Goal: Task Accomplishment & Management: Manage account settings

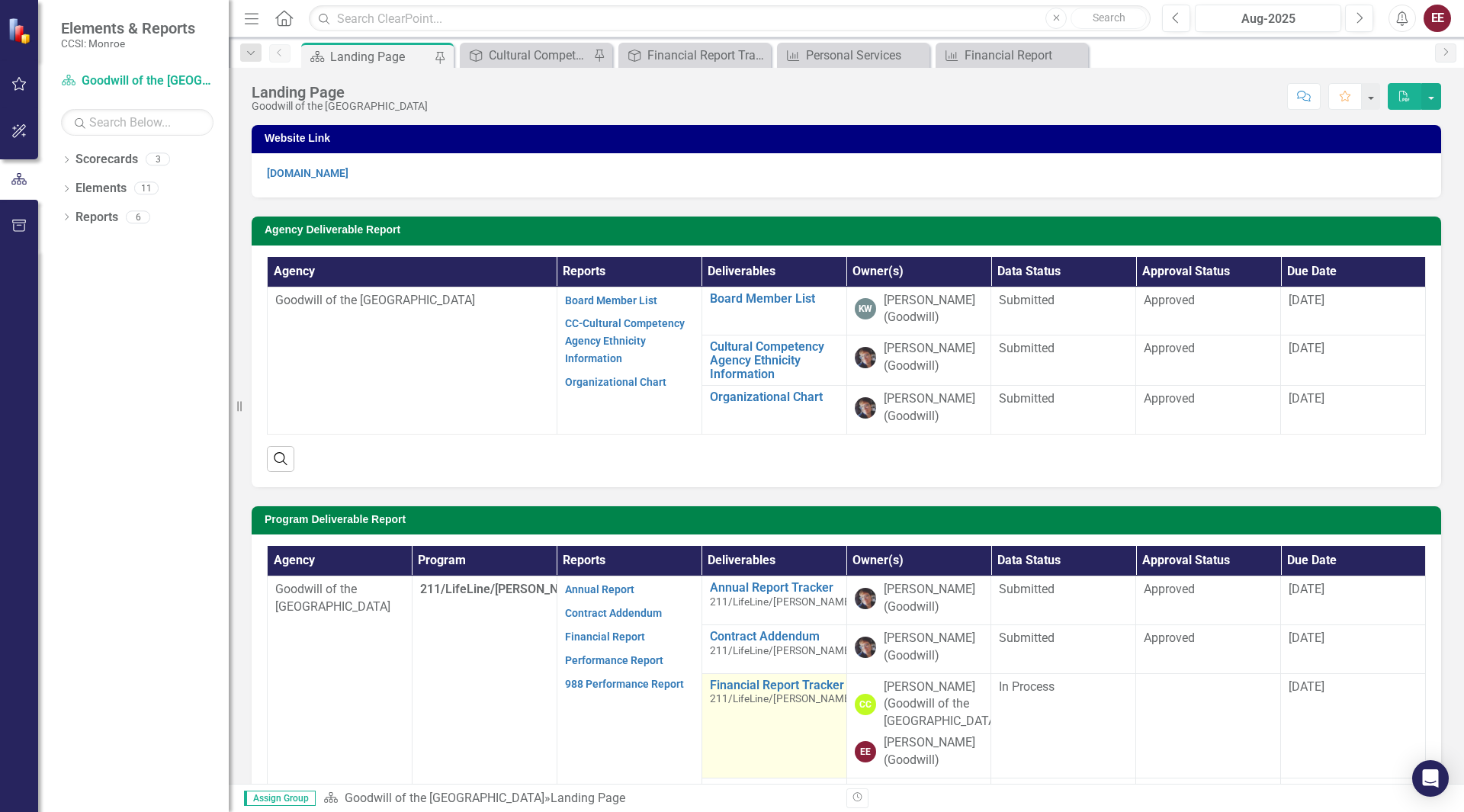
scroll to position [134, 0]
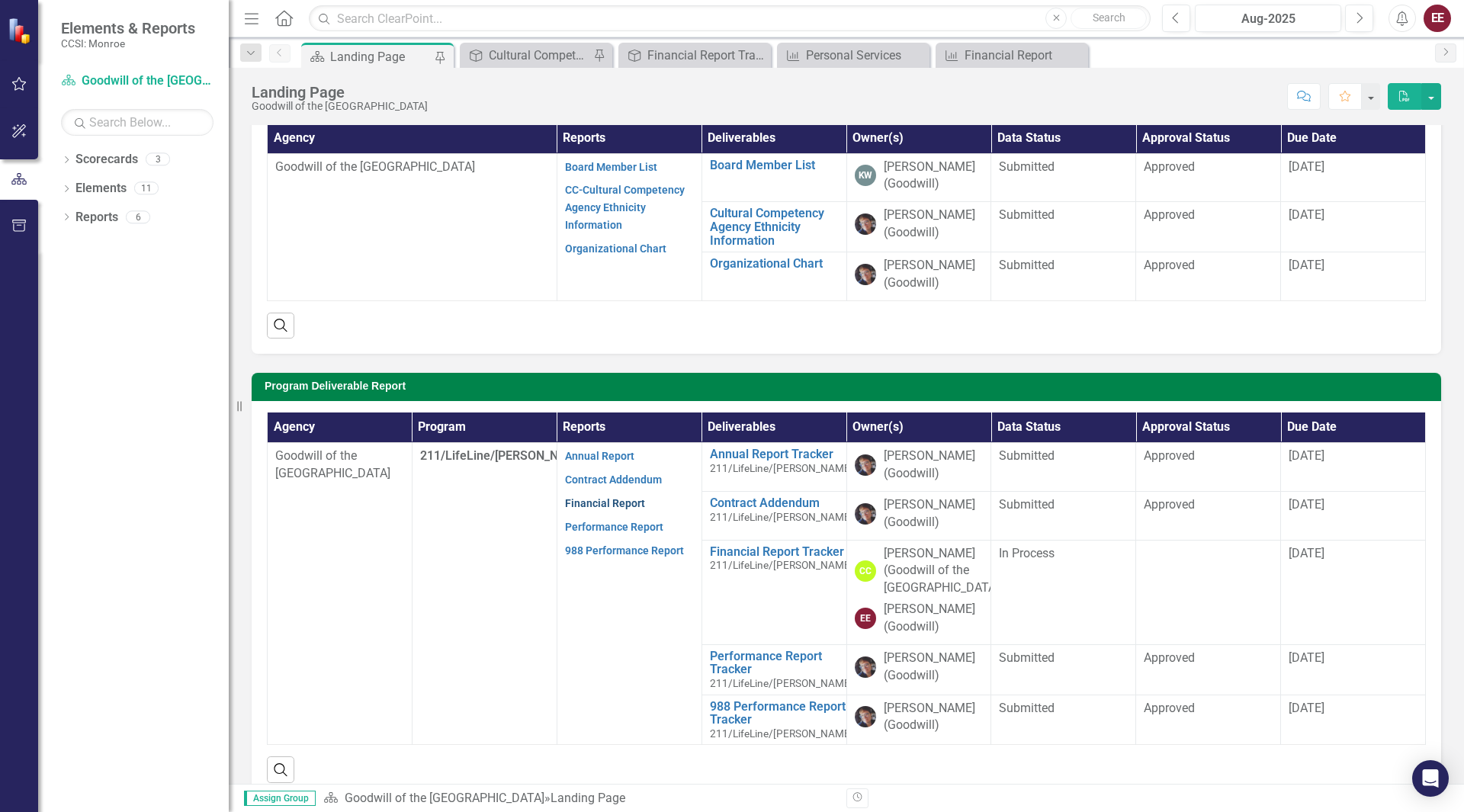
click at [627, 501] on link "Financial Report" at bounding box center [604, 503] width 80 height 12
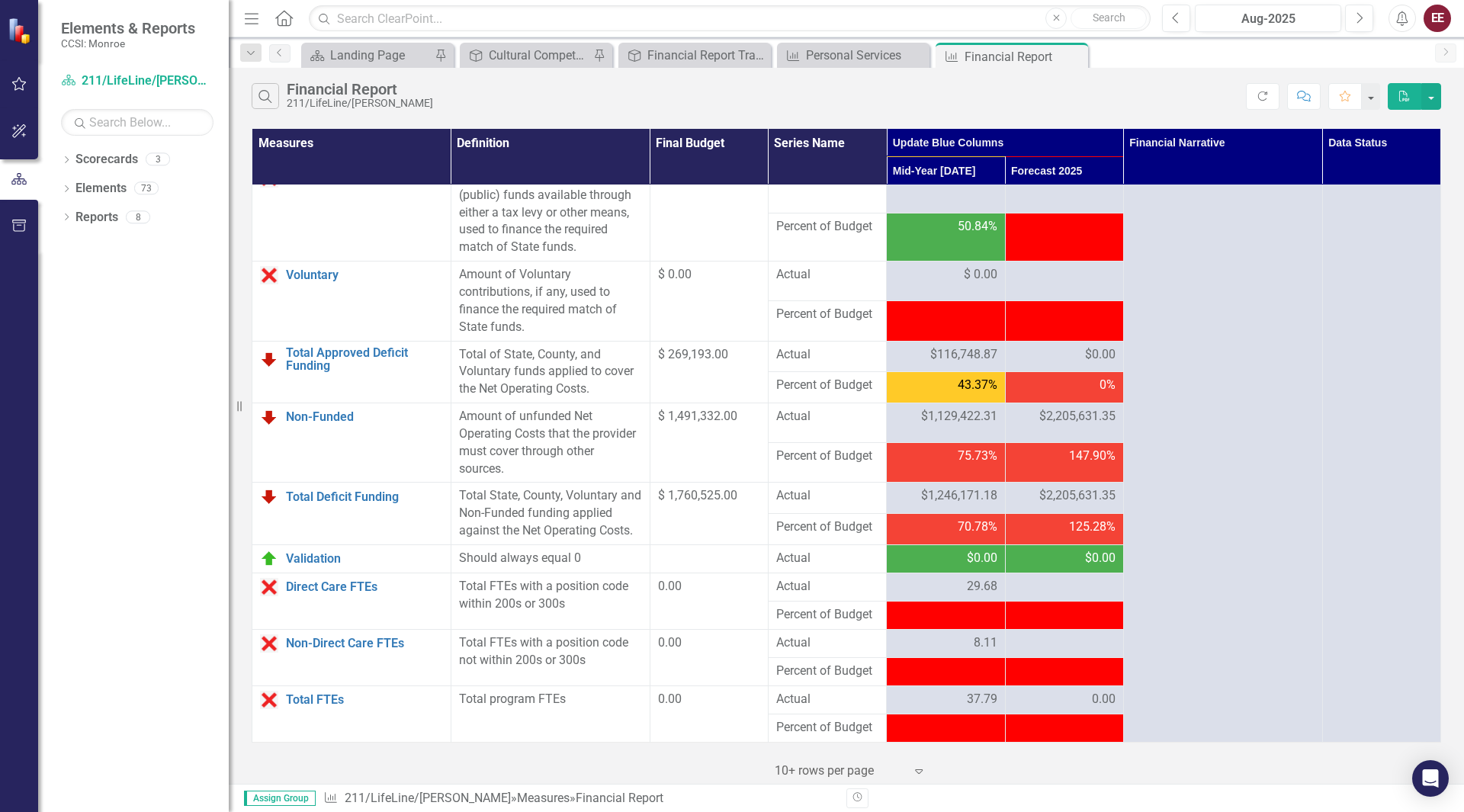
scroll to position [1805, 0]
click at [1058, 353] on div "$0.00" at bounding box center [1065, 355] width 102 height 18
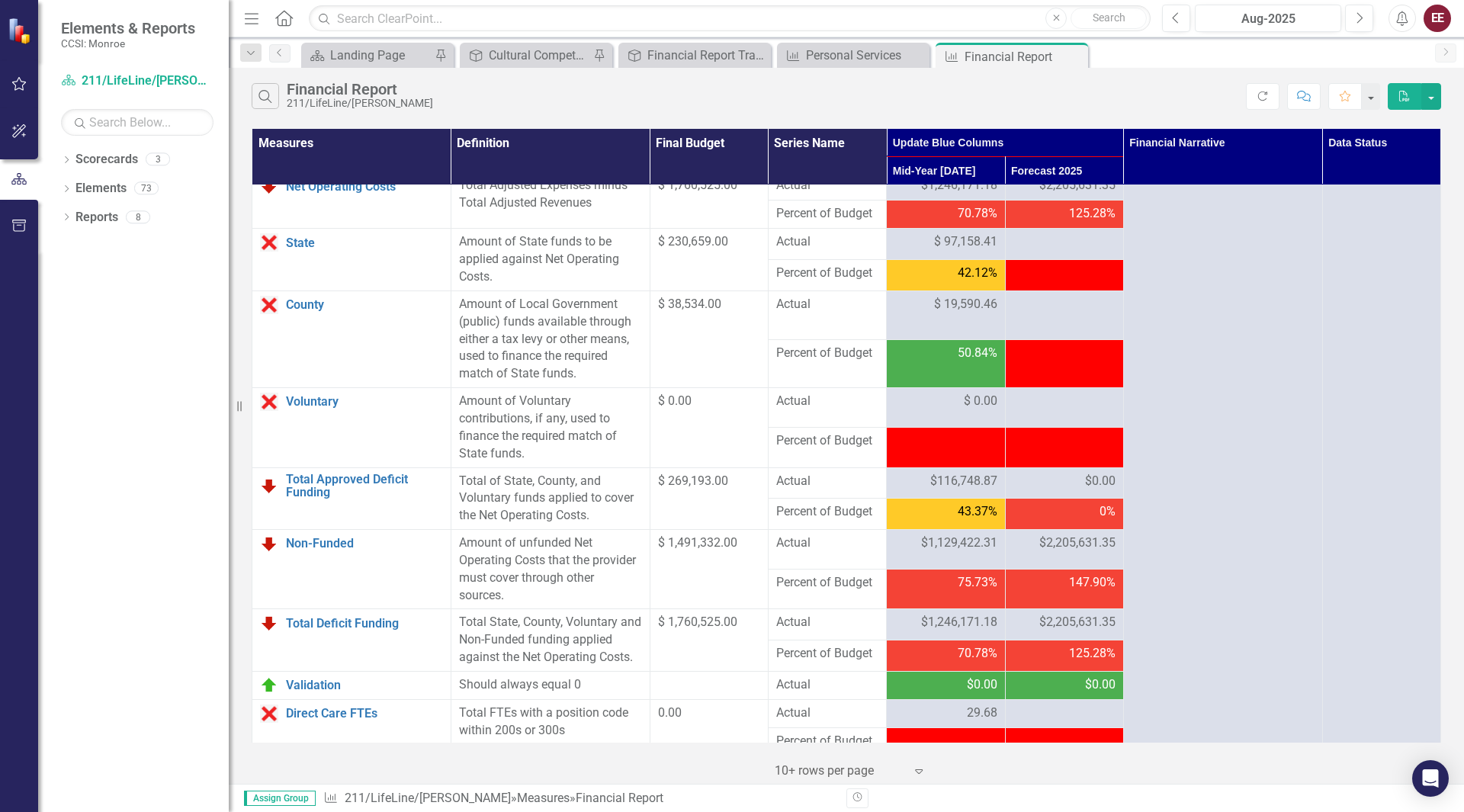
scroll to position [1626, 0]
click at [1055, 252] on div at bounding box center [1065, 243] width 102 height 18
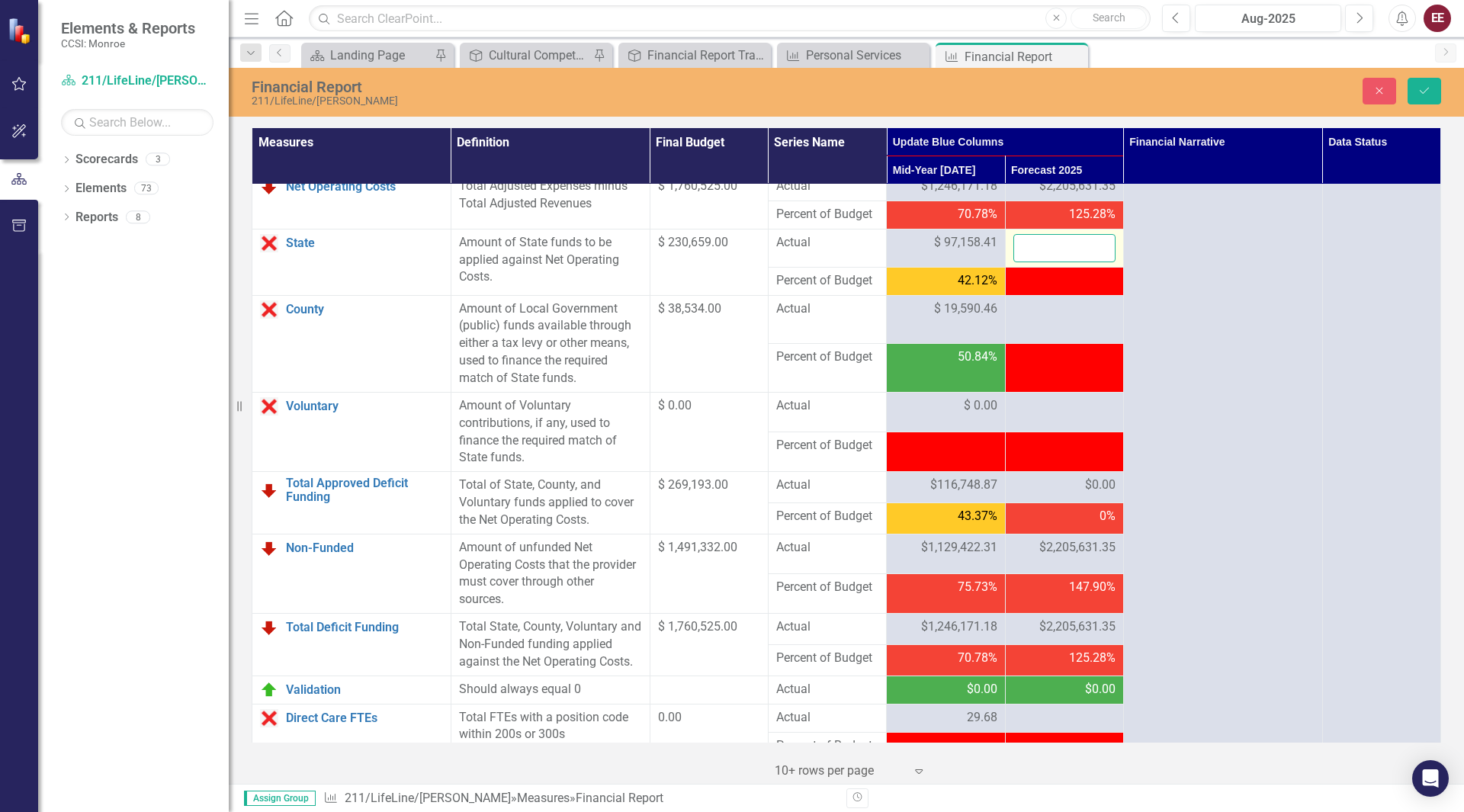
click at [1055, 262] on input "number" at bounding box center [1065, 248] width 102 height 28
type input "196552"
click button "Save" at bounding box center [1424, 91] width 33 height 26
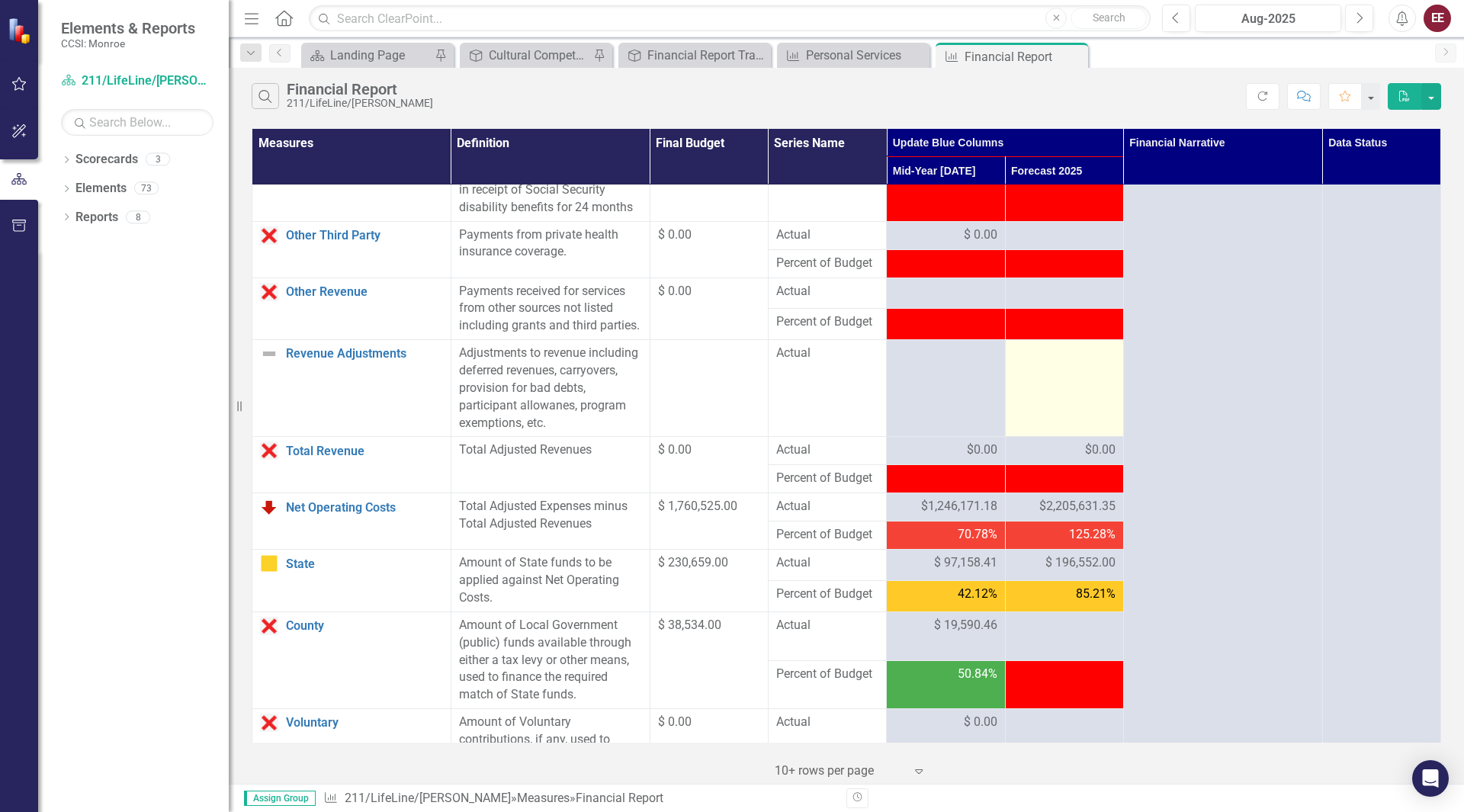
scroll to position [1308, 0]
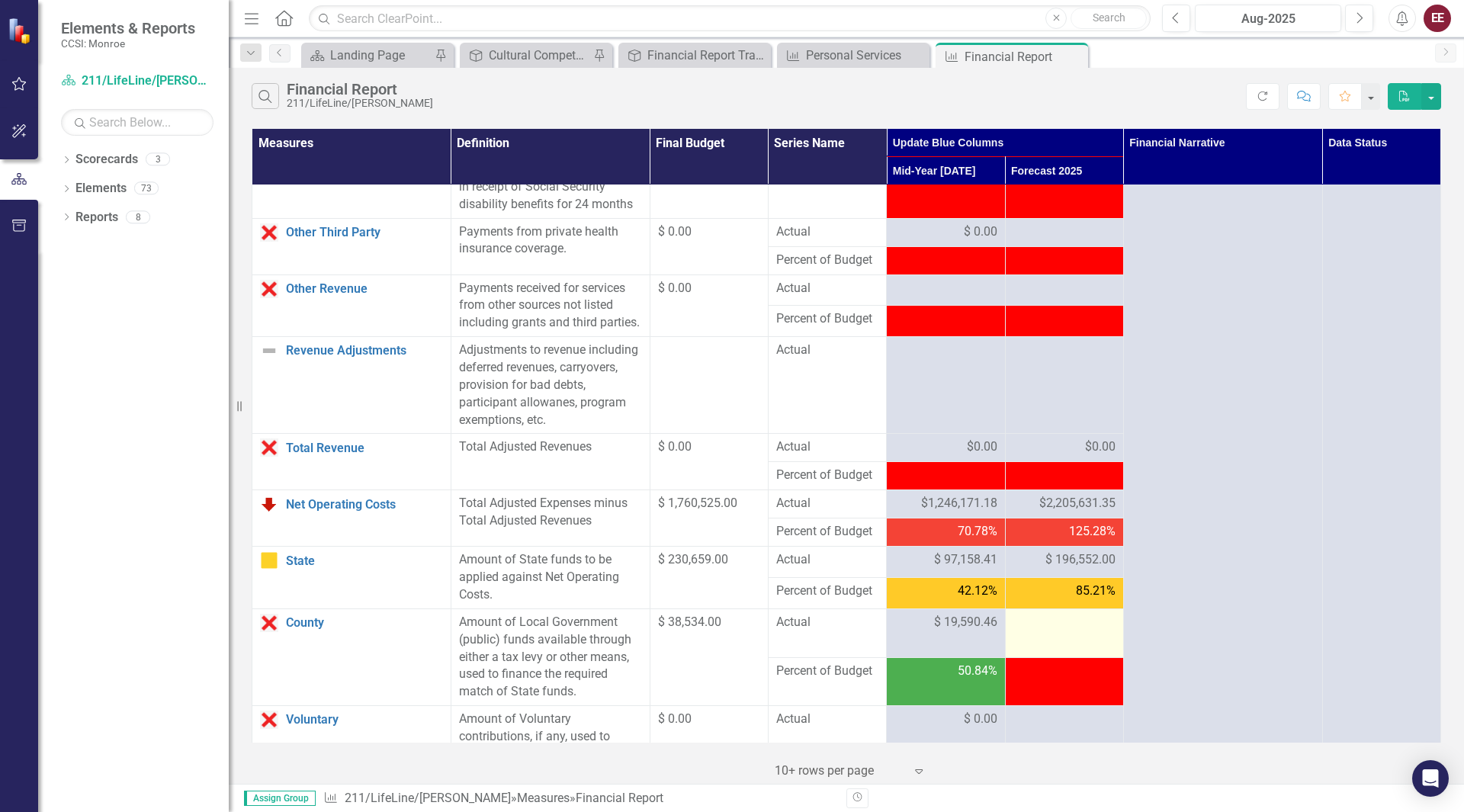
click at [1054, 633] on div at bounding box center [1065, 623] width 102 height 18
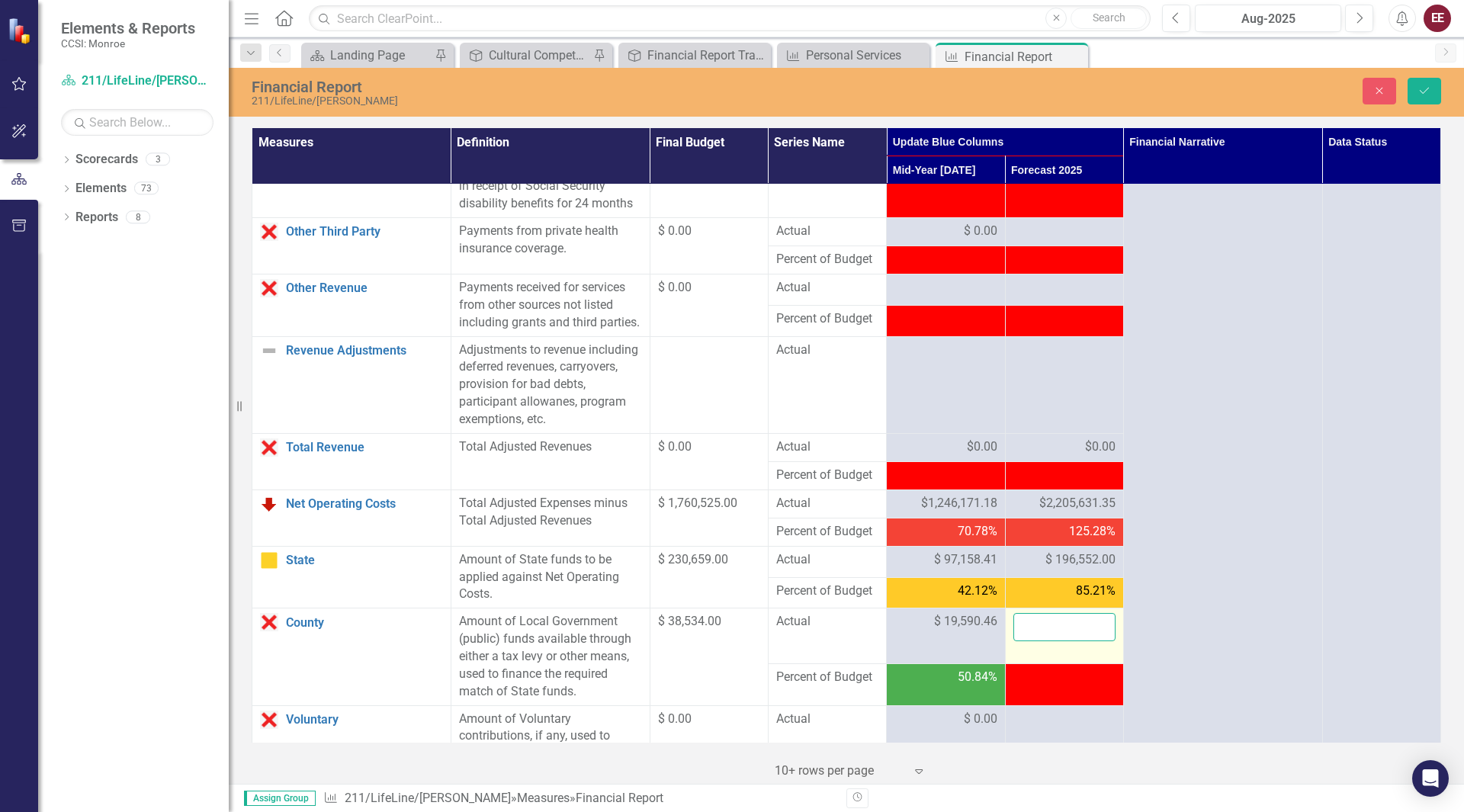
click at [1054, 641] on input "number" at bounding box center [1065, 627] width 102 height 28
type input "39641"
click button "Save" at bounding box center [1424, 91] width 33 height 26
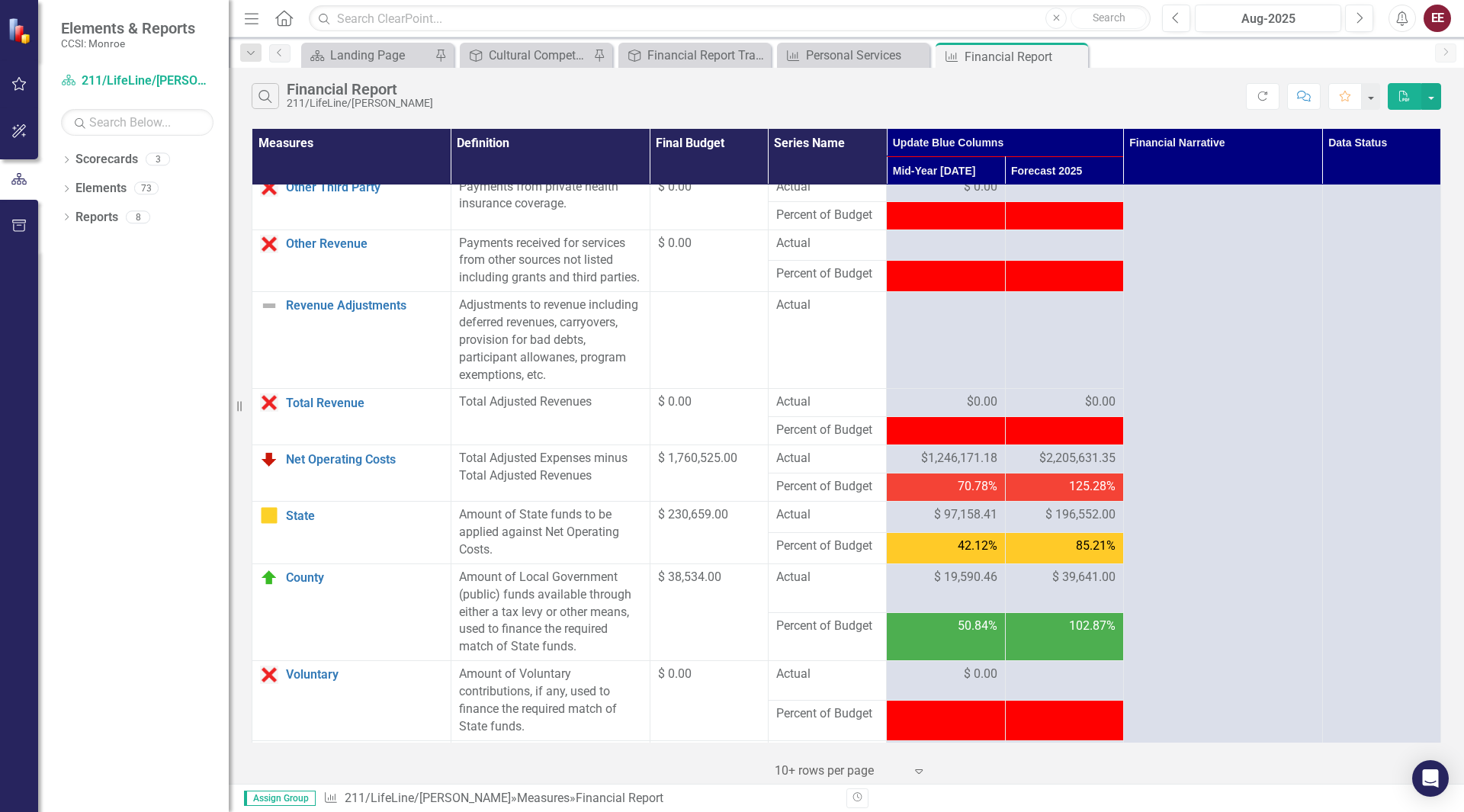
scroll to position [1353, 0]
click at [935, 254] on div at bounding box center [946, 245] width 102 height 18
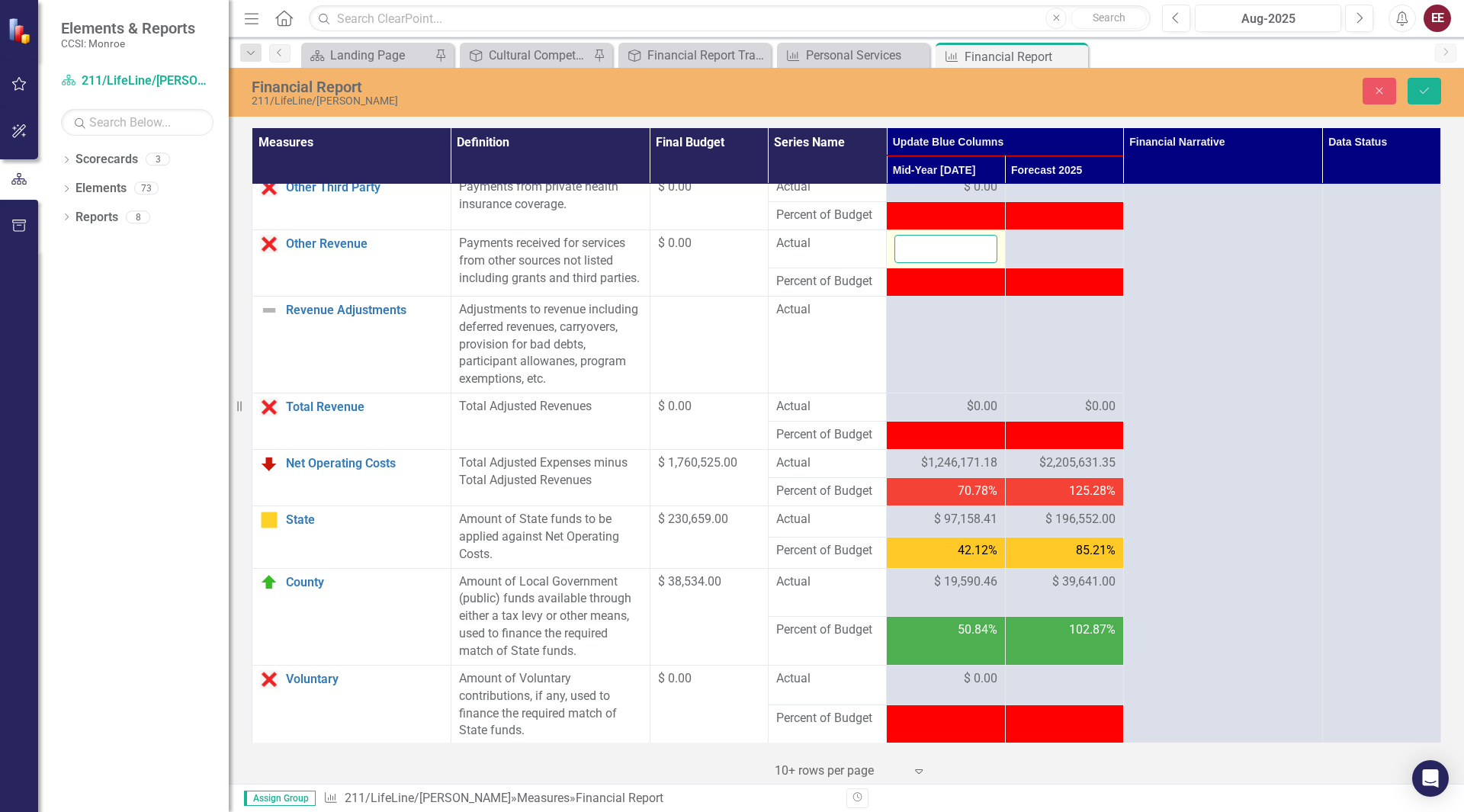
click at [935, 263] on input "number" at bounding box center [946, 249] width 102 height 28
type input "674961.14"
click button "Save" at bounding box center [1424, 91] width 33 height 26
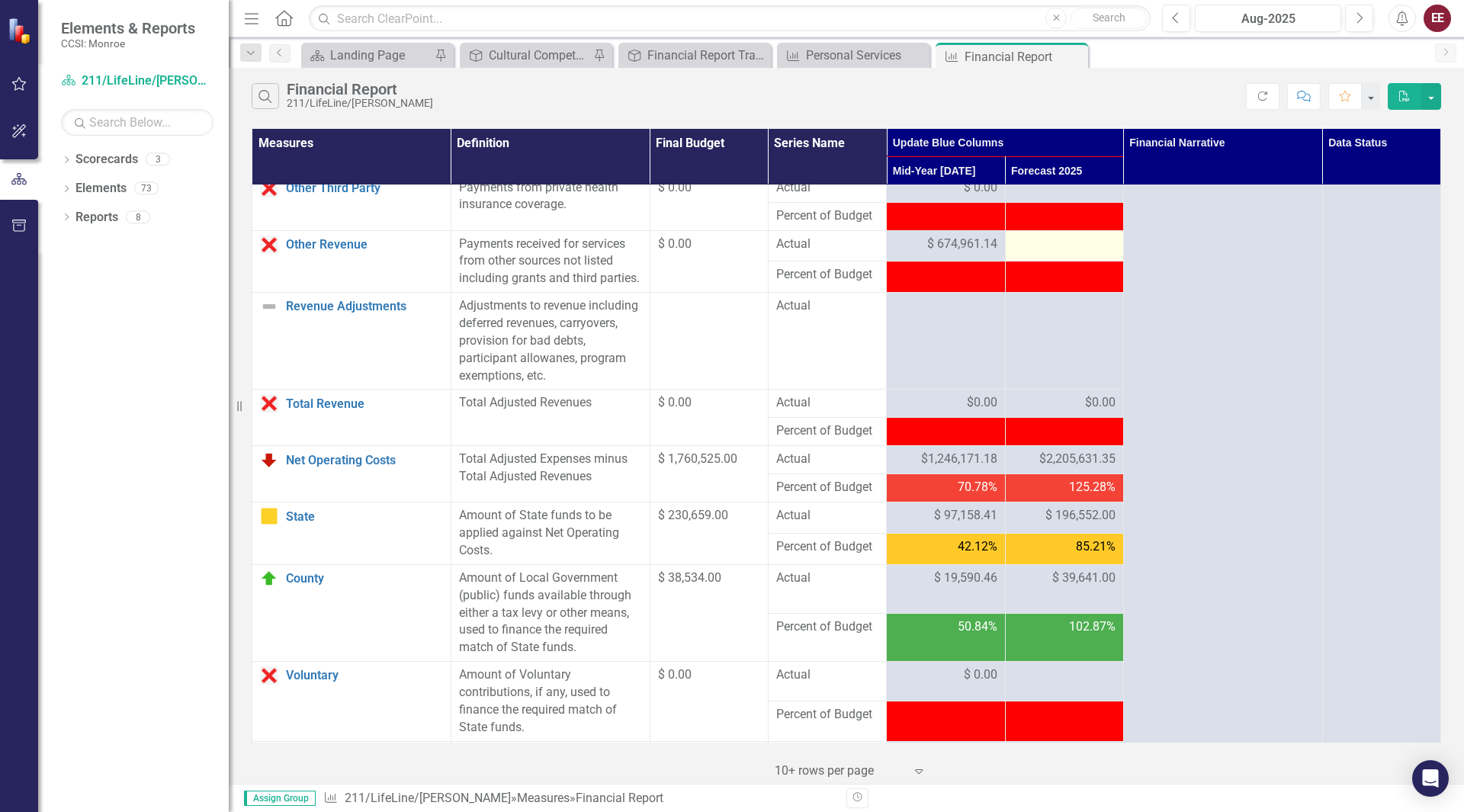
click at [1063, 254] on div at bounding box center [1065, 245] width 102 height 18
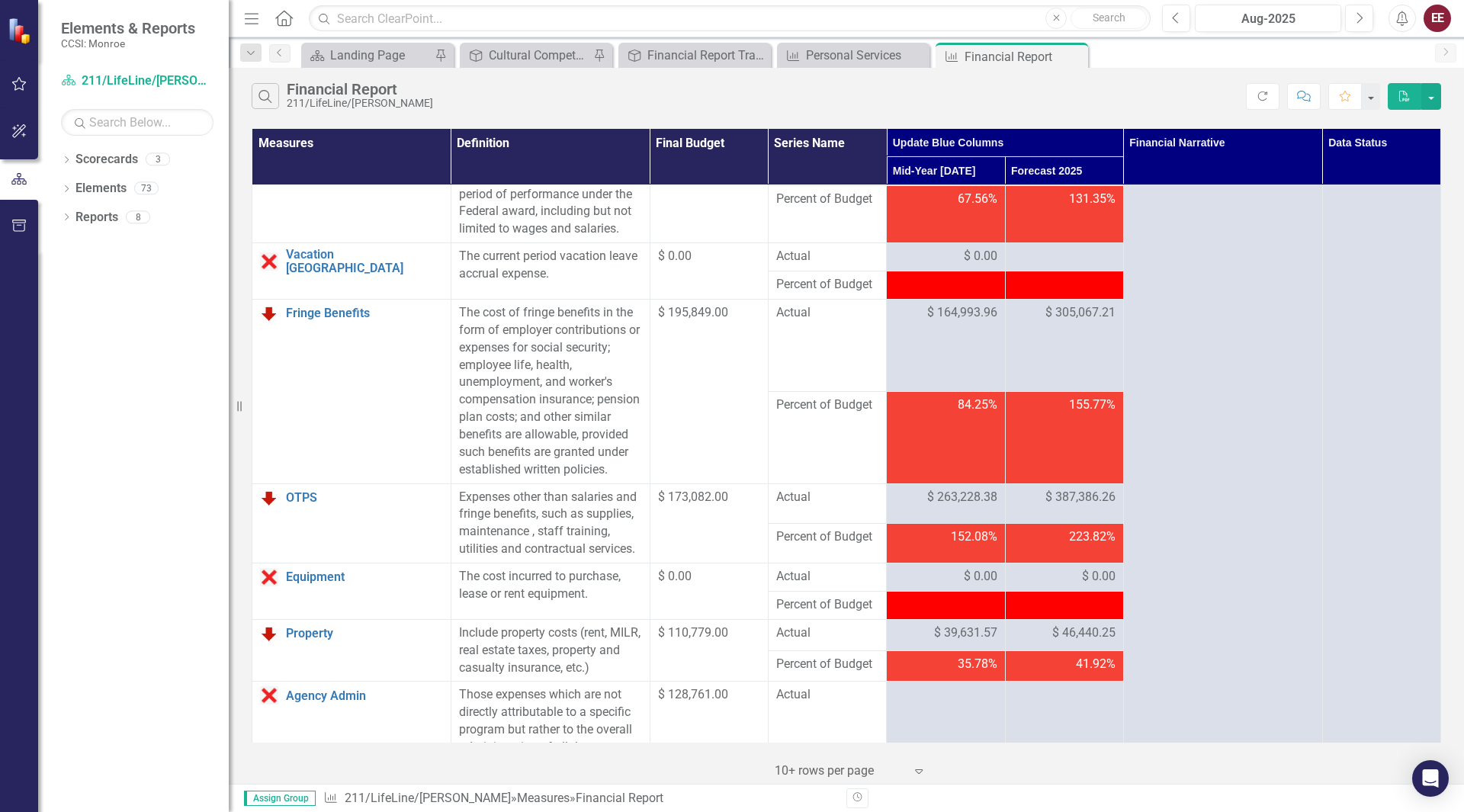
scroll to position [0, 0]
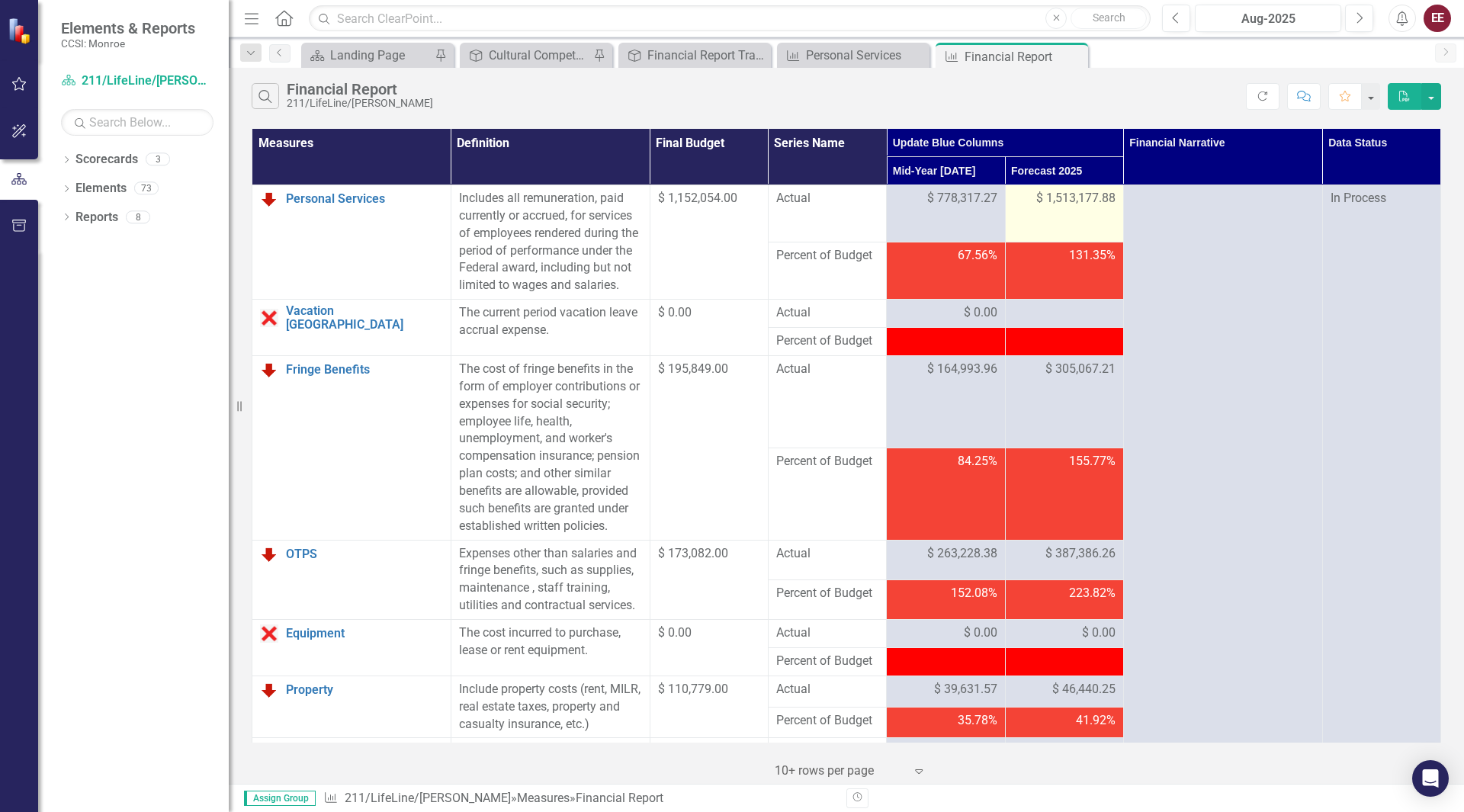
click at [1087, 203] on span "$ 1,513,177.88" at bounding box center [1076, 199] width 79 height 18
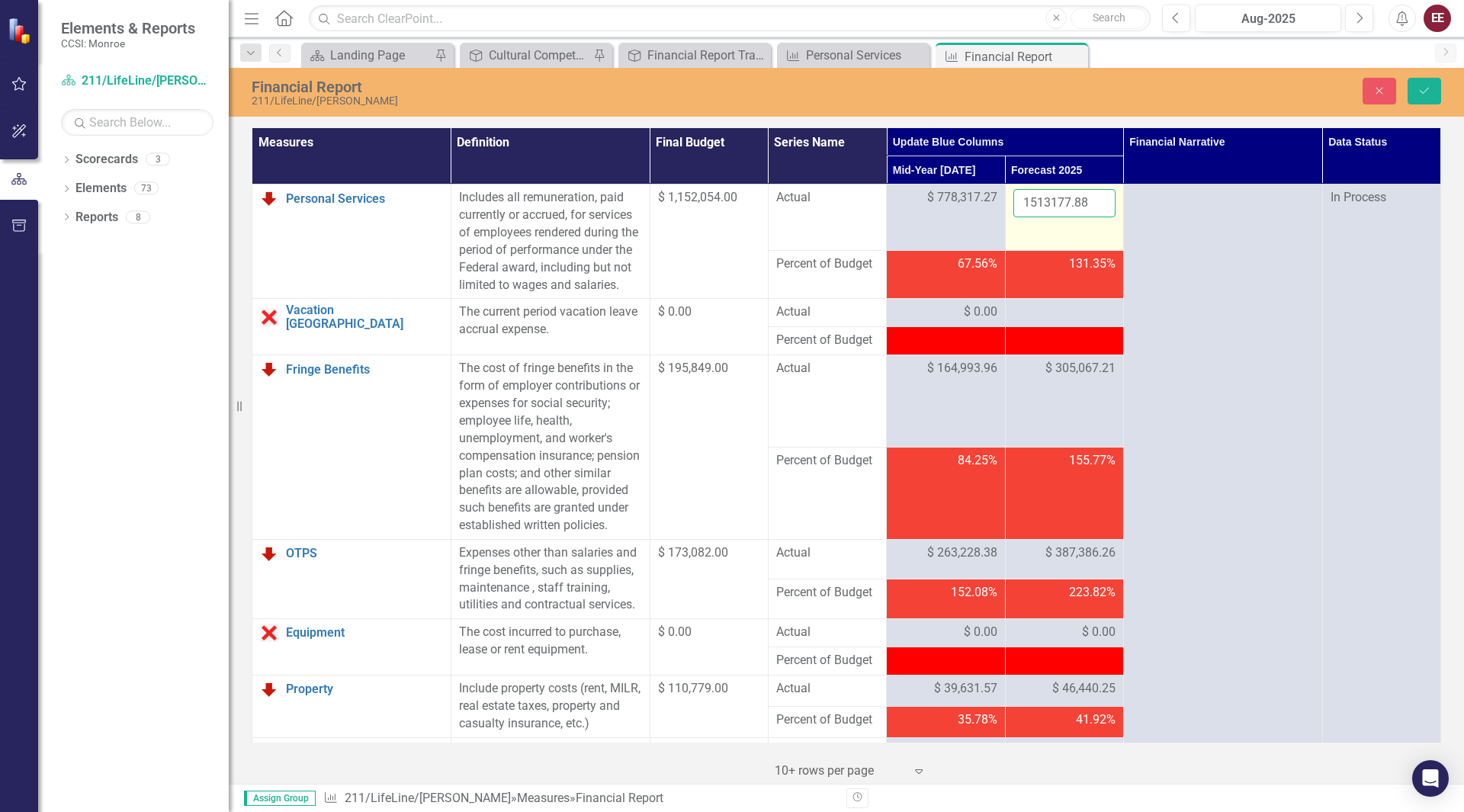
click at [1081, 203] on input "1513177.88" at bounding box center [1065, 203] width 102 height 28
type input "1557664.29"
click button "Save" at bounding box center [1424, 91] width 33 height 26
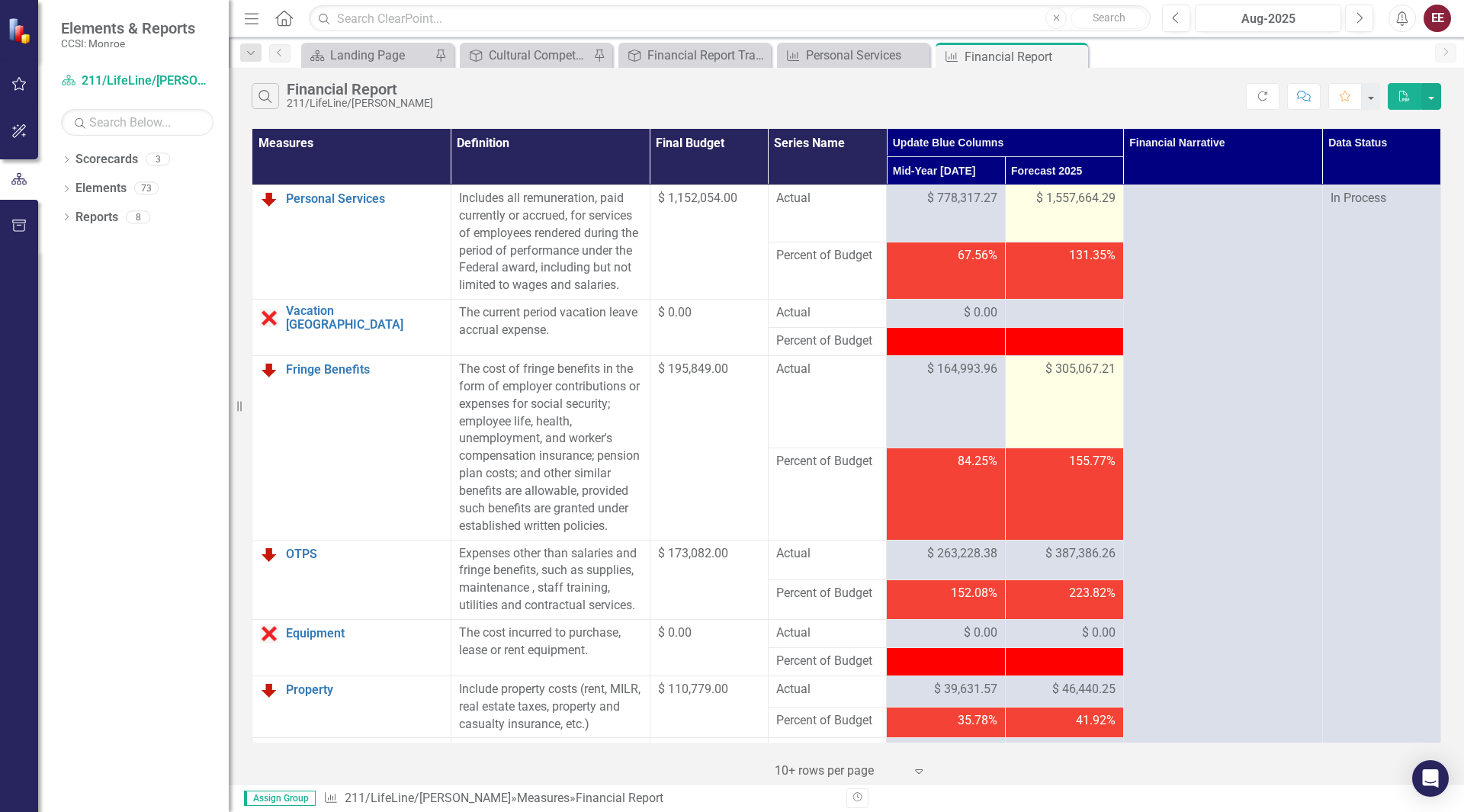
click at [1073, 378] on span "$ 305,067.21" at bounding box center [1080, 369] width 70 height 18
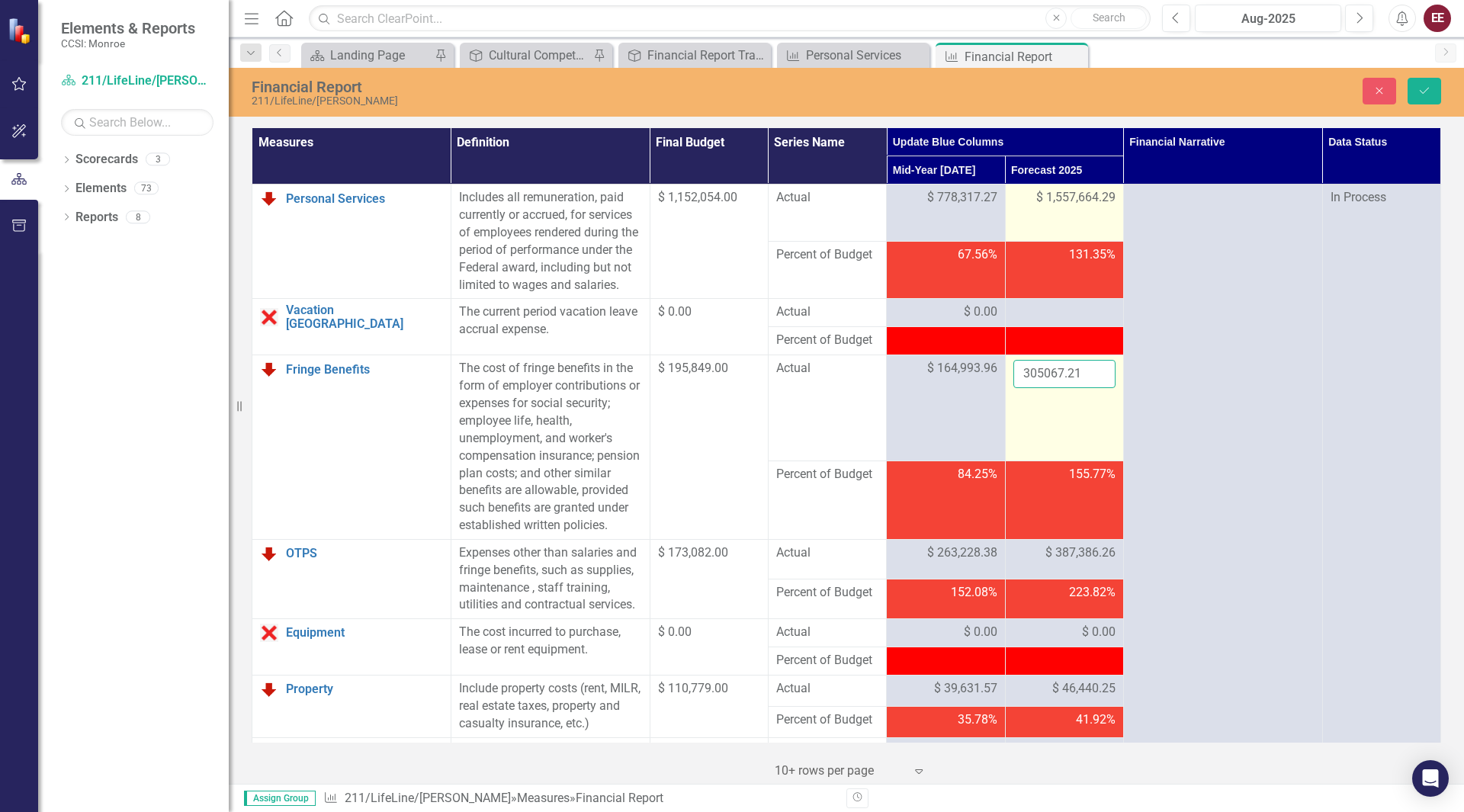
click at [1073, 385] on input "305067.21" at bounding box center [1065, 374] width 102 height 28
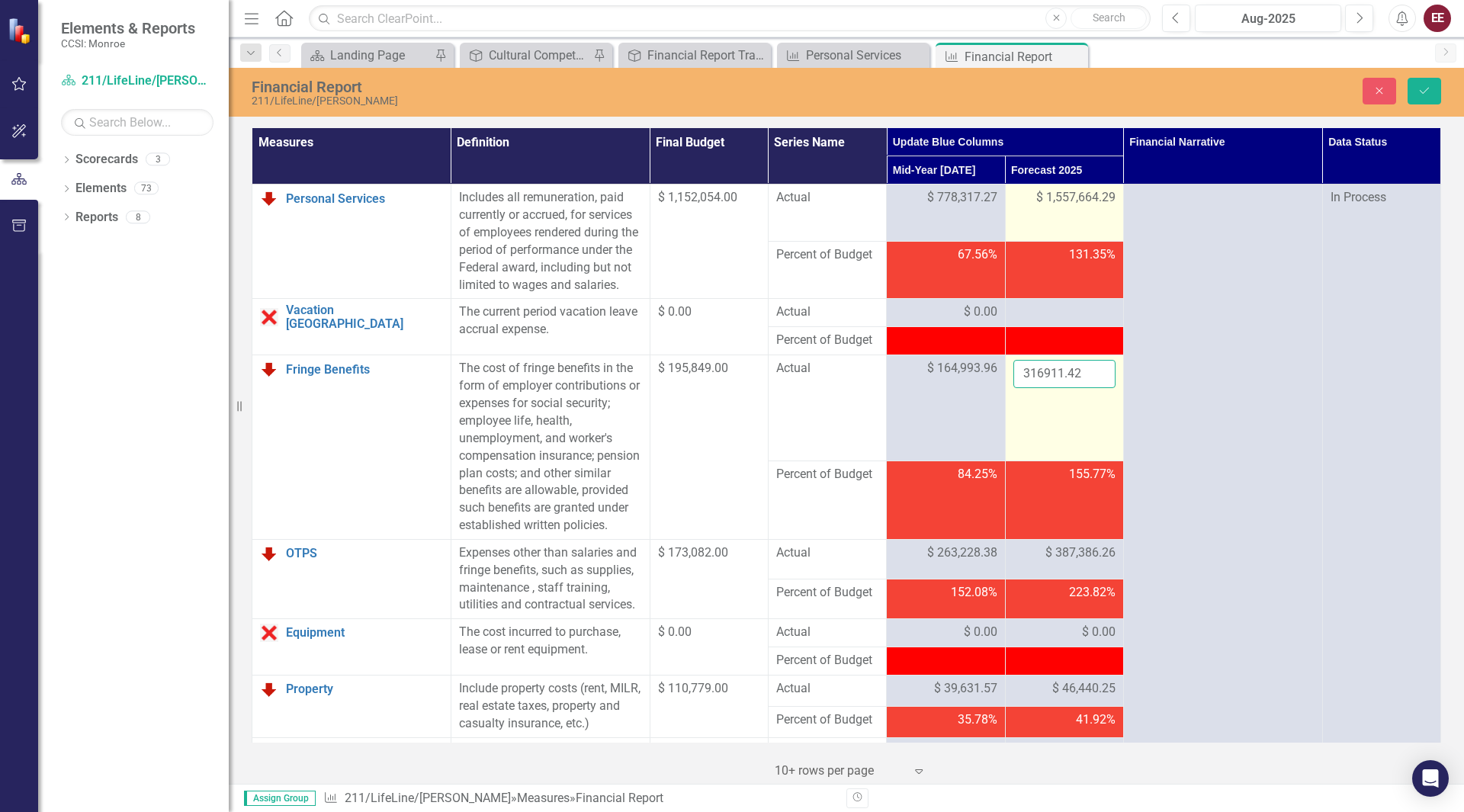
type input "316911.42"
click button "Save" at bounding box center [1424, 91] width 33 height 26
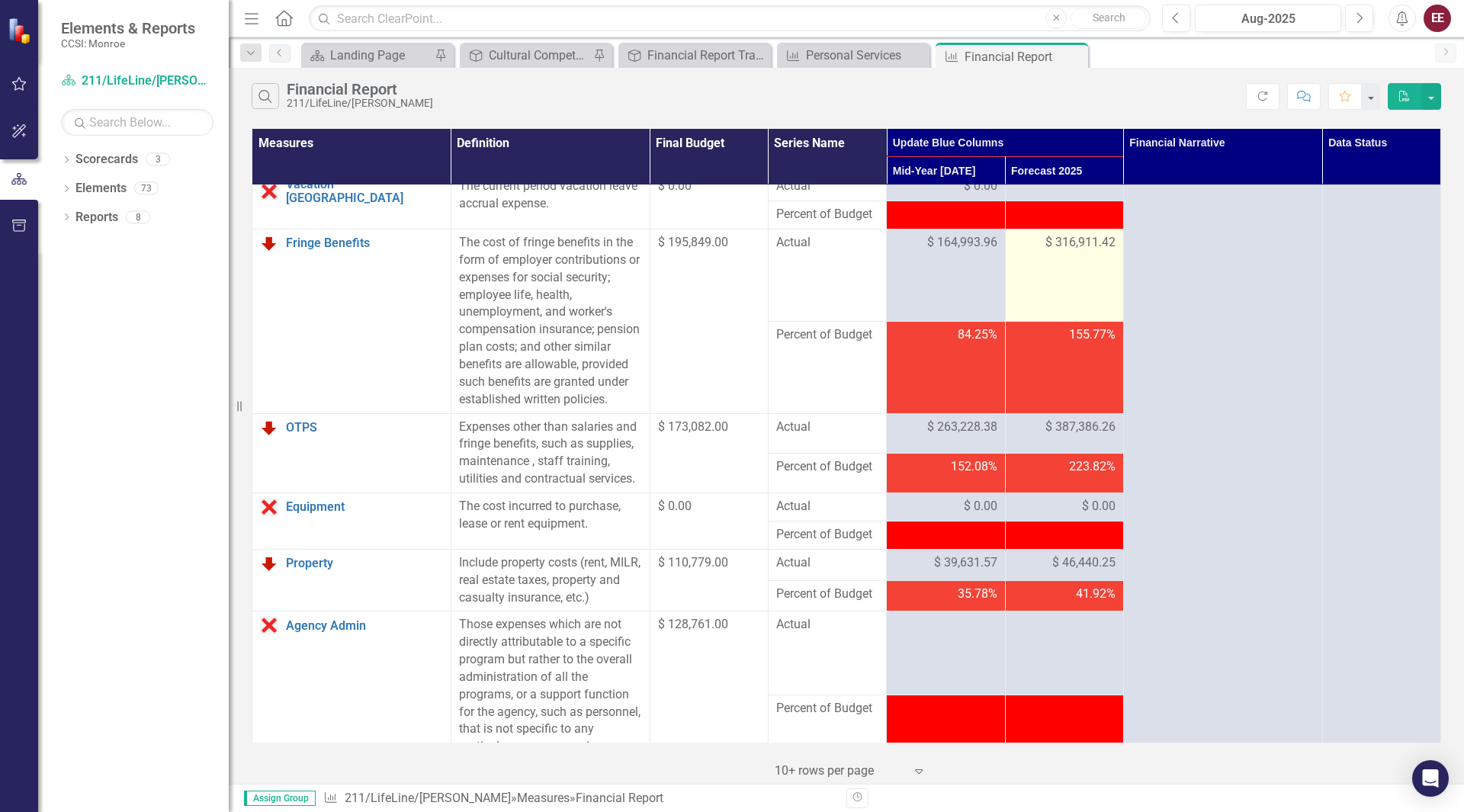
scroll to position [150, 0]
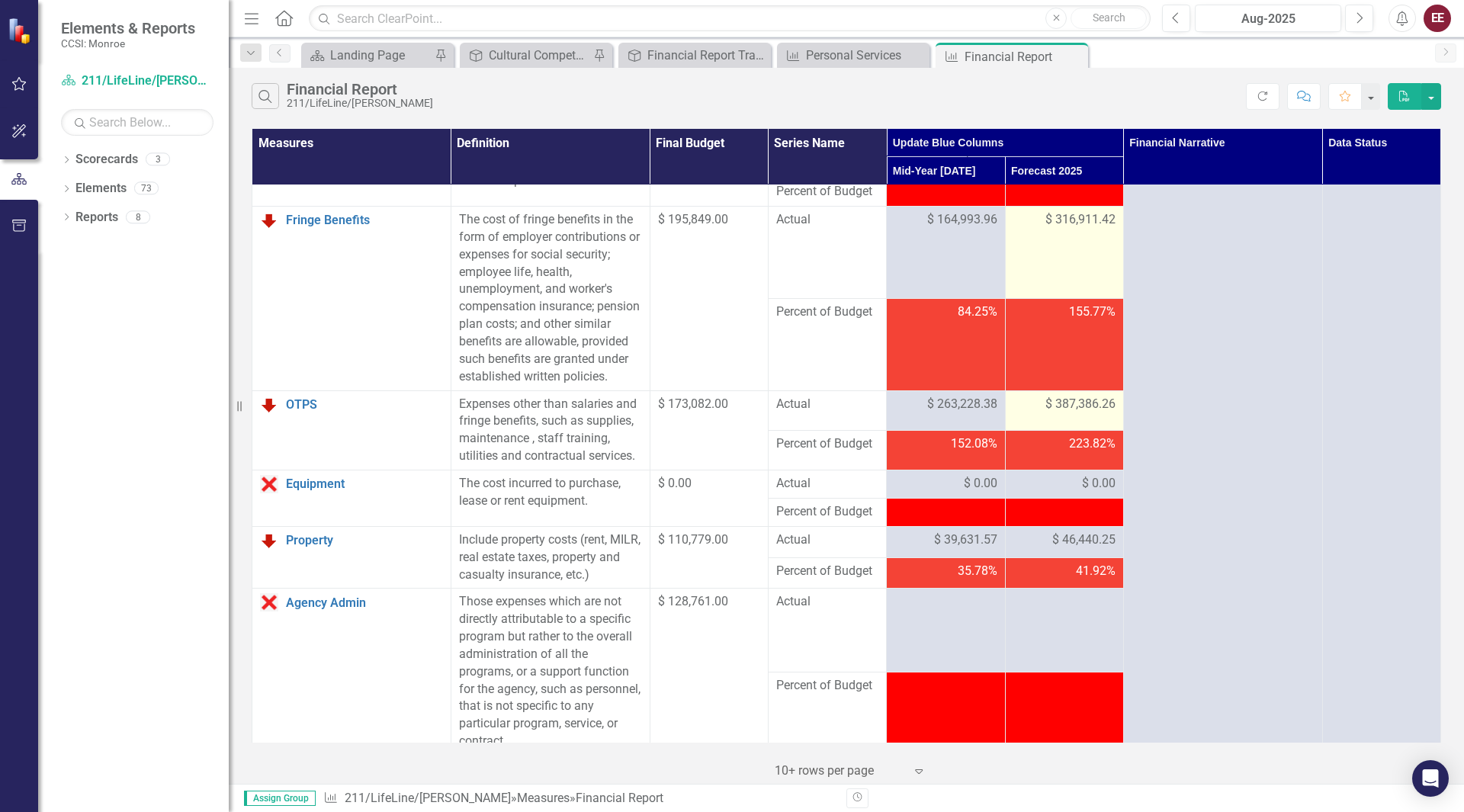
click at [1070, 413] on span "$ 387,386.26" at bounding box center [1080, 405] width 70 height 18
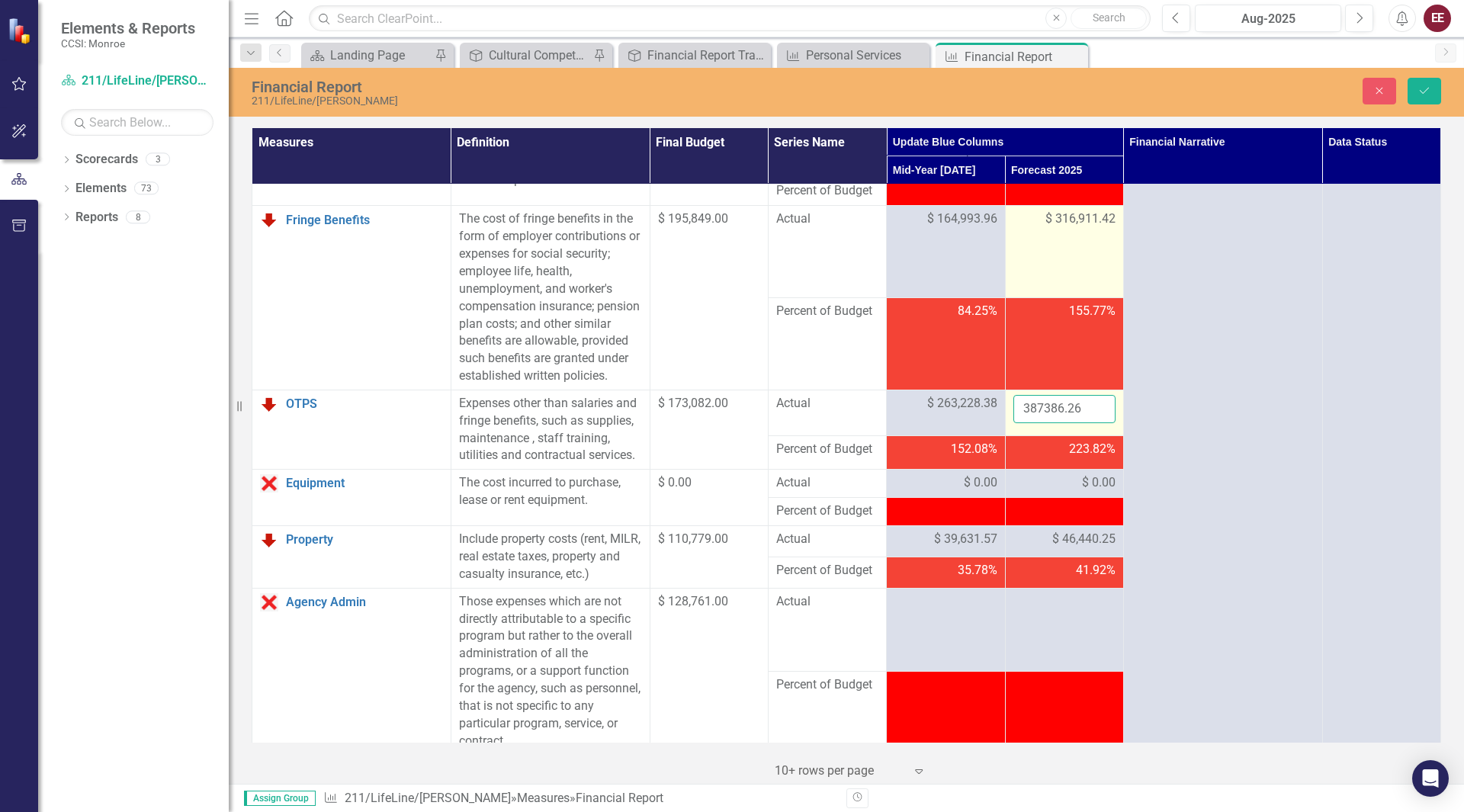
click at [1070, 423] on input "387386.26" at bounding box center [1065, 409] width 102 height 28
type input "517775.93"
click button "Save" at bounding box center [1424, 91] width 33 height 26
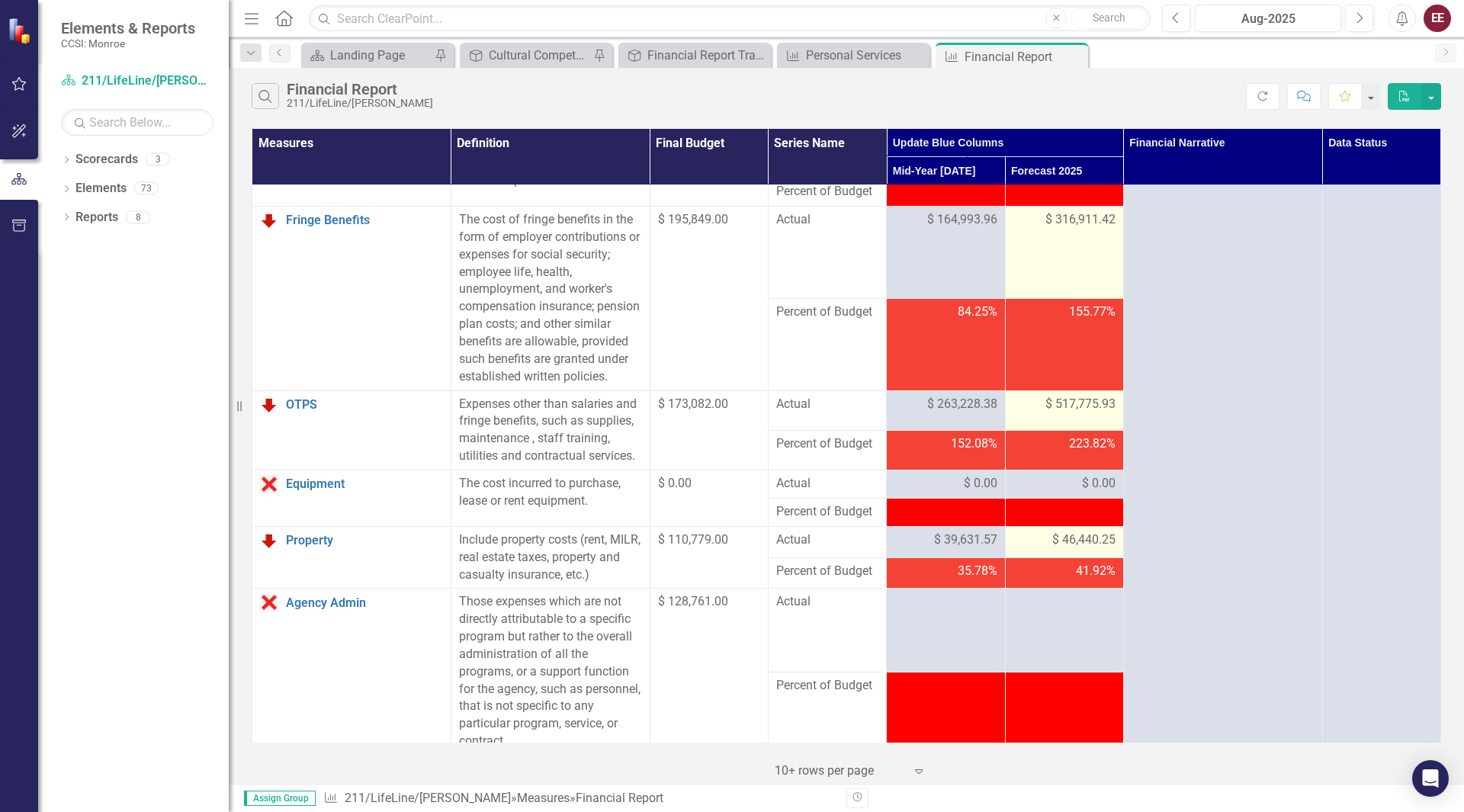
click at [1066, 549] on span "$ 46,440.25" at bounding box center [1084, 540] width 63 height 18
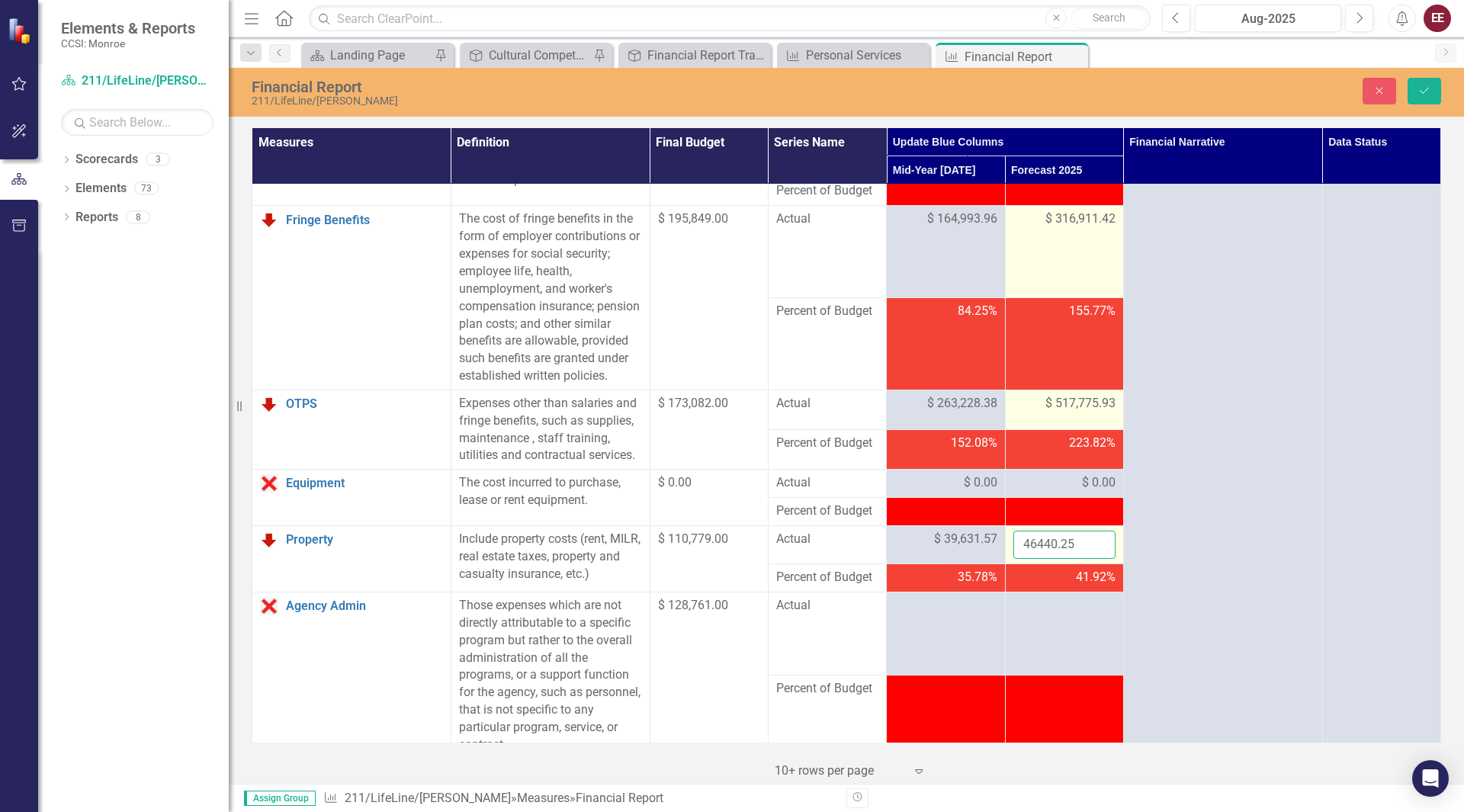
click at [1066, 559] on input "46440.25" at bounding box center [1065, 545] width 102 height 28
type input "64140.25"
click button "Save" at bounding box center [1424, 91] width 33 height 26
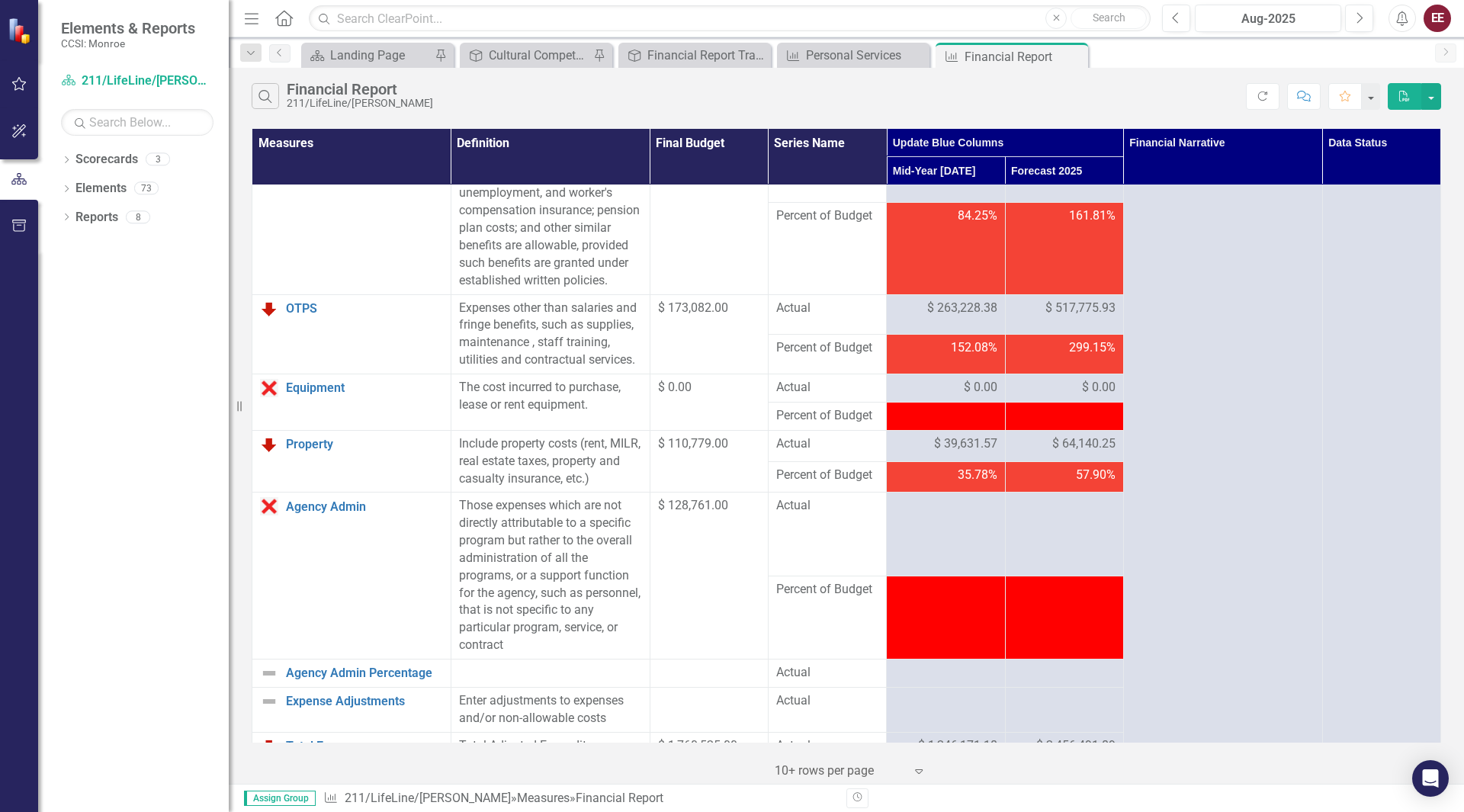
scroll to position [246, 0]
click at [955, 564] on td at bounding box center [946, 533] width 118 height 83
click at [937, 515] on div at bounding box center [946, 505] width 102 height 18
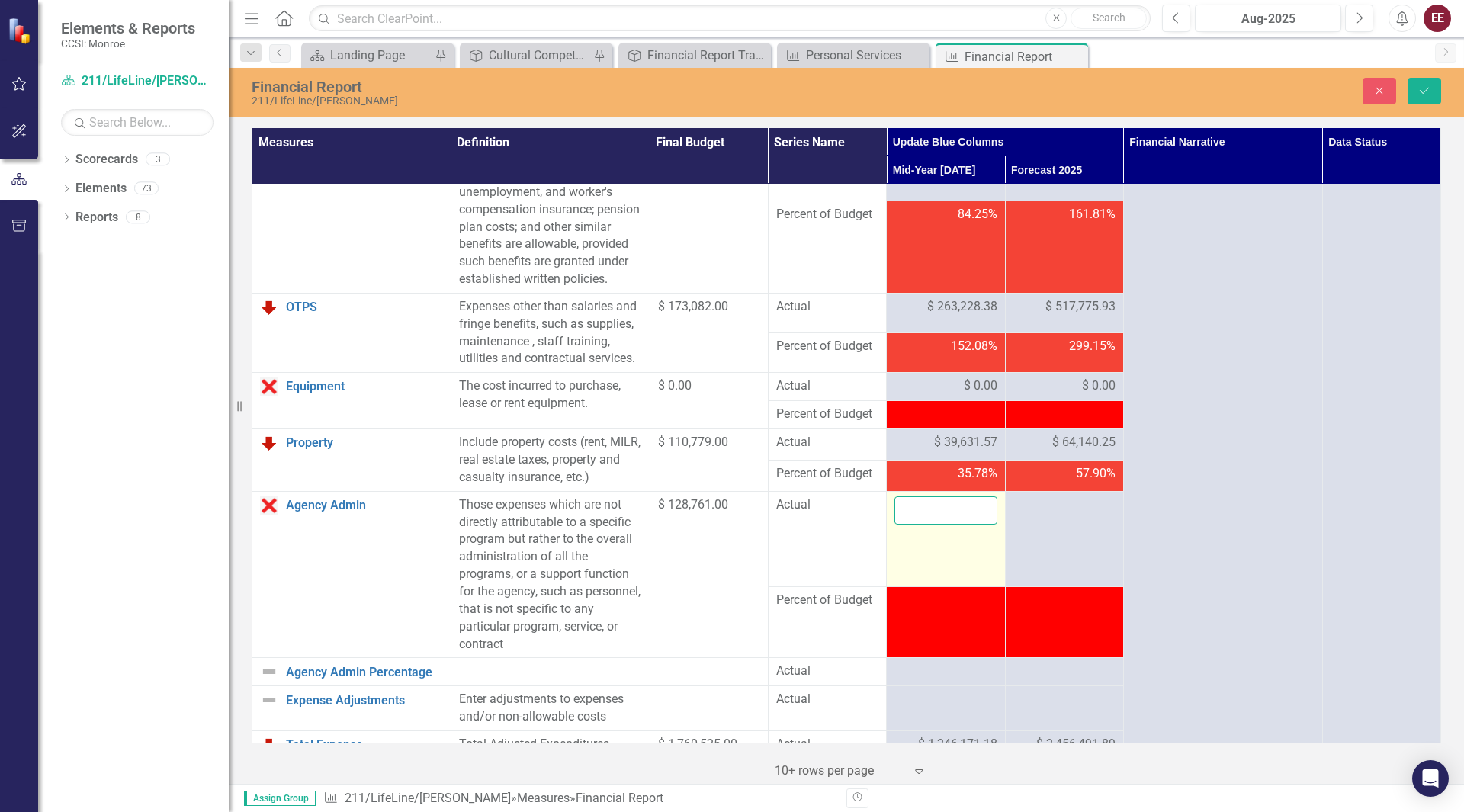
click at [936, 524] on input "number" at bounding box center [946, 510] width 102 height 28
type input "12656.48"
click button "Save" at bounding box center [1424, 91] width 33 height 26
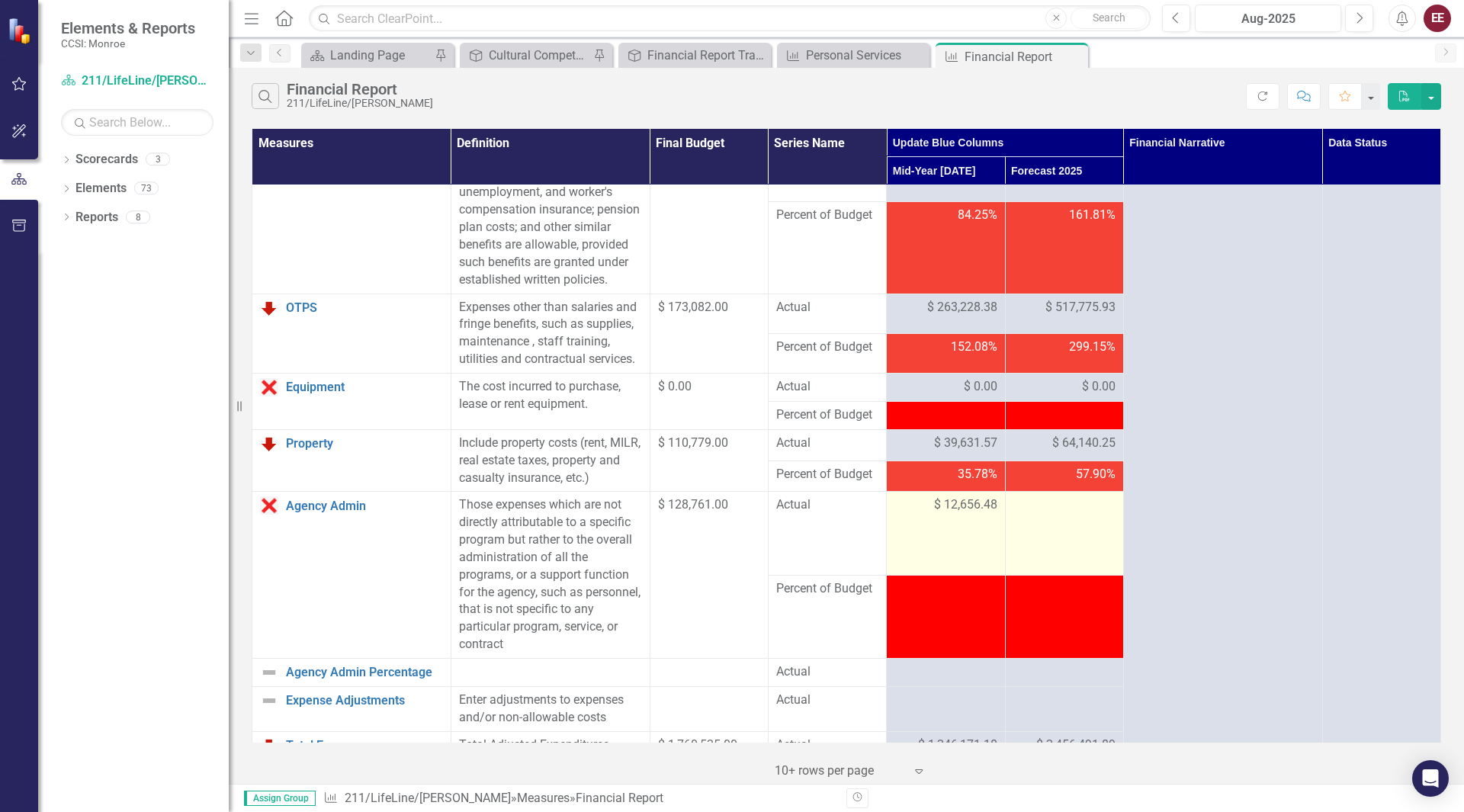
click at [1018, 560] on td at bounding box center [1064, 533] width 118 height 83
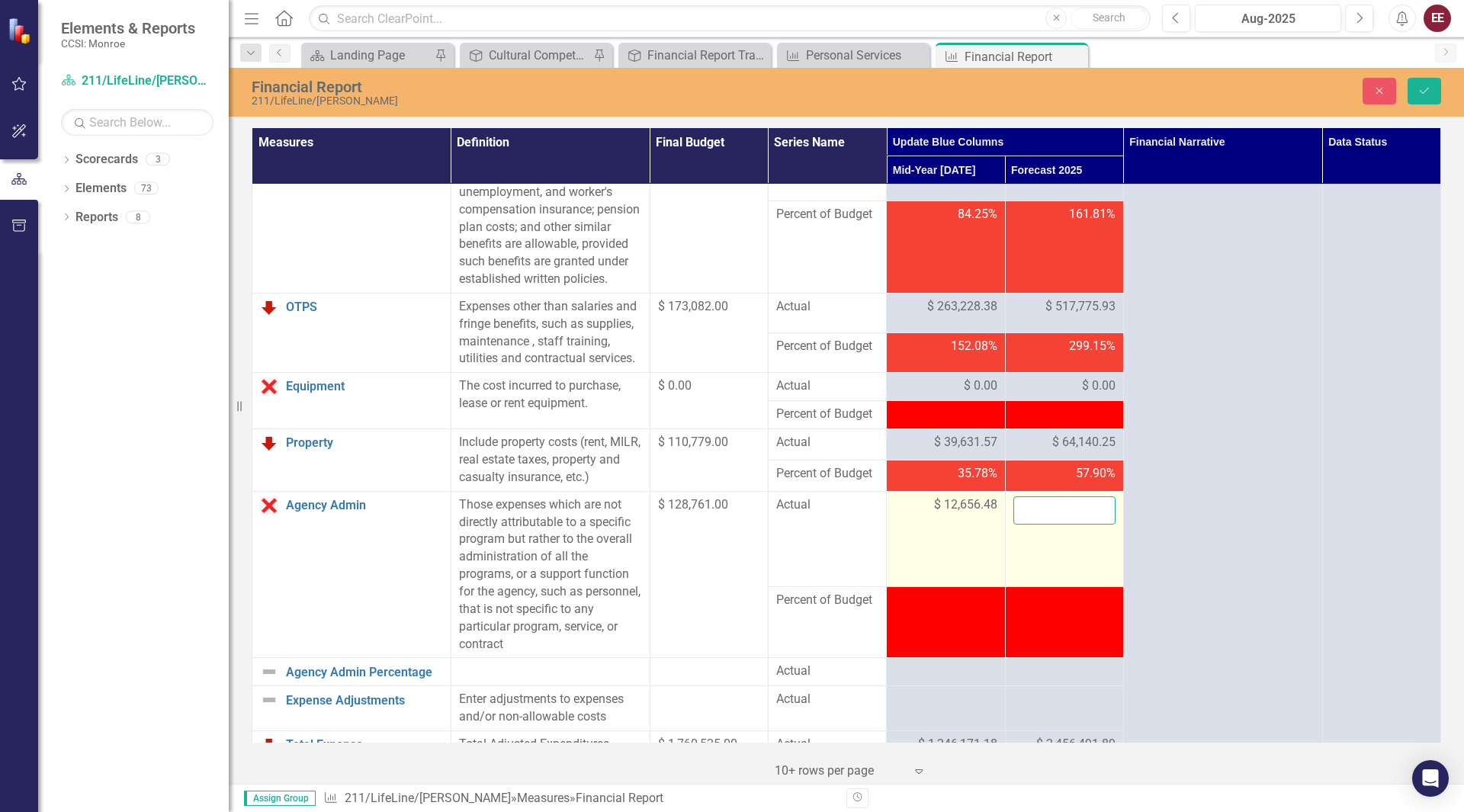
click at [1034, 524] on input "number" at bounding box center [1065, 510] width 102 height 28
type input "13594"
click button "Save" at bounding box center [1424, 91] width 33 height 26
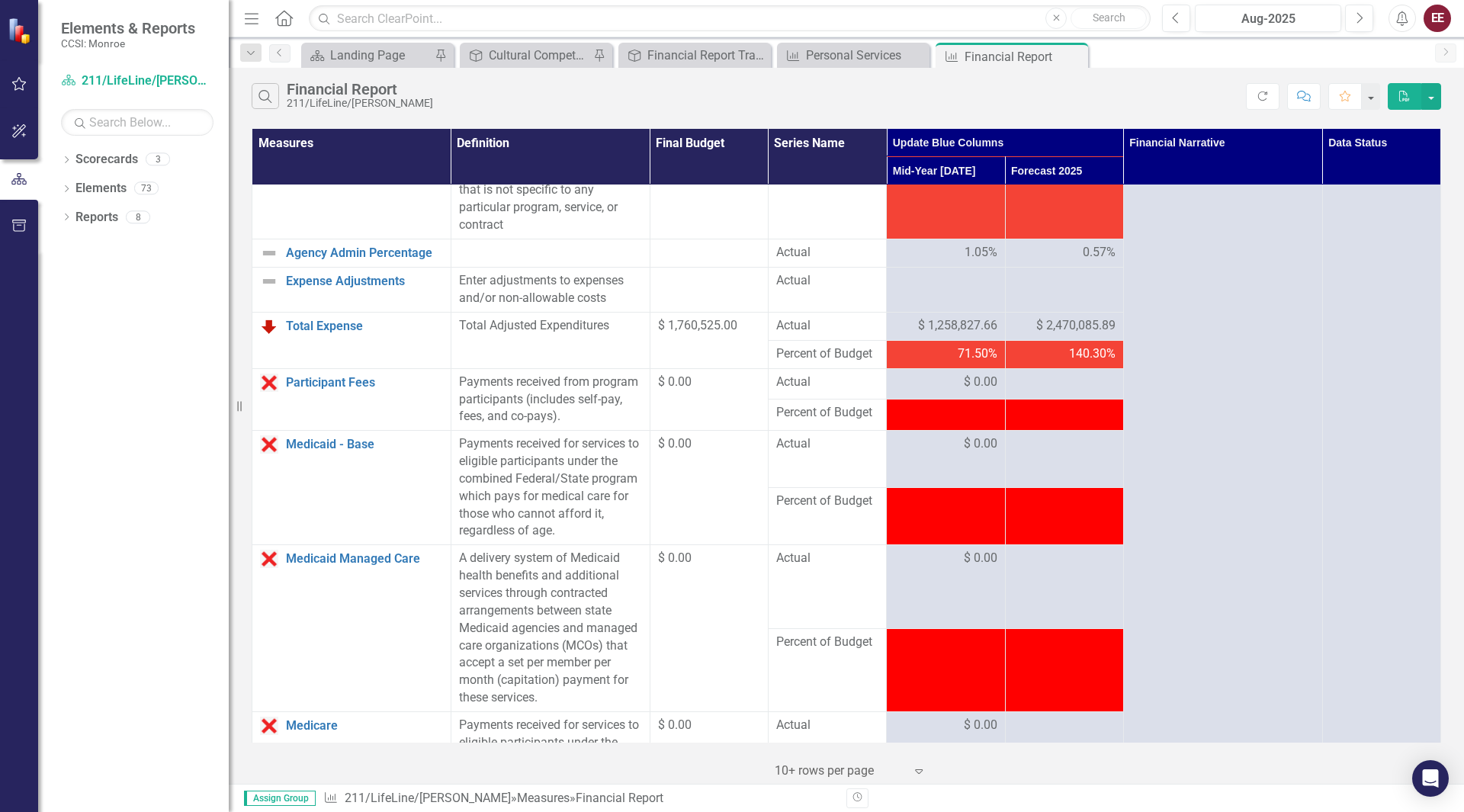
scroll to position [667, 0]
click at [1068, 391] on div at bounding box center [1065, 382] width 102 height 18
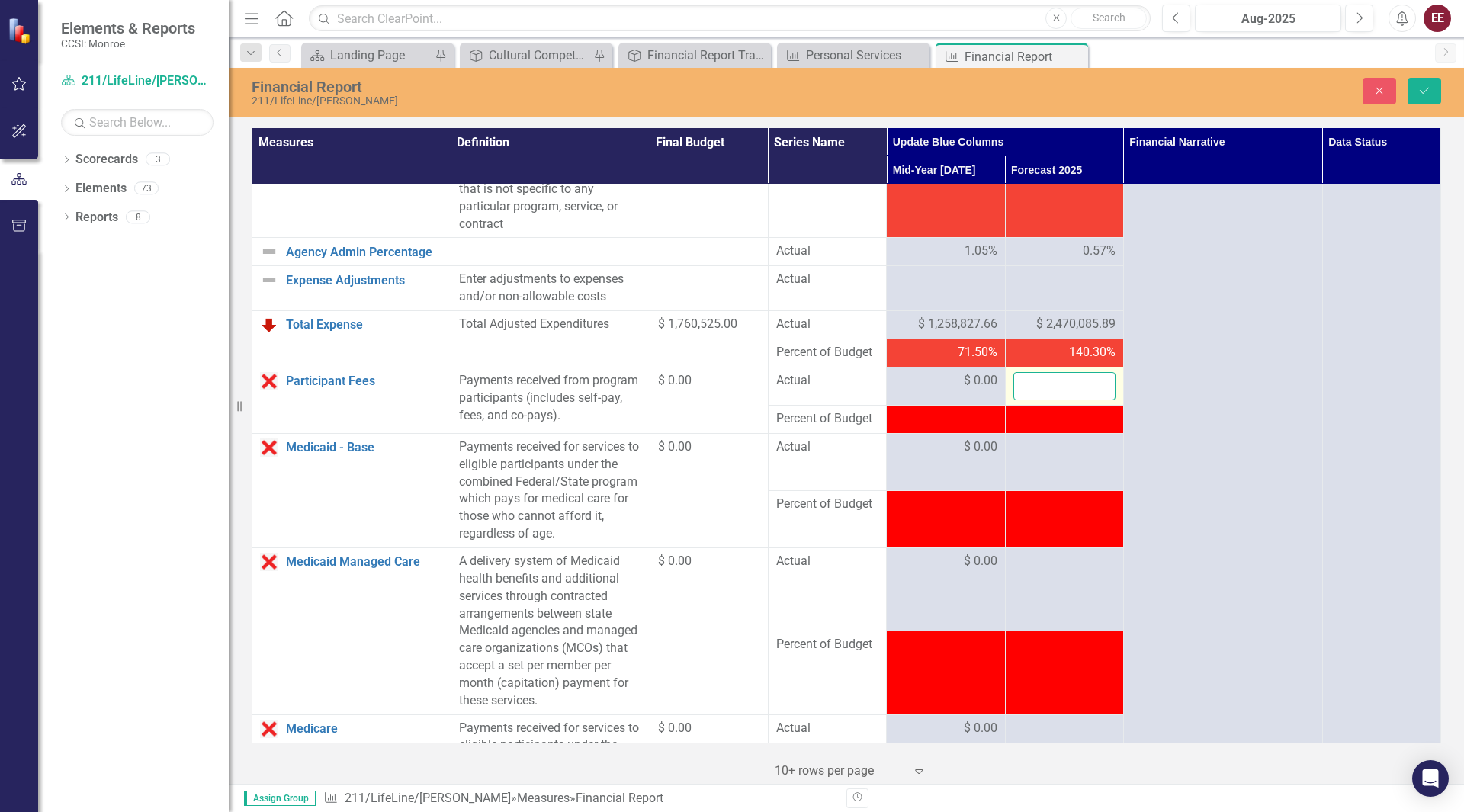
click at [1068, 400] on input "number" at bounding box center [1065, 386] width 102 height 28
type input "0"
click button "Save" at bounding box center [1424, 91] width 33 height 26
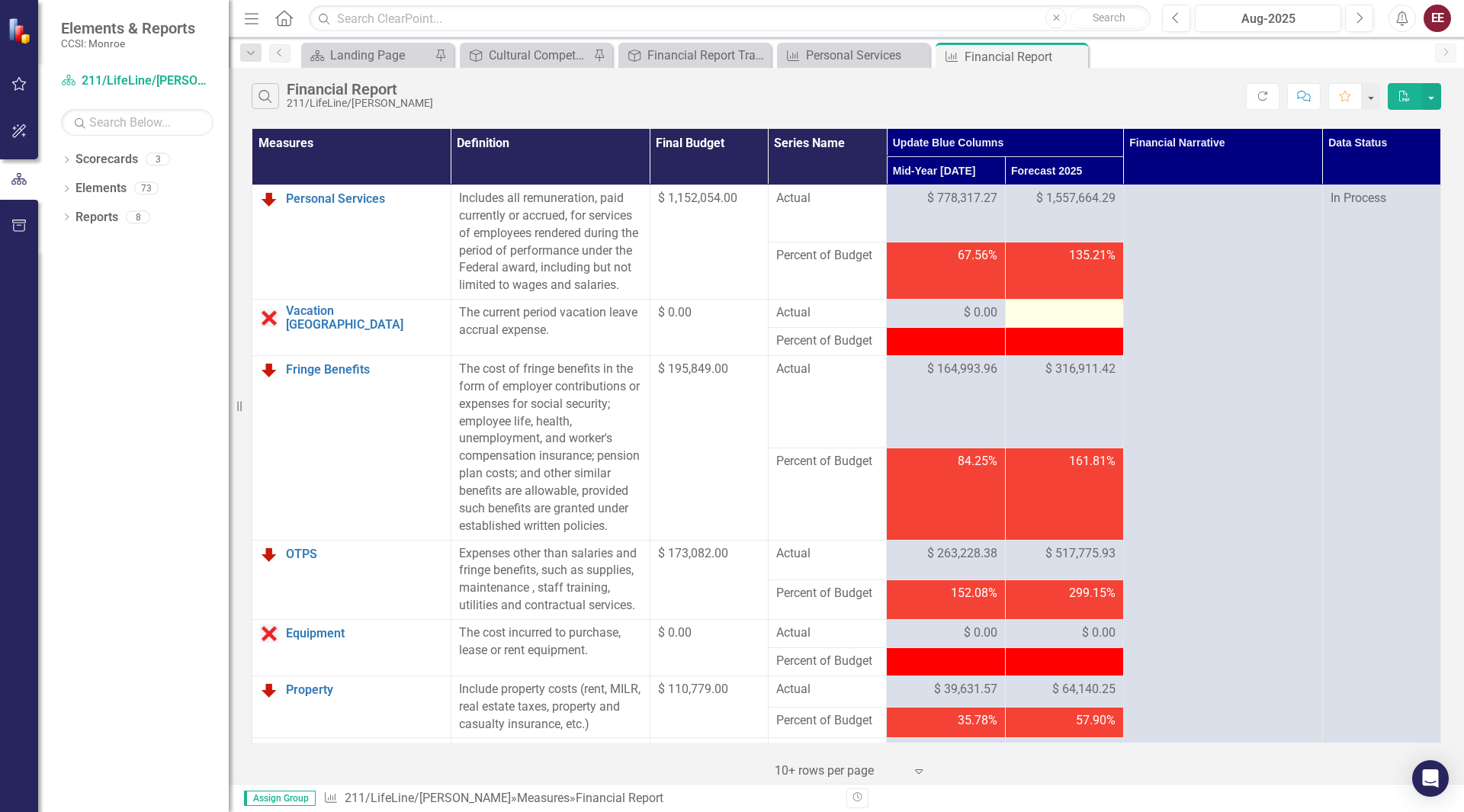
click at [1065, 323] on div at bounding box center [1065, 313] width 102 height 18
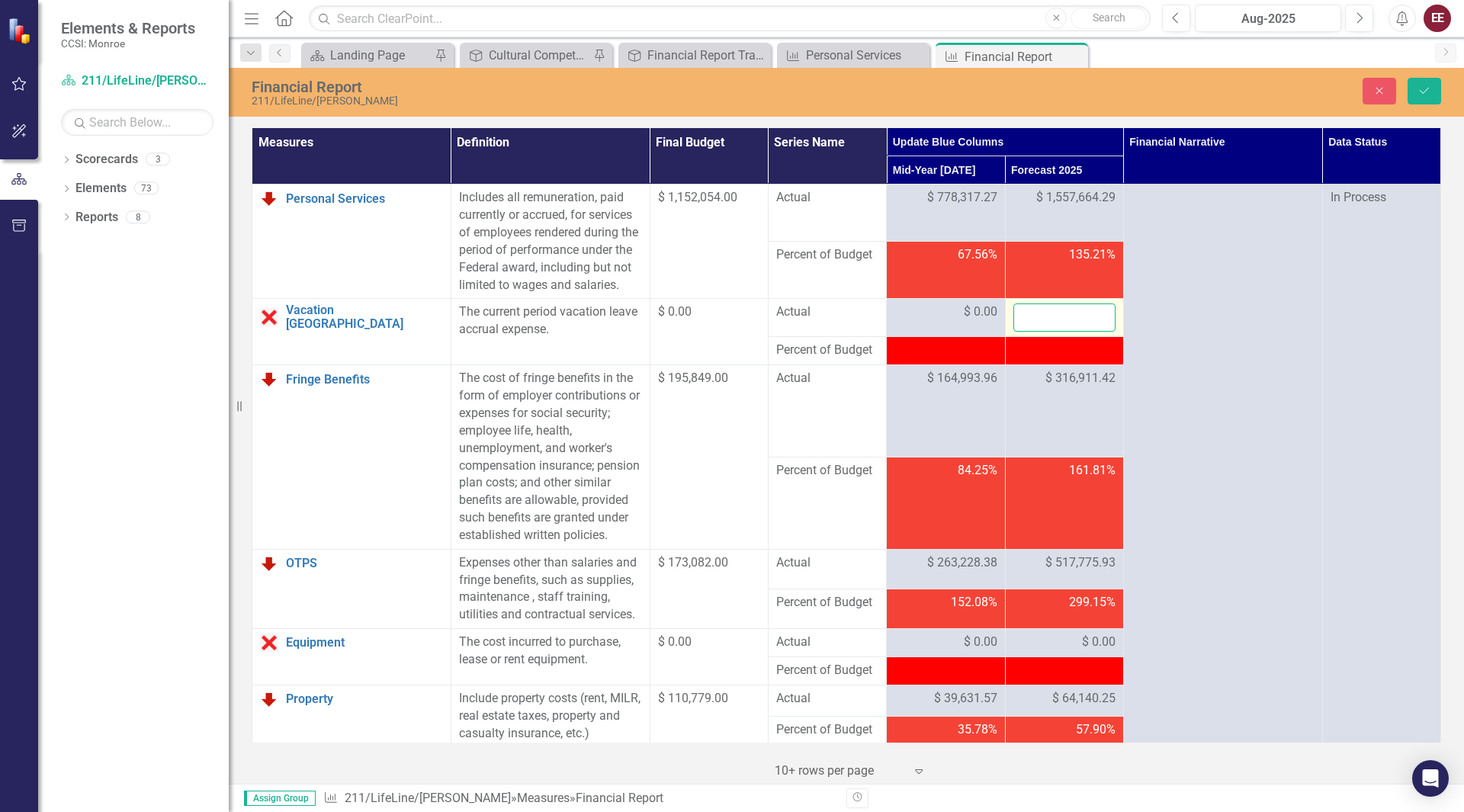
click at [1065, 332] on input "number" at bounding box center [1065, 318] width 102 height 28
type input "0"
click button "Save" at bounding box center [1424, 91] width 33 height 26
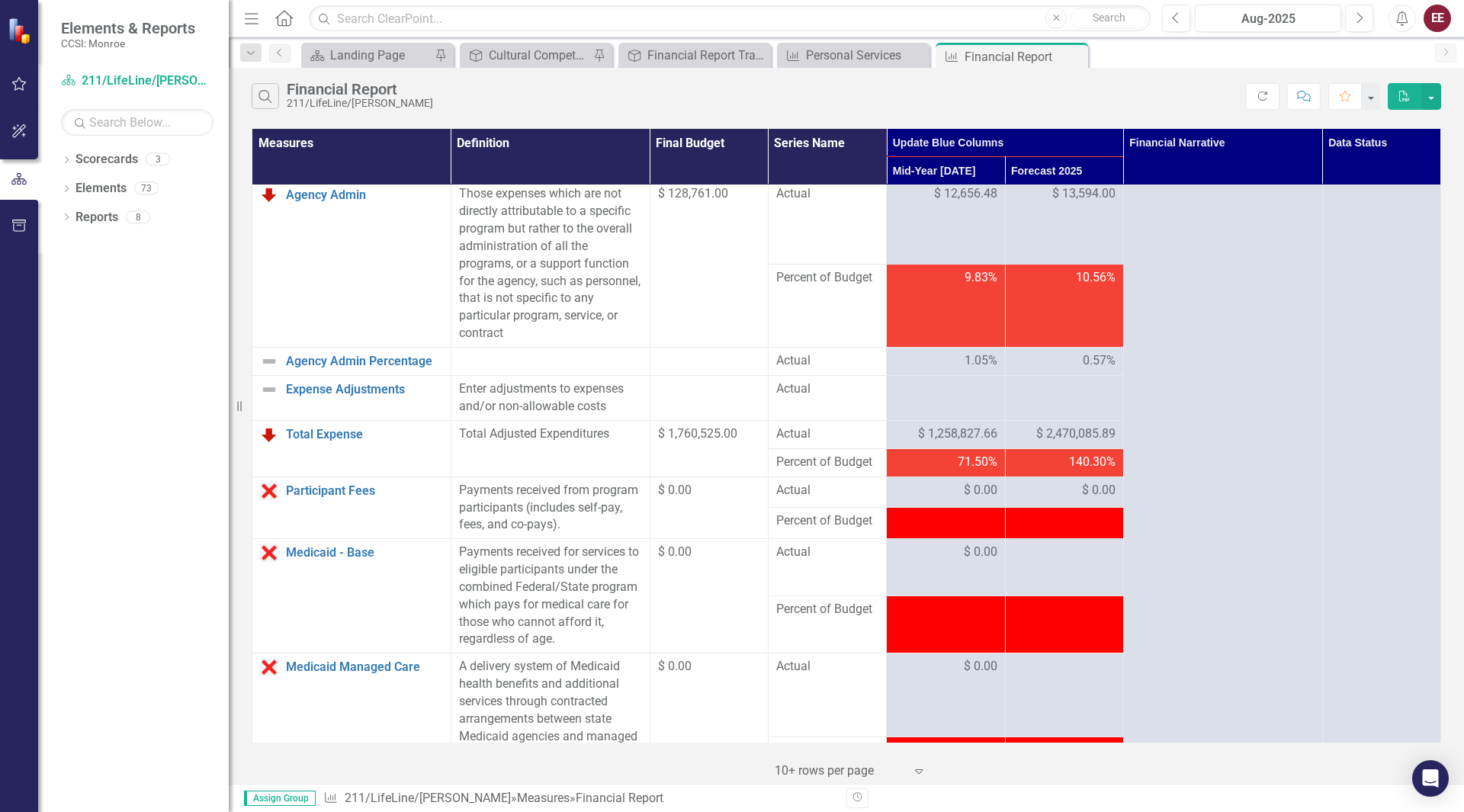
scroll to position [694, 0]
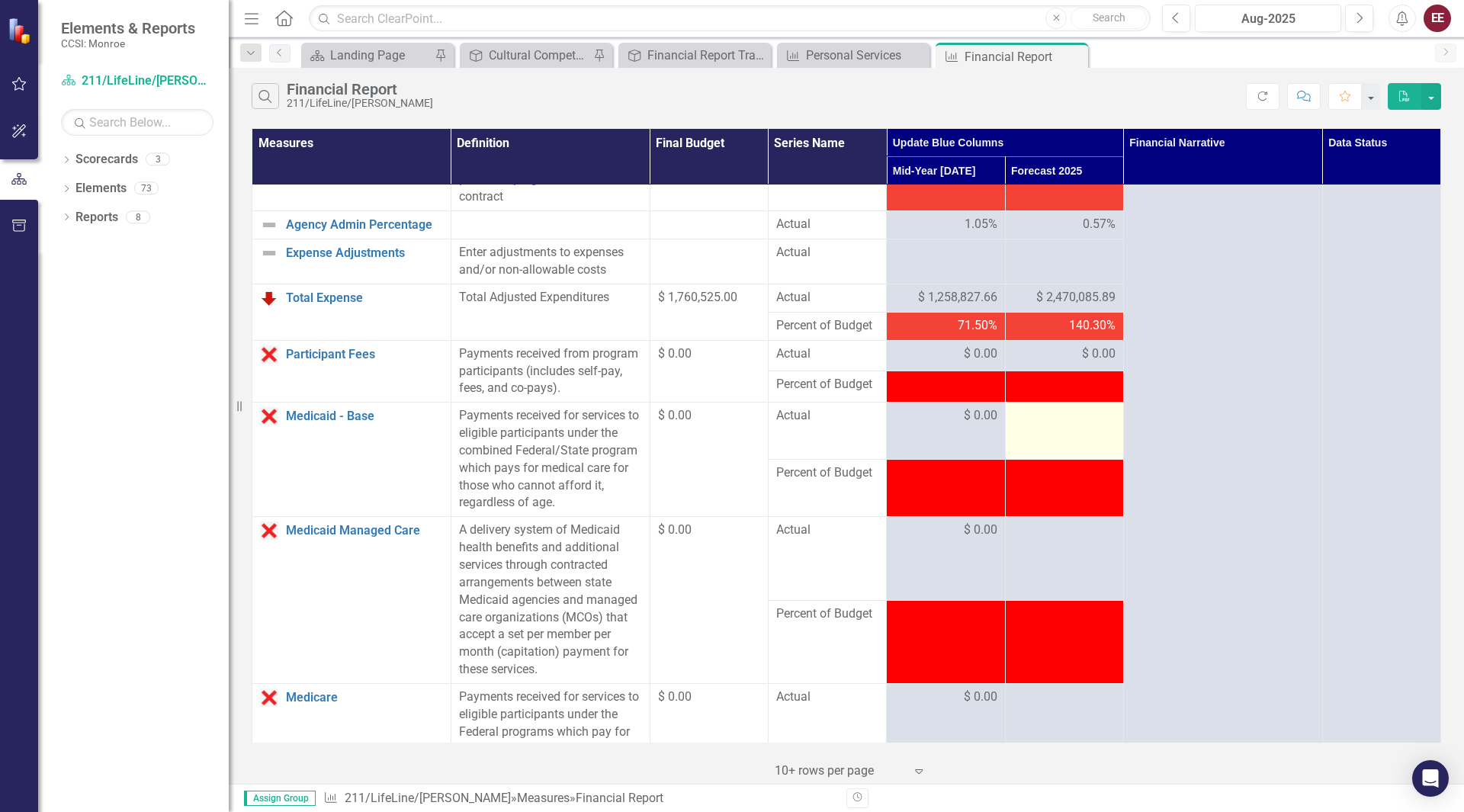
click at [1048, 426] on div at bounding box center [1065, 416] width 102 height 18
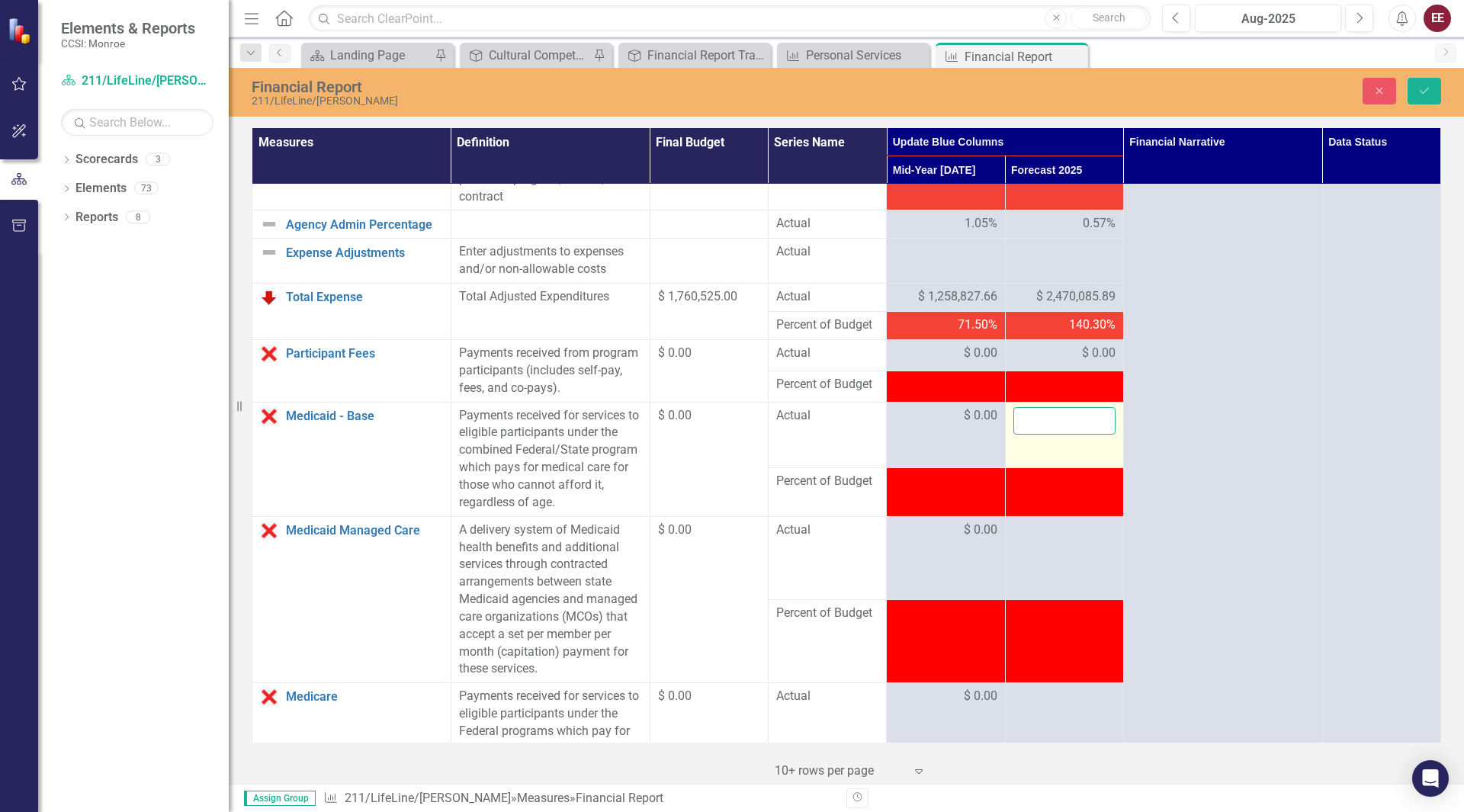
click at [1048, 435] on input "number" at bounding box center [1065, 421] width 102 height 28
type input "0"
click button "Save" at bounding box center [1424, 91] width 33 height 26
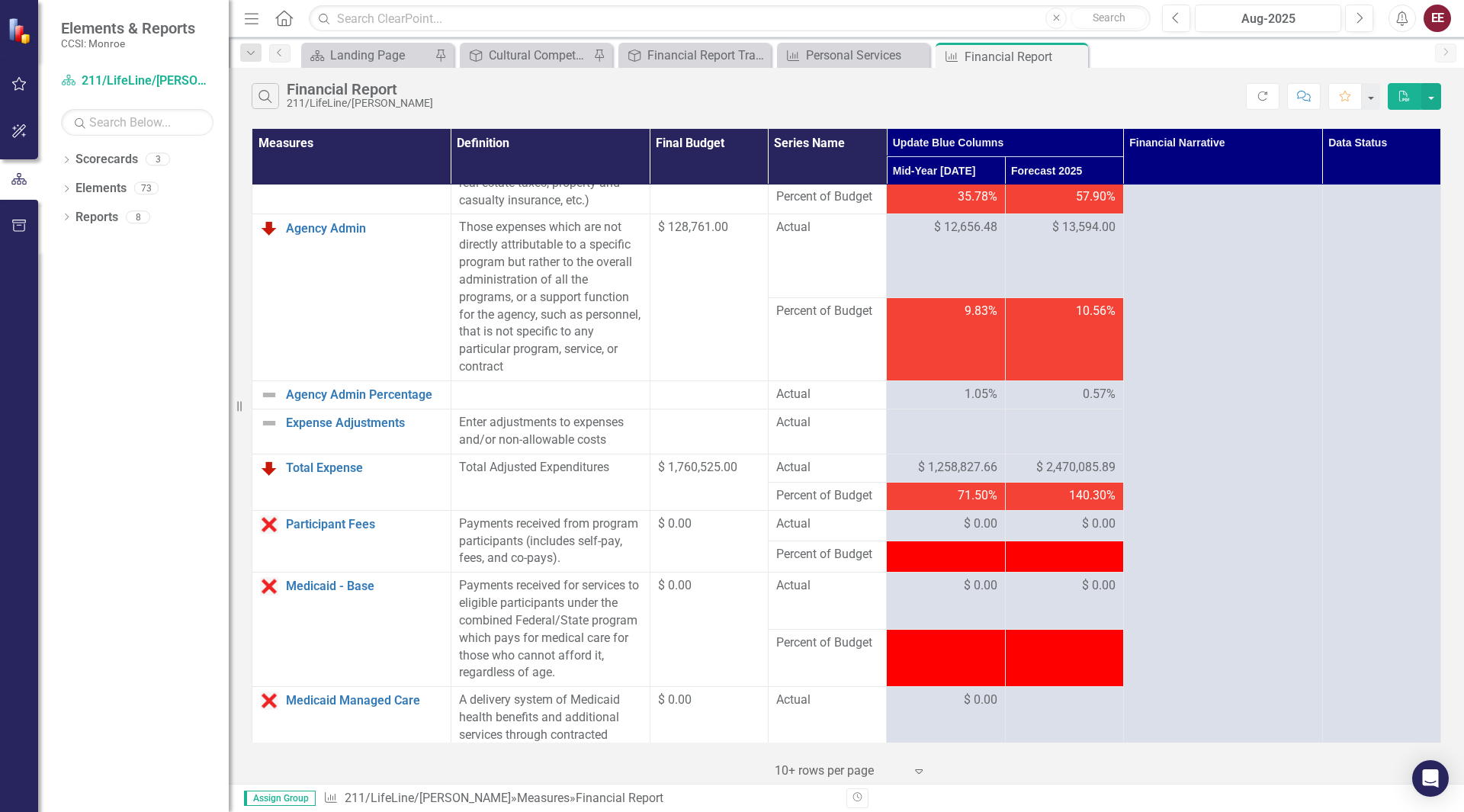
scroll to position [686, 0]
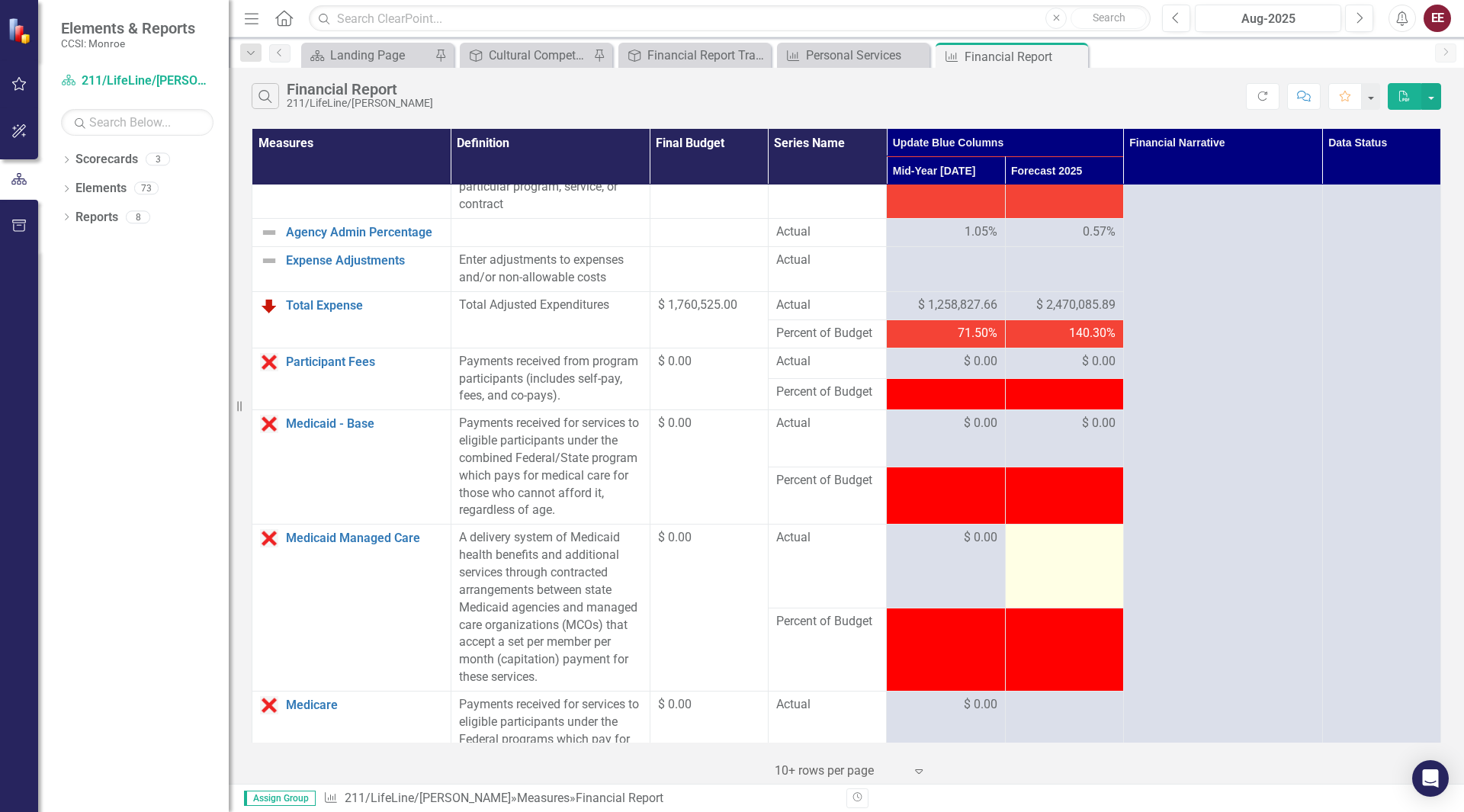
click at [1056, 547] on div at bounding box center [1065, 538] width 102 height 18
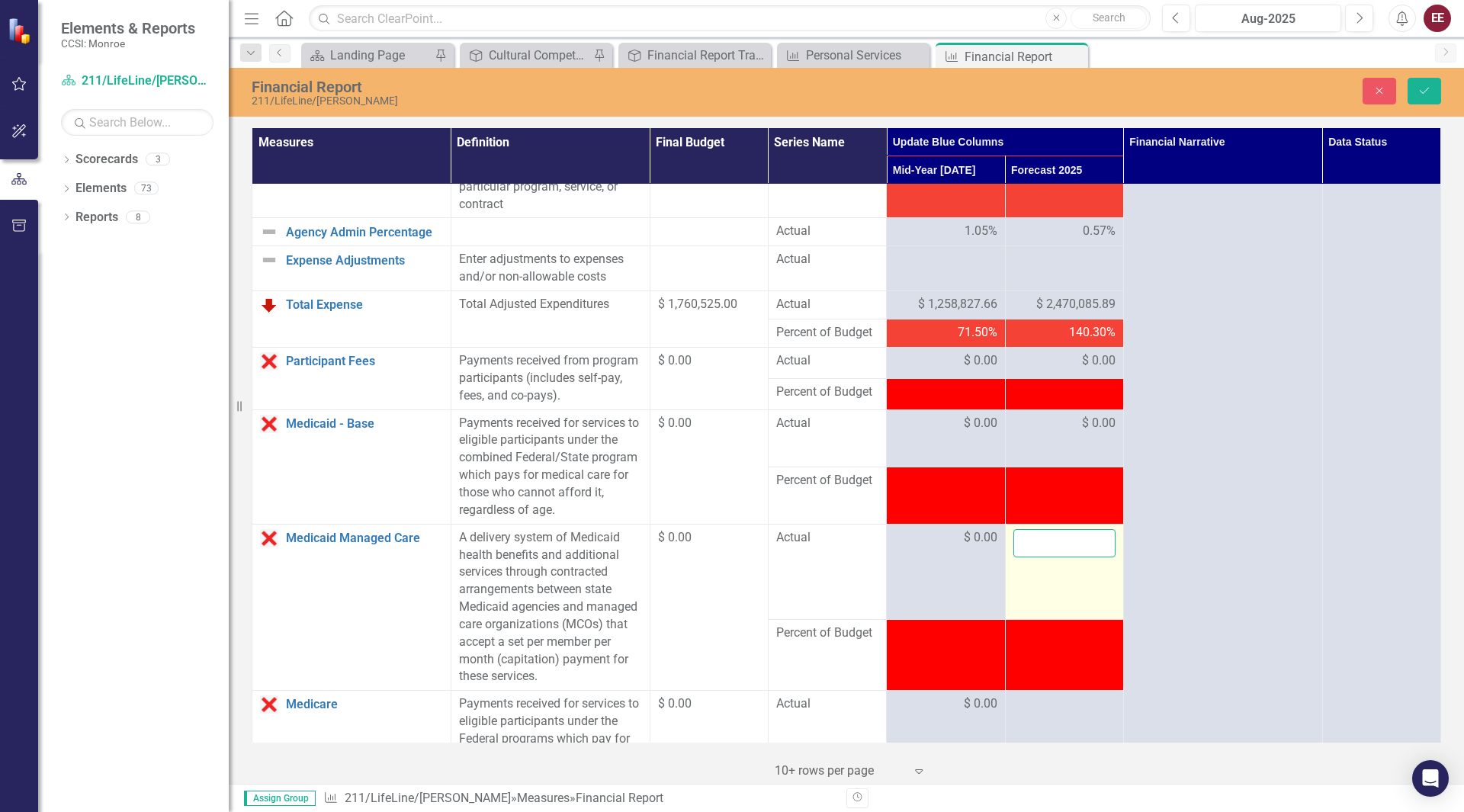
click at [1056, 558] on input "number" at bounding box center [1065, 544] width 102 height 28
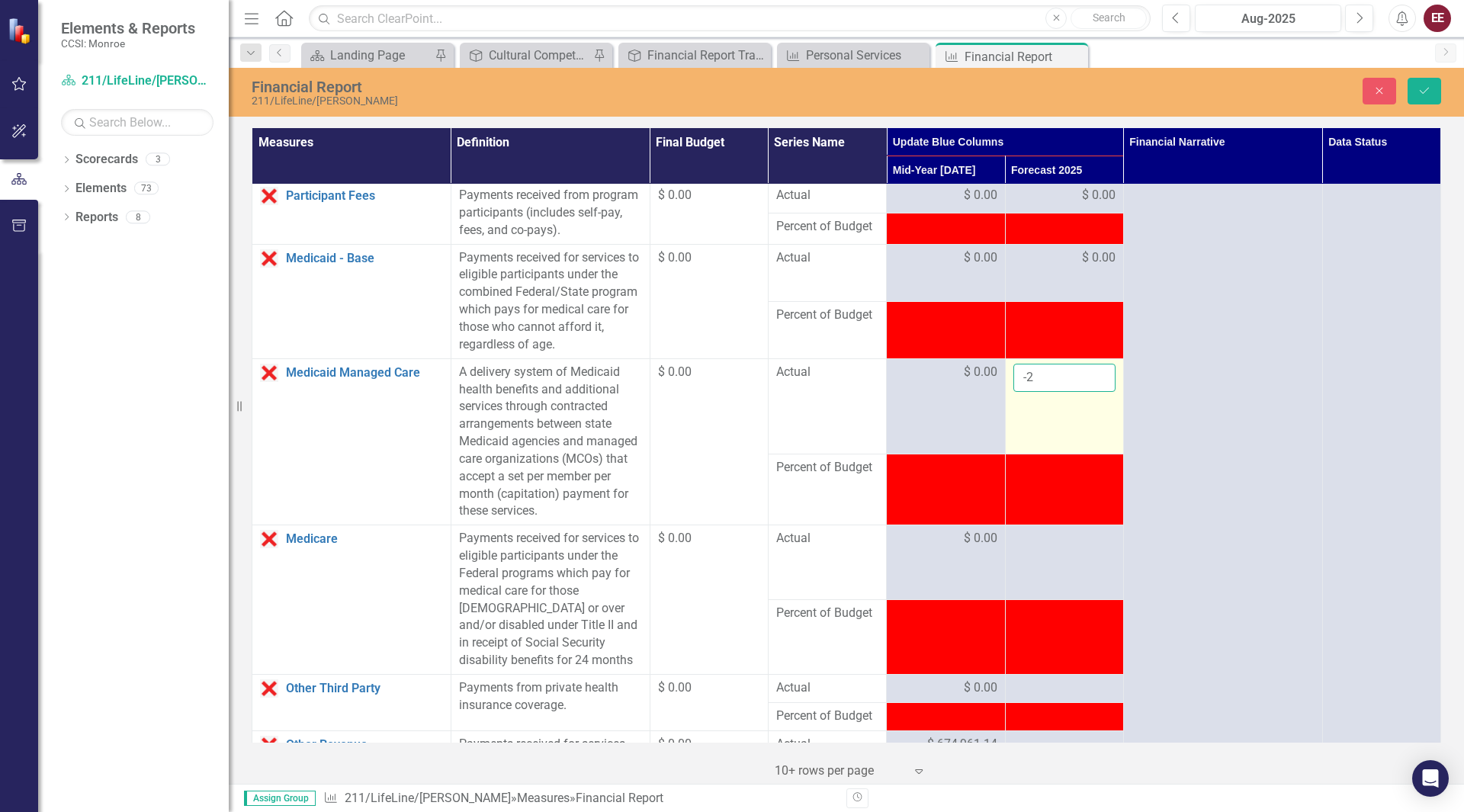
scroll to position [854, 0]
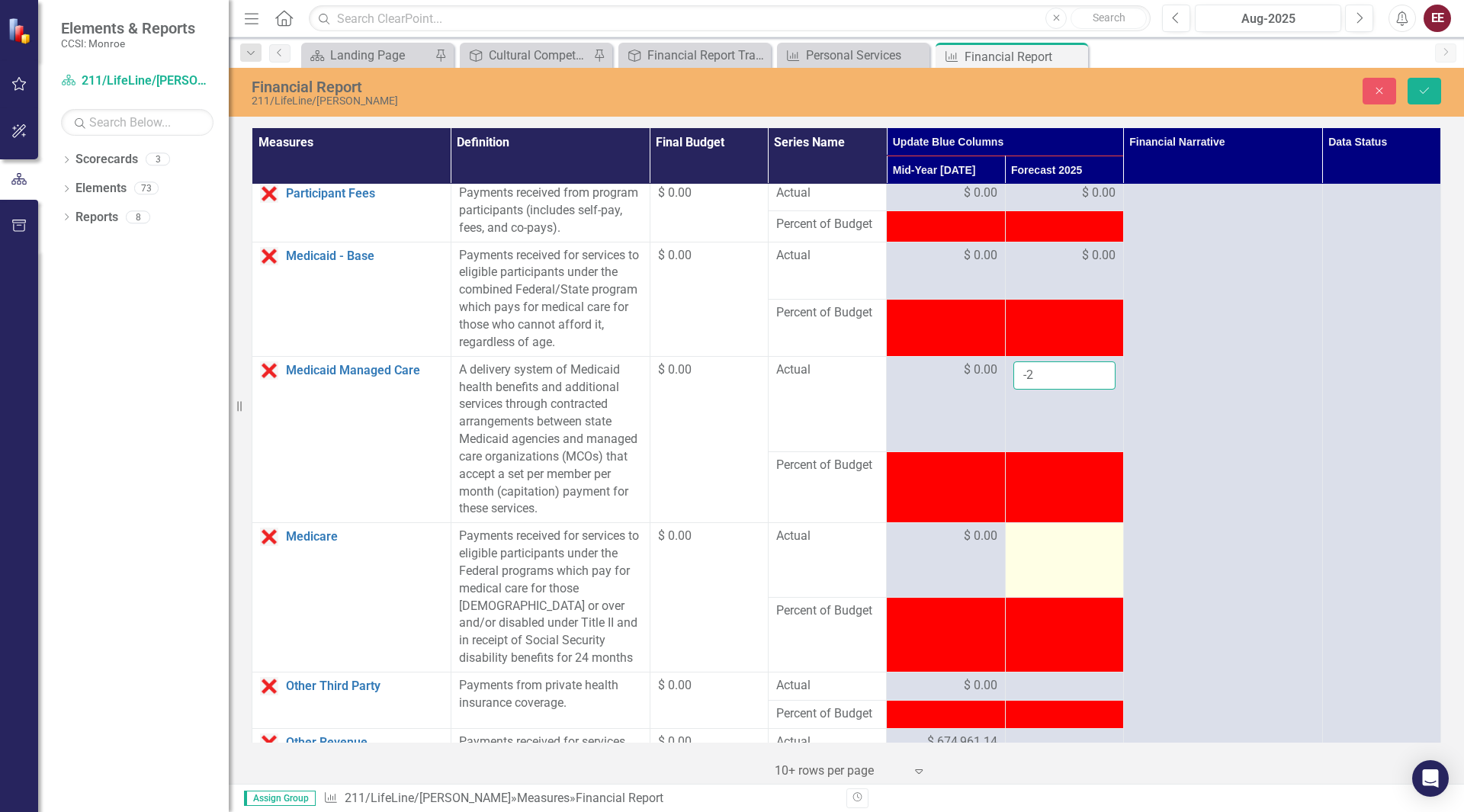
type input "-2"
click at [1033, 546] on div at bounding box center [1065, 537] width 102 height 18
click at [1033, 556] on input "number" at bounding box center [1065, 542] width 102 height 28
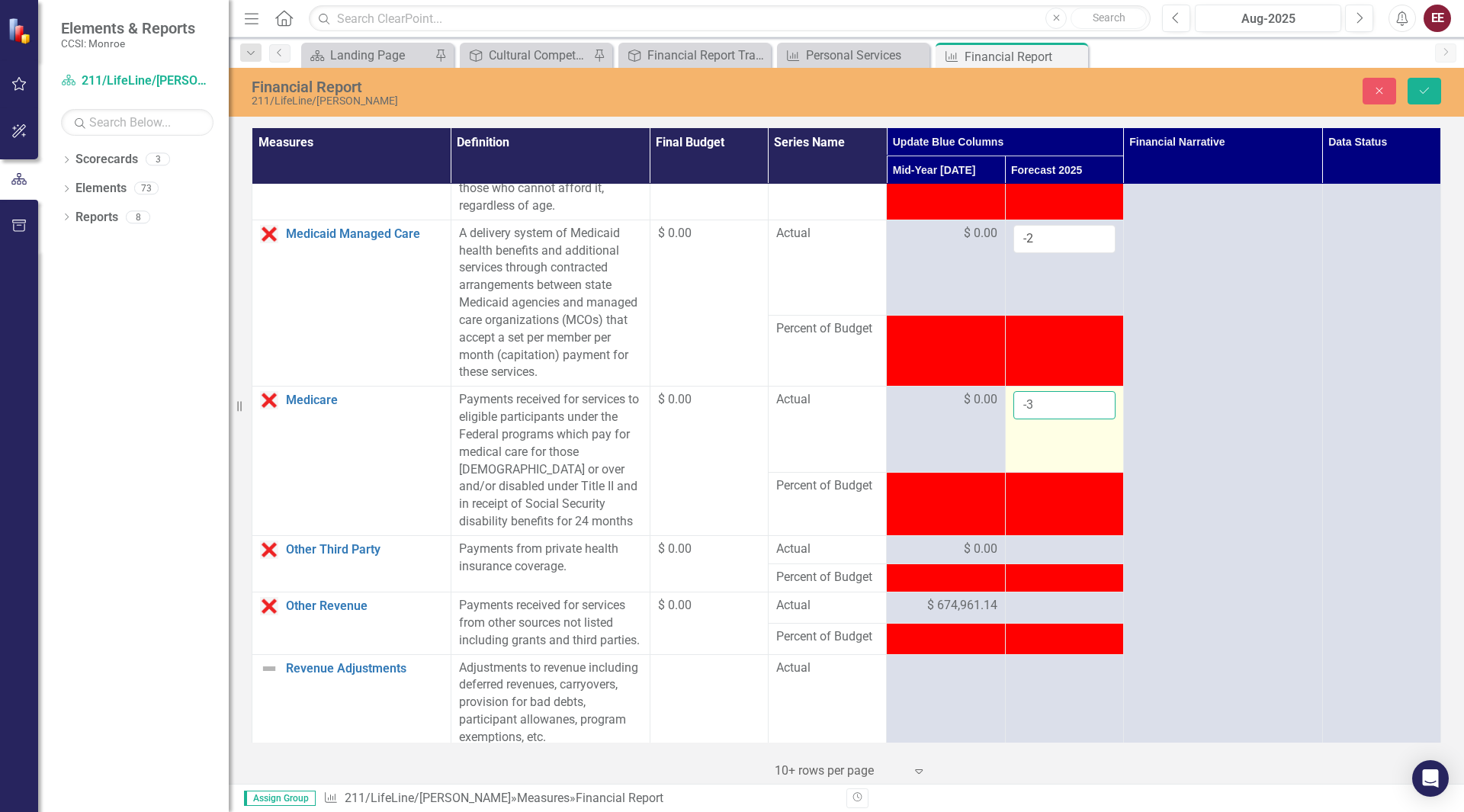
scroll to position [991, 0]
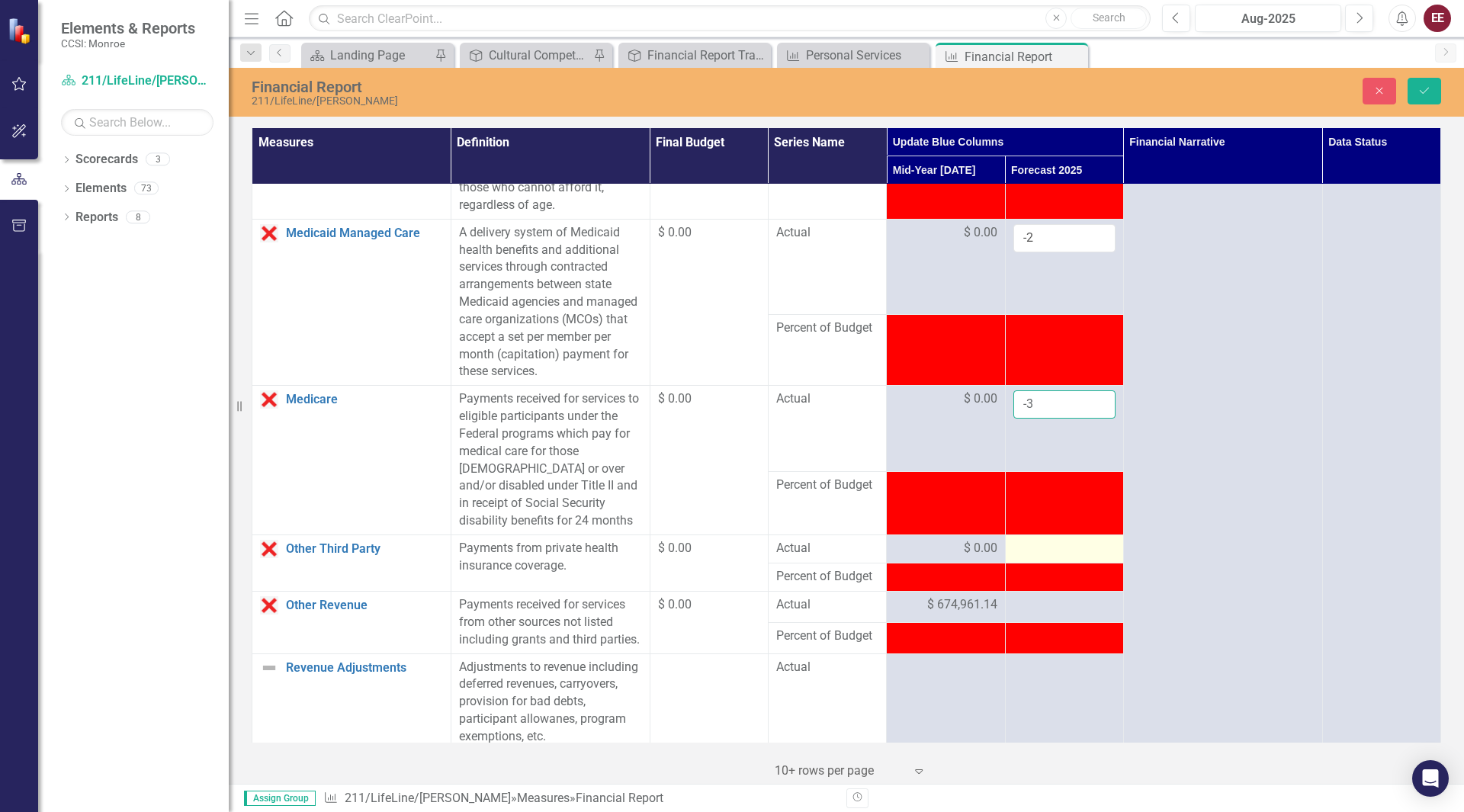
type input "-3"
click at [1038, 558] on div at bounding box center [1065, 549] width 102 height 18
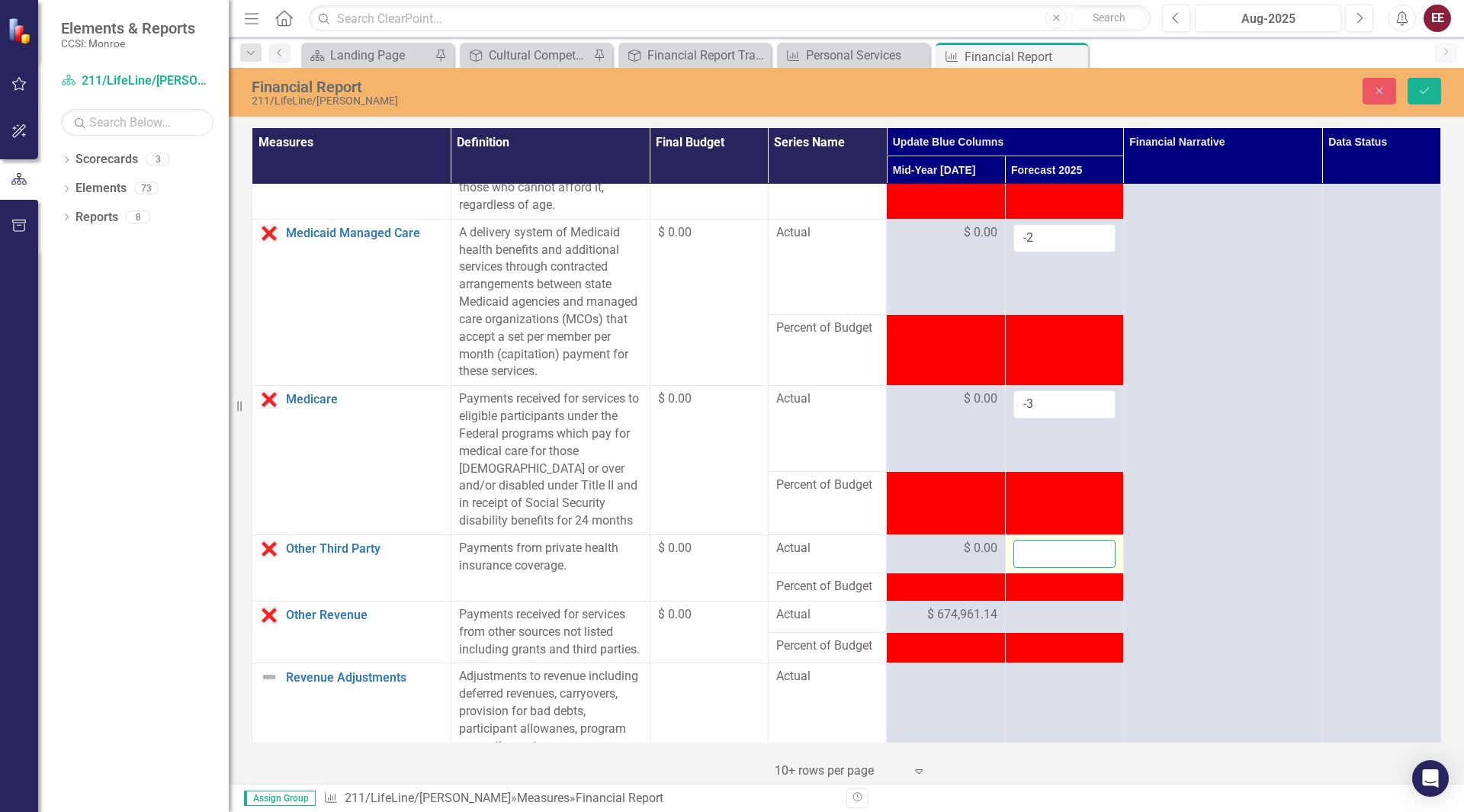
click at [1038, 568] on input "number" at bounding box center [1065, 554] width 102 height 28
type input "0"
click at [1042, 625] on div at bounding box center [1065, 615] width 102 height 18
click at [1042, 634] on input "number" at bounding box center [1065, 620] width 102 height 28
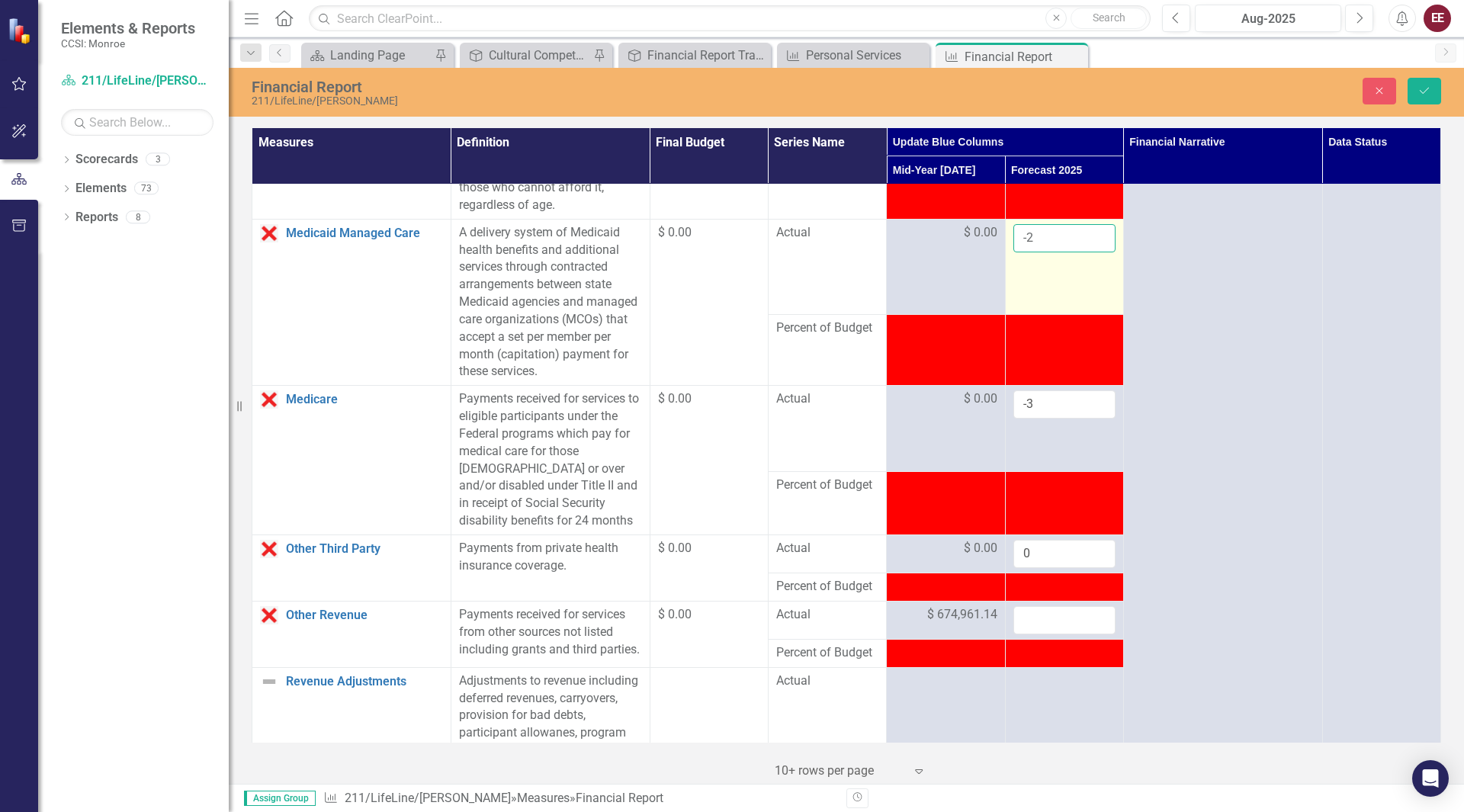
click at [1040, 252] on input "-2" at bounding box center [1065, 238] width 102 height 28
type input "1"
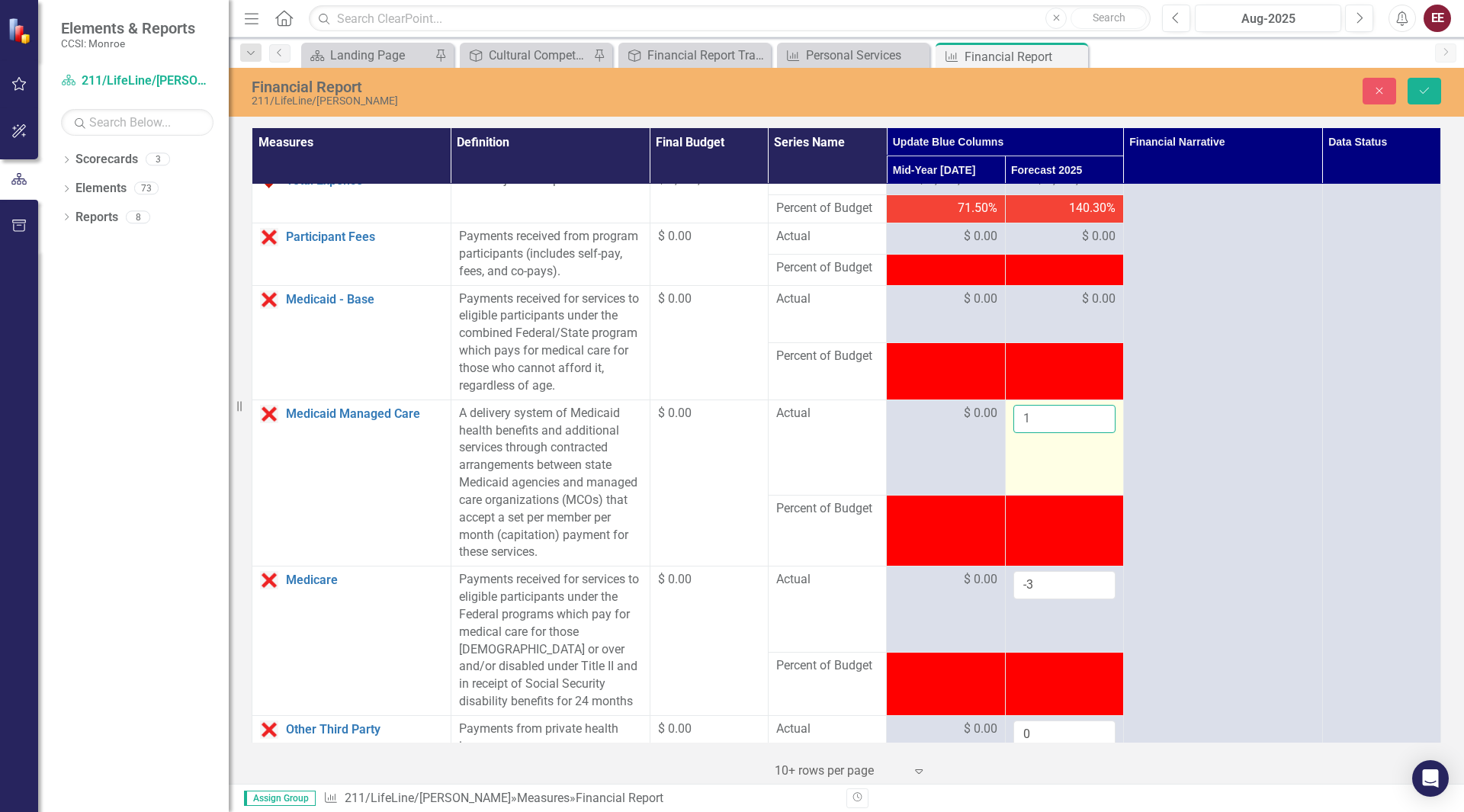
scroll to position [815, 0]
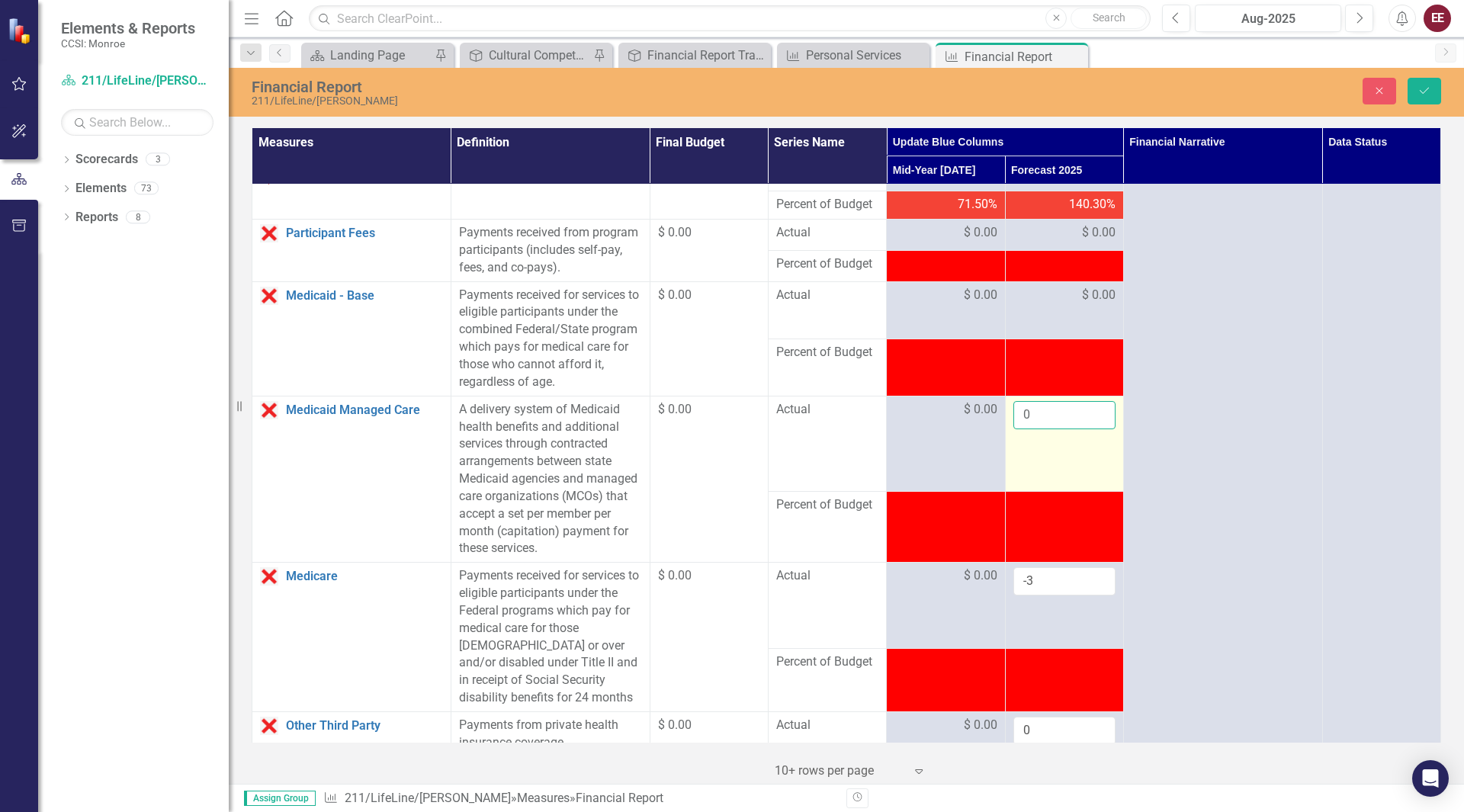
type input "0"
click button "Save" at bounding box center [1424, 91] width 33 height 26
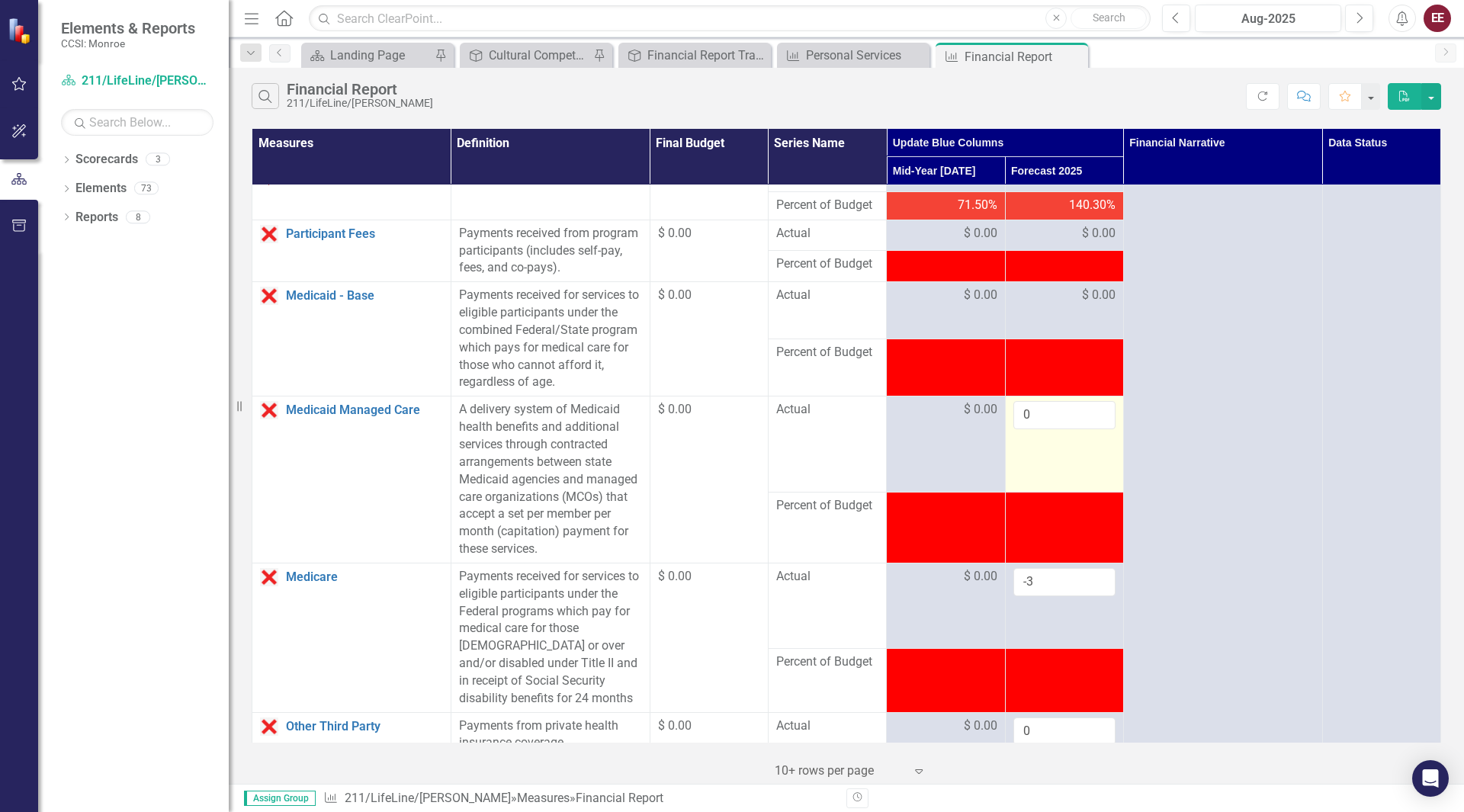
scroll to position [918, 0]
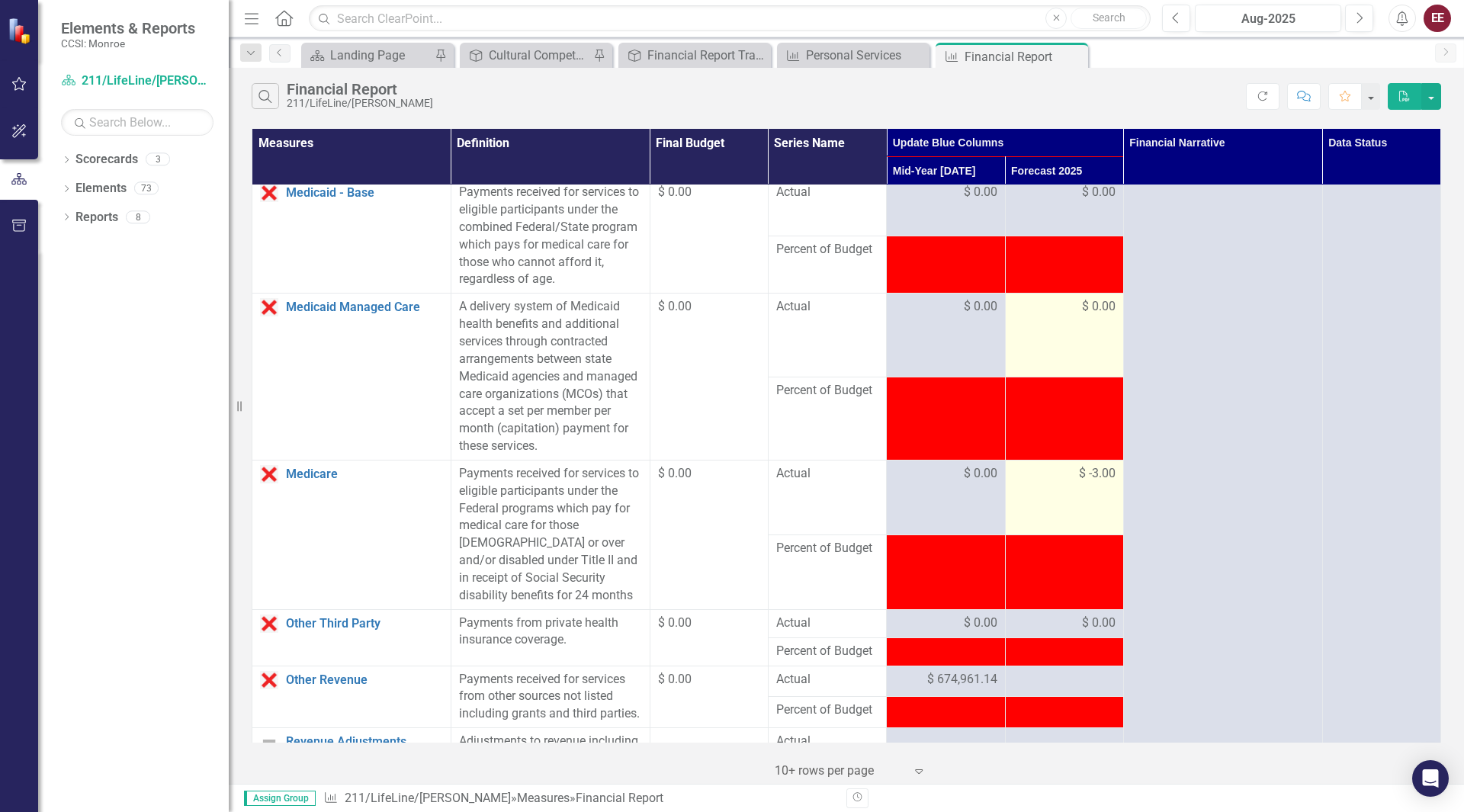
click at [1061, 483] on div "$ -3.00" at bounding box center [1065, 474] width 102 height 18
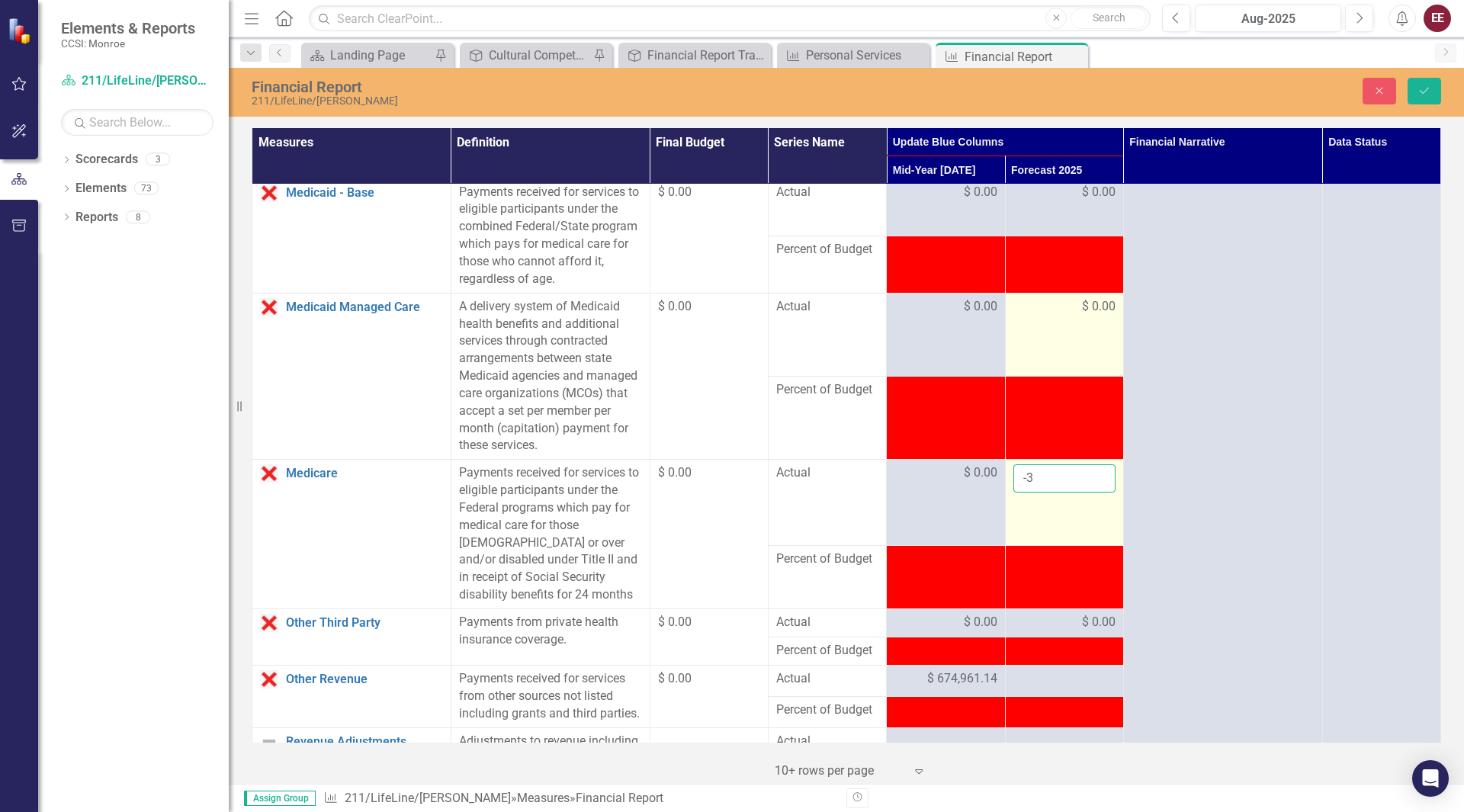
click at [1061, 493] on input "-3" at bounding box center [1065, 479] width 102 height 28
type input "0"
click button "Save" at bounding box center [1424, 91] width 33 height 26
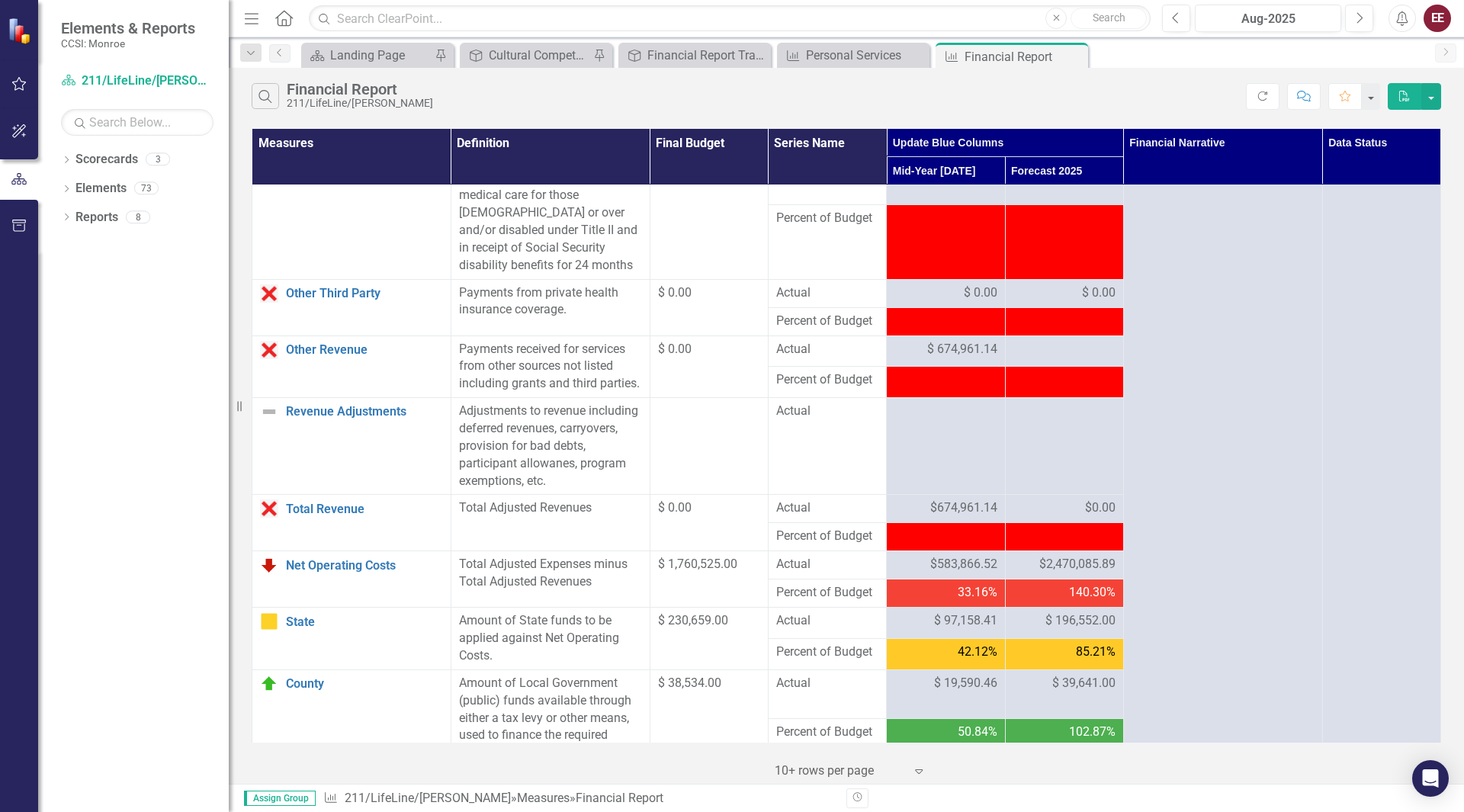
scroll to position [1248, 0]
click at [1072, 358] on div at bounding box center [1065, 349] width 102 height 18
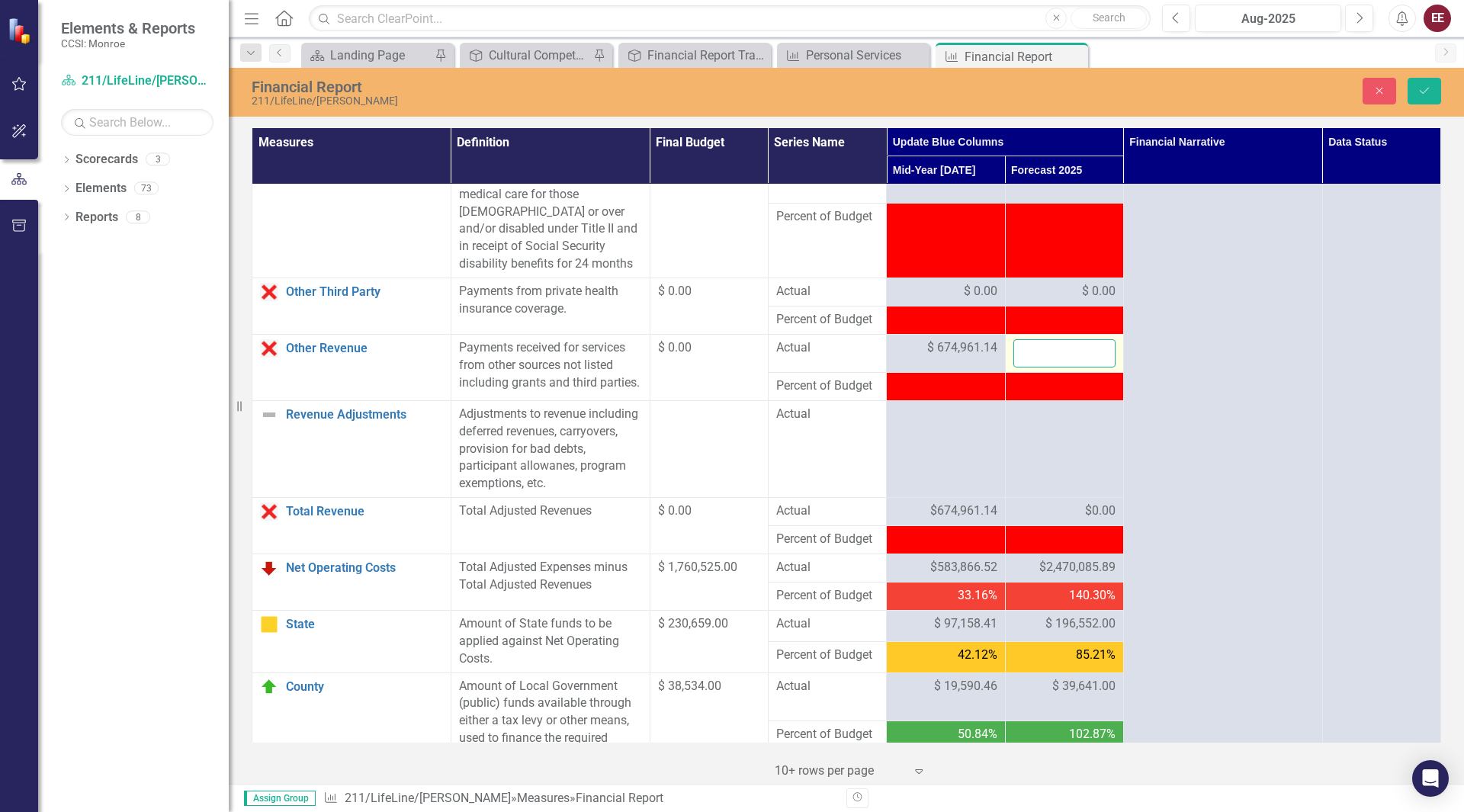
click at [1072, 368] on input "number" at bounding box center [1065, 354] width 102 height 28
type input "1350256.92"
click button "Save" at bounding box center [1424, 91] width 33 height 26
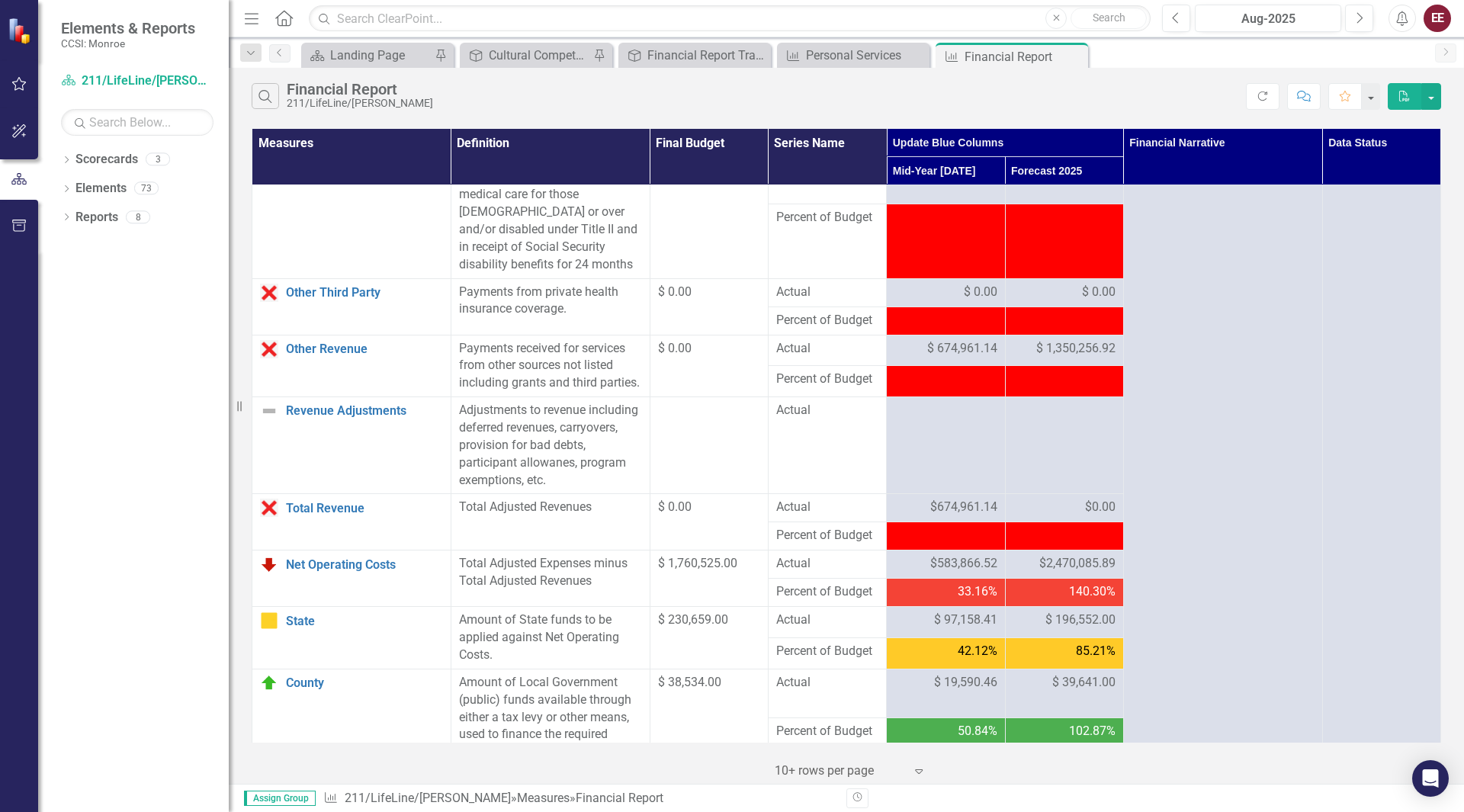
click at [1057, 516] on div "$0.00" at bounding box center [1065, 508] width 102 height 18
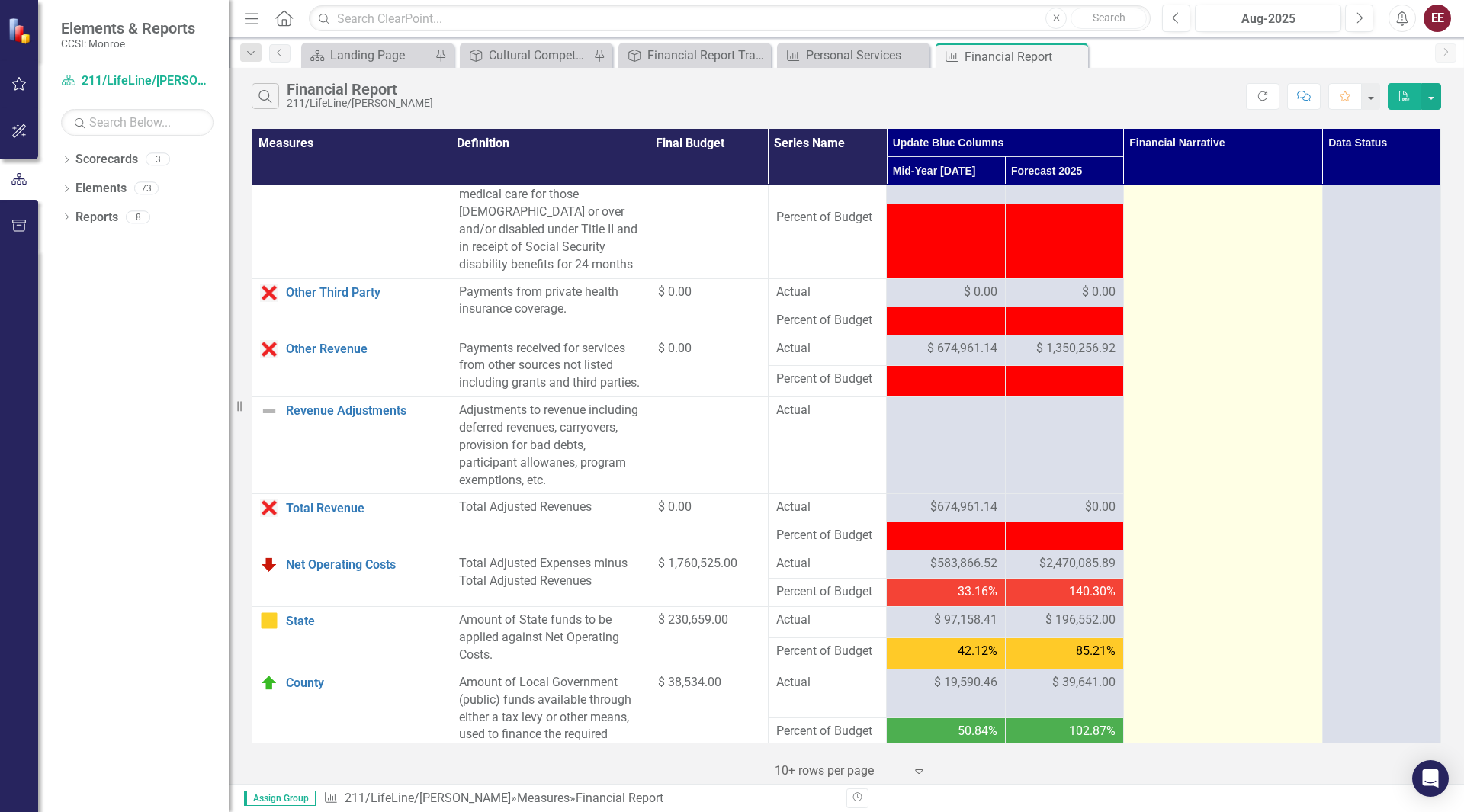
click at [1181, 598] on td at bounding box center [1223, 92] width 199 height 2310
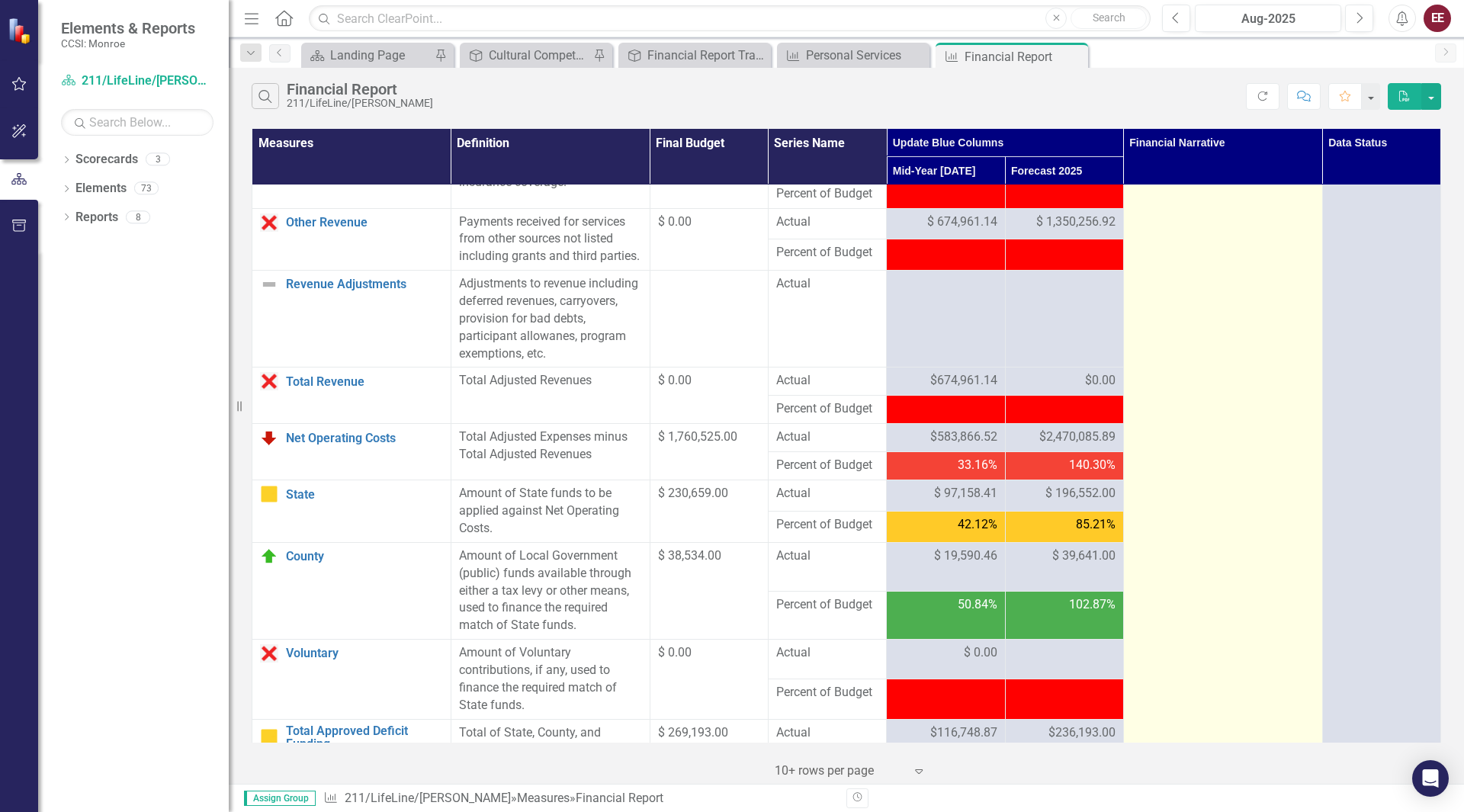
scroll to position [1376, 0]
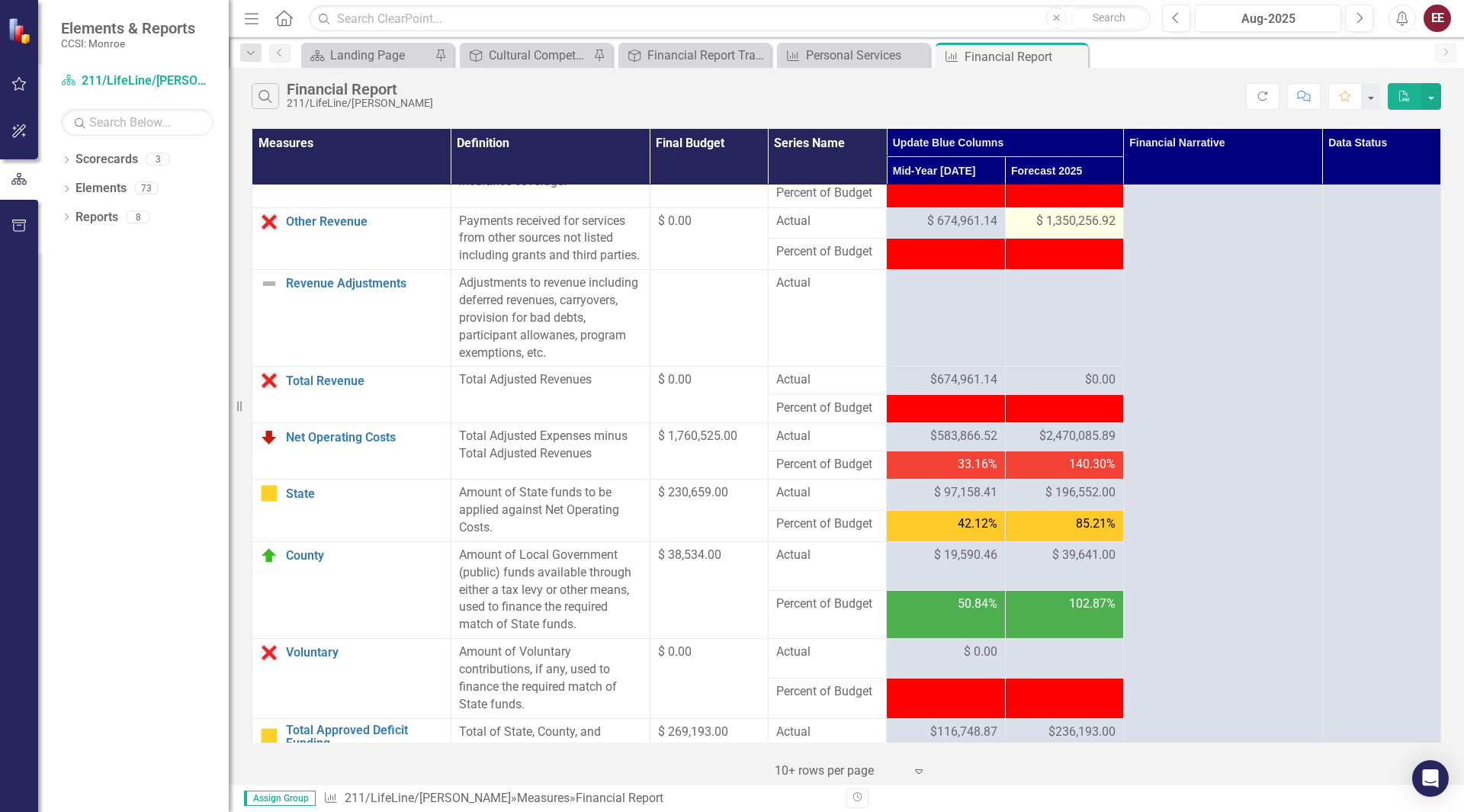
click at [1084, 230] on span "$ 1,350,256.92" at bounding box center [1076, 222] width 79 height 18
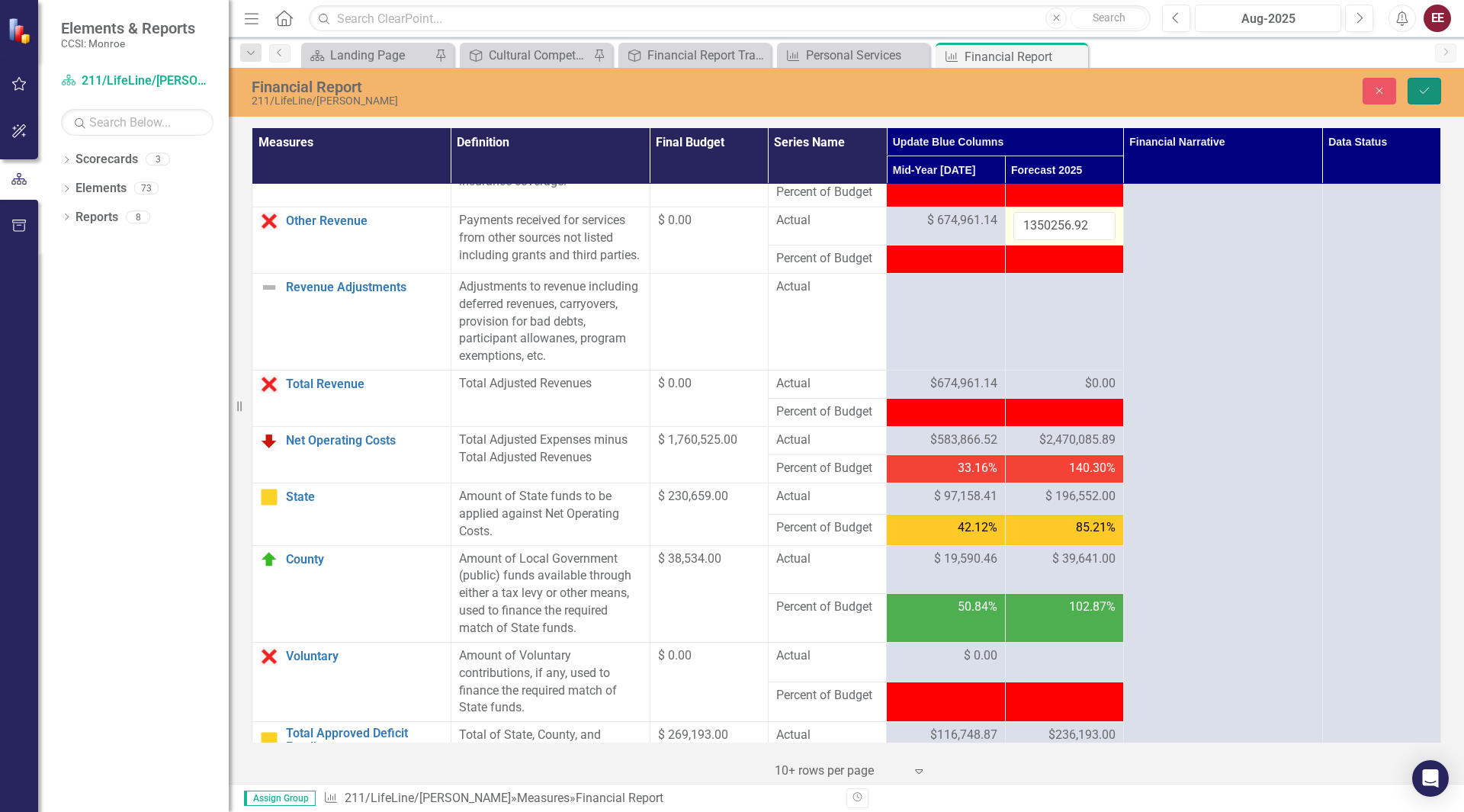
click at [1427, 80] on button "Save" at bounding box center [1424, 91] width 33 height 26
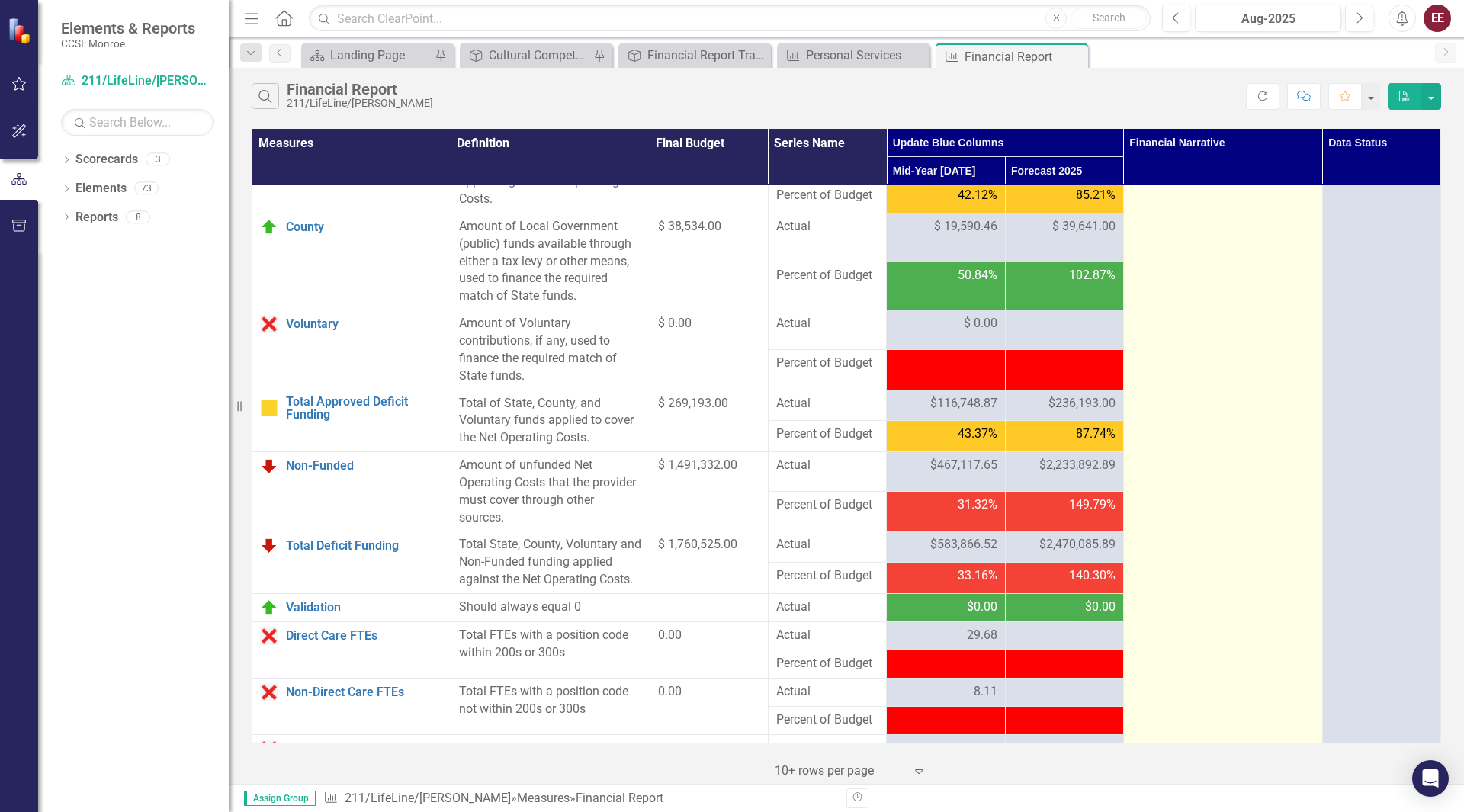
scroll to position [1708, 0]
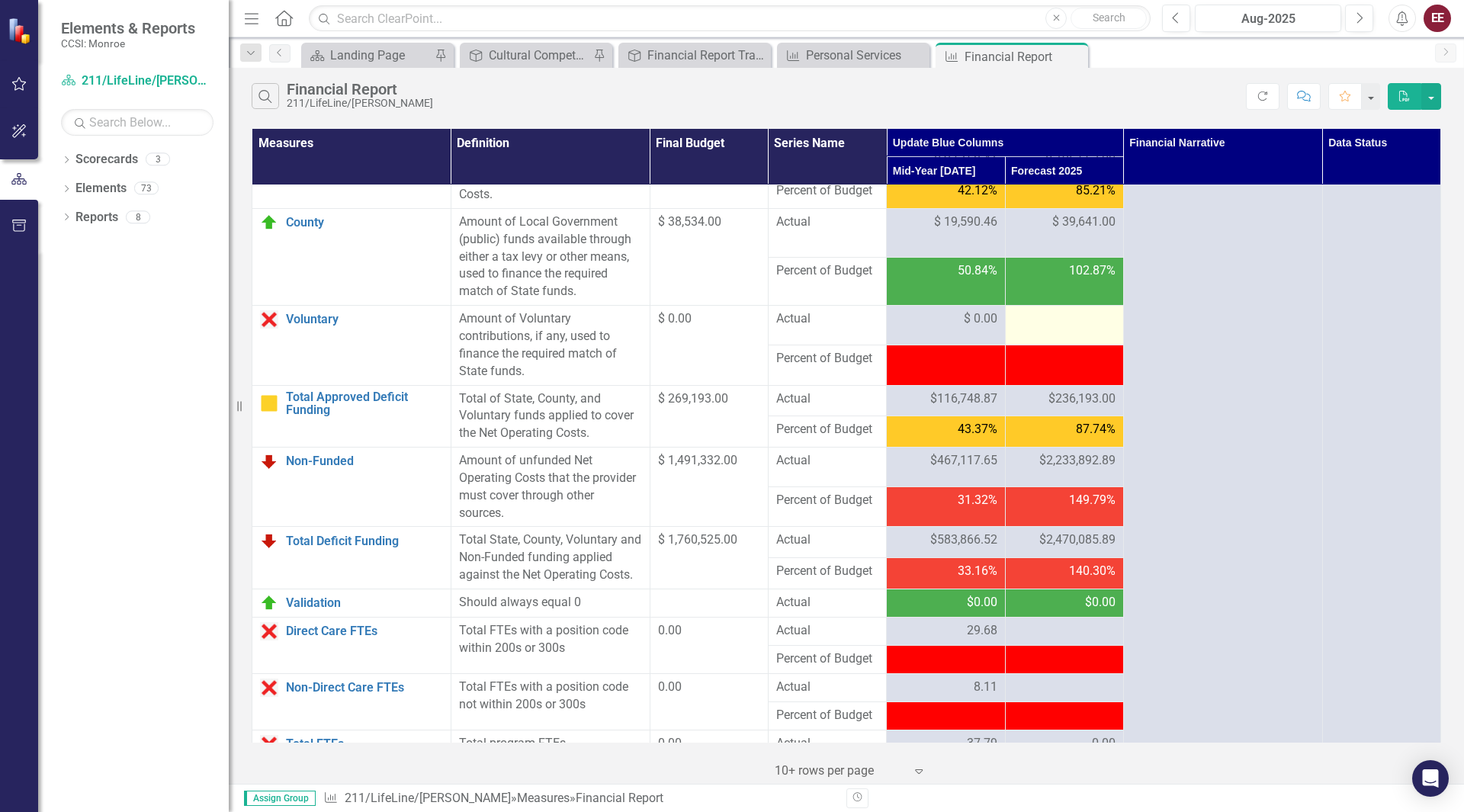
click at [1065, 329] on div at bounding box center [1065, 319] width 102 height 18
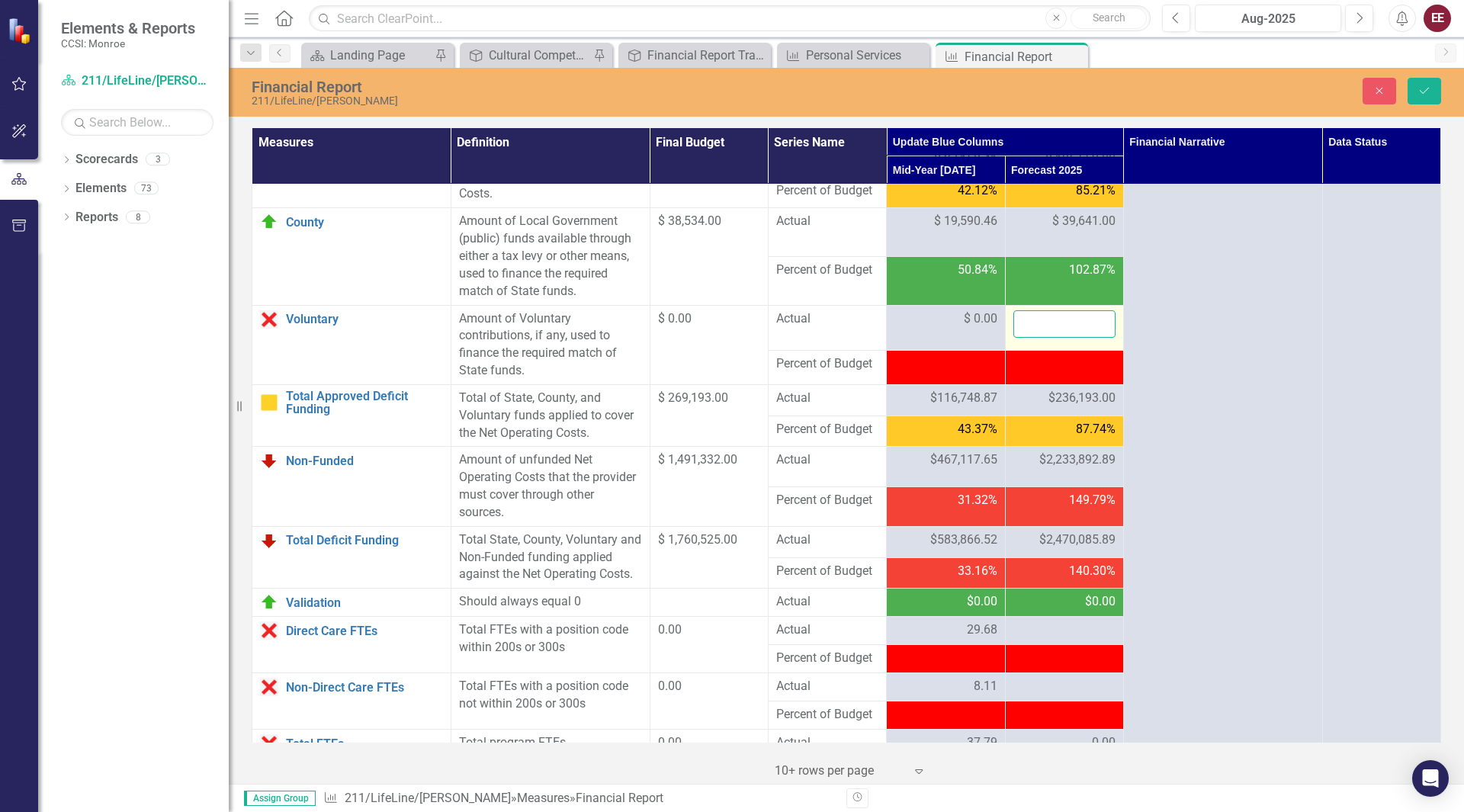
click at [1065, 339] on input "number" at bounding box center [1065, 325] width 102 height 28
type input "0"
click at [1431, 85] on icon "Save" at bounding box center [1424, 91] width 14 height 11
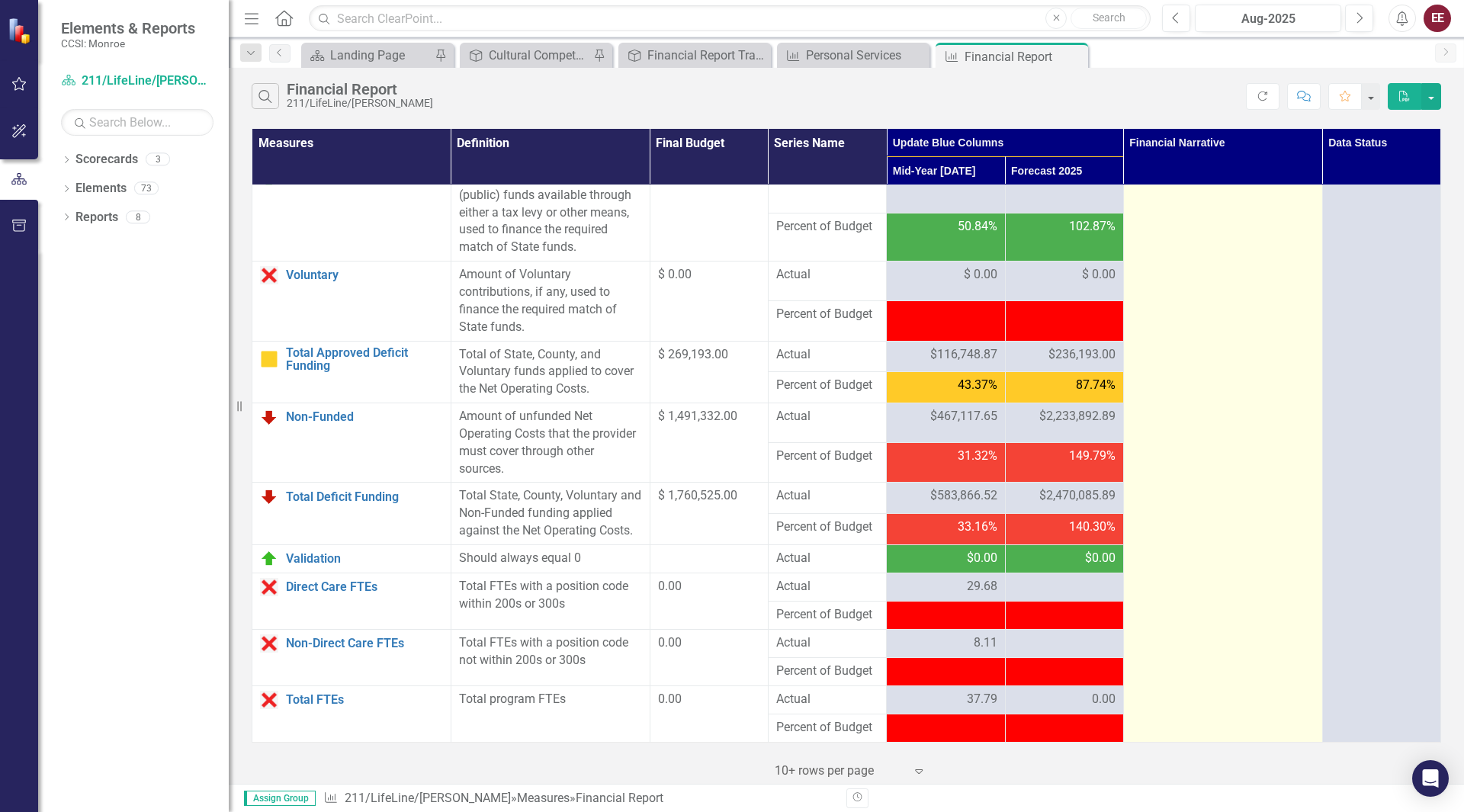
scroll to position [1805, 0]
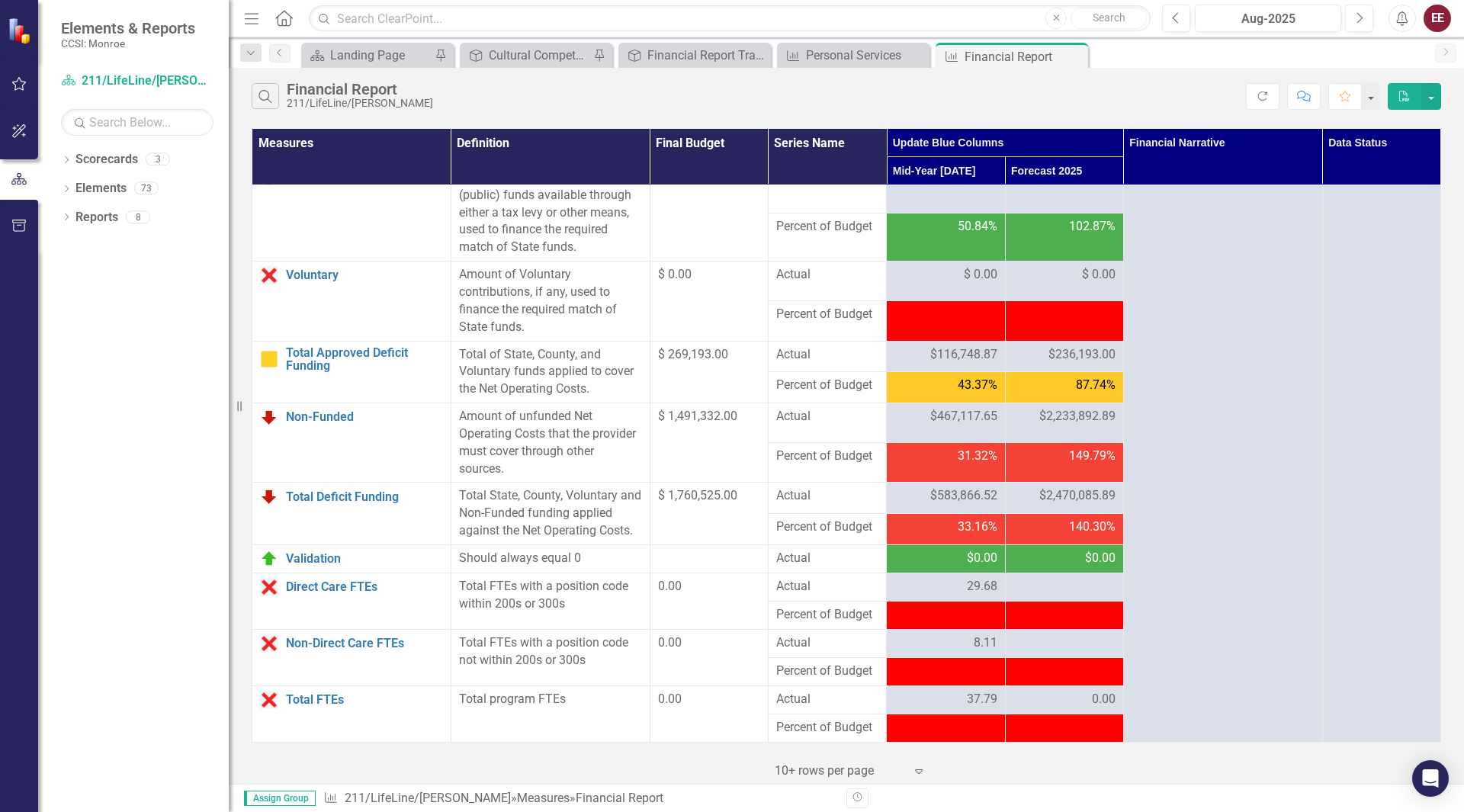
click at [962, 415] on span "$467,117.65" at bounding box center [963, 417] width 67 height 18
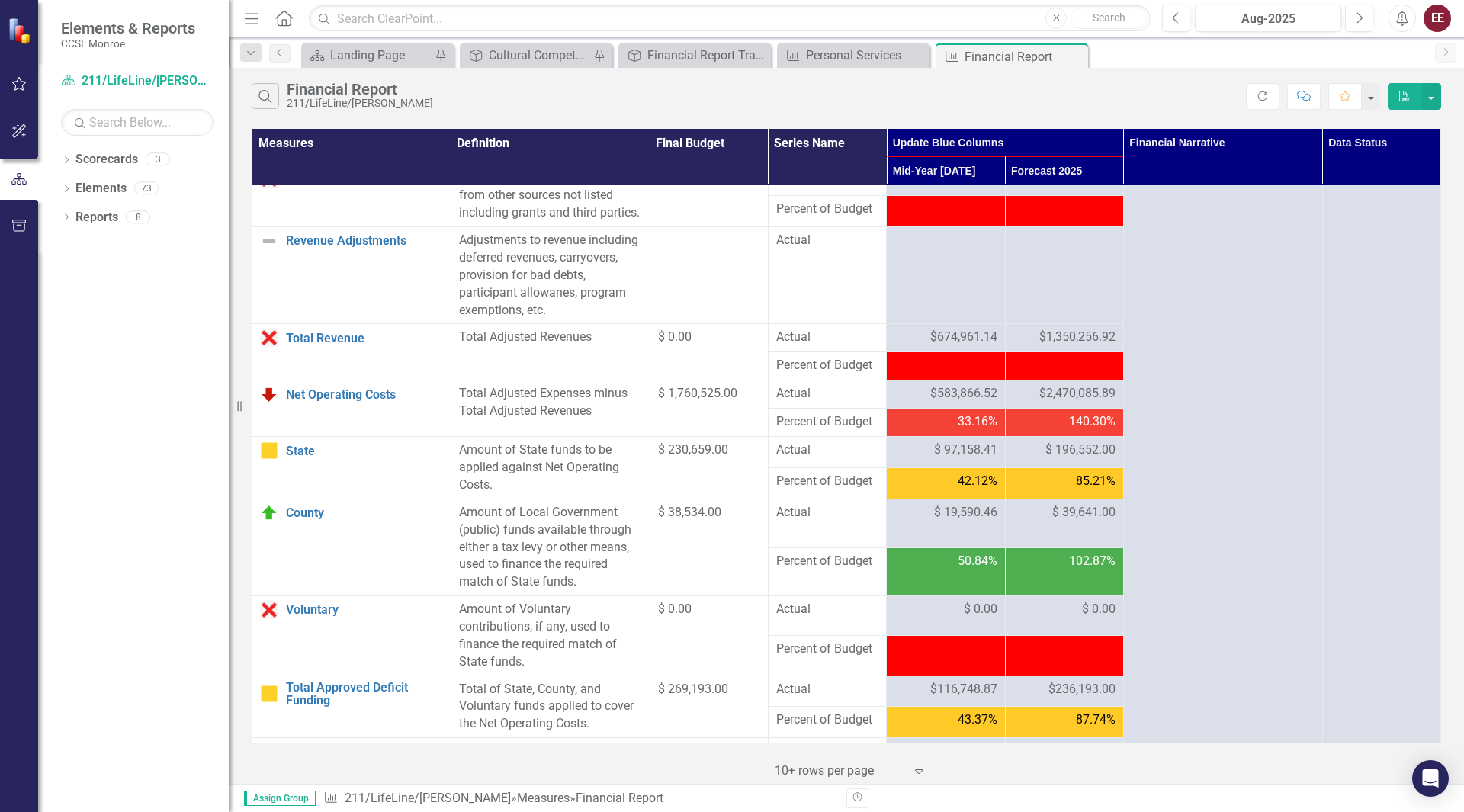
scroll to position [1419, 0]
click at [1087, 402] on span "$2,470,085.89" at bounding box center [1077, 393] width 77 height 18
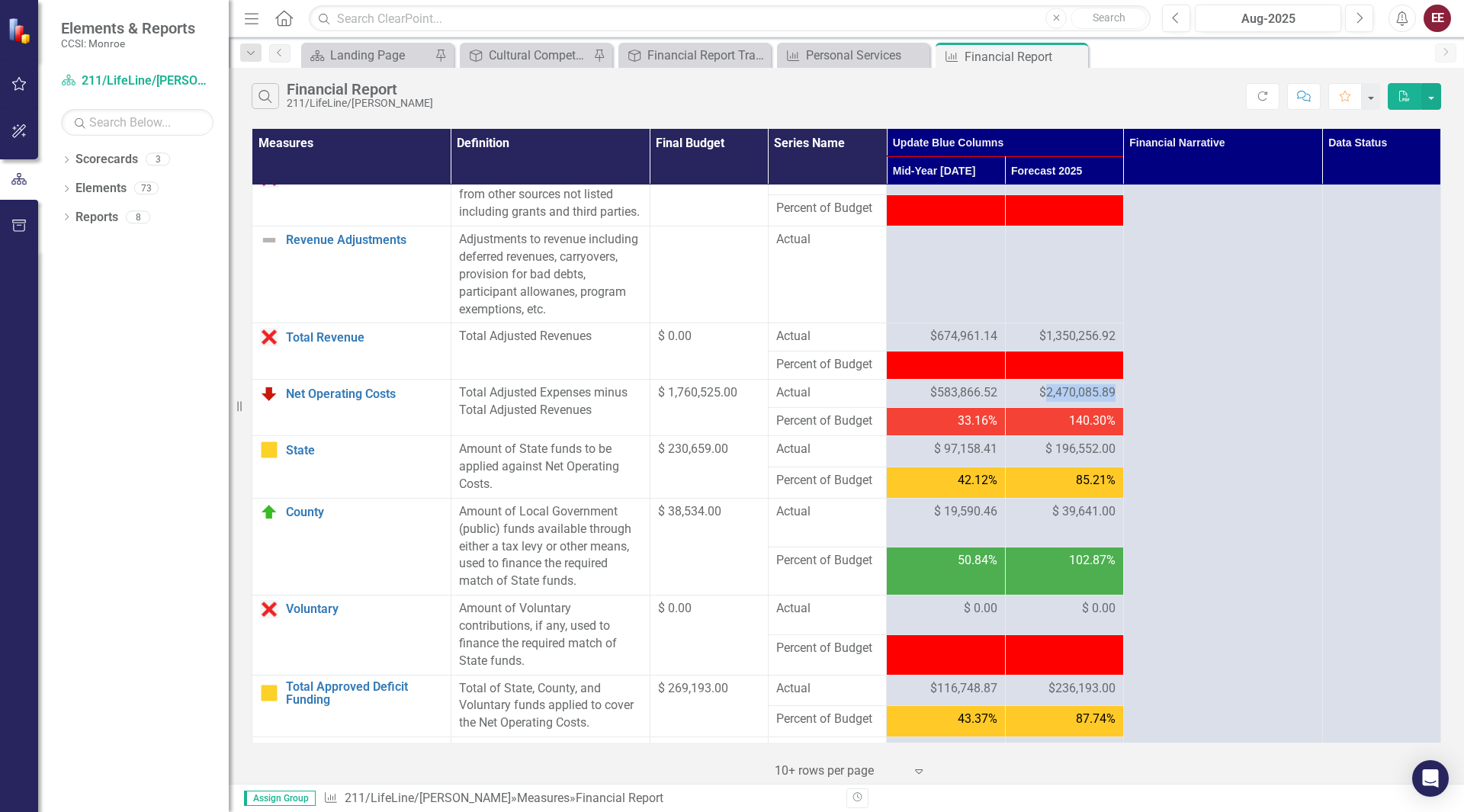
click at [1087, 402] on span "$2,470,085.89" at bounding box center [1077, 393] width 77 height 18
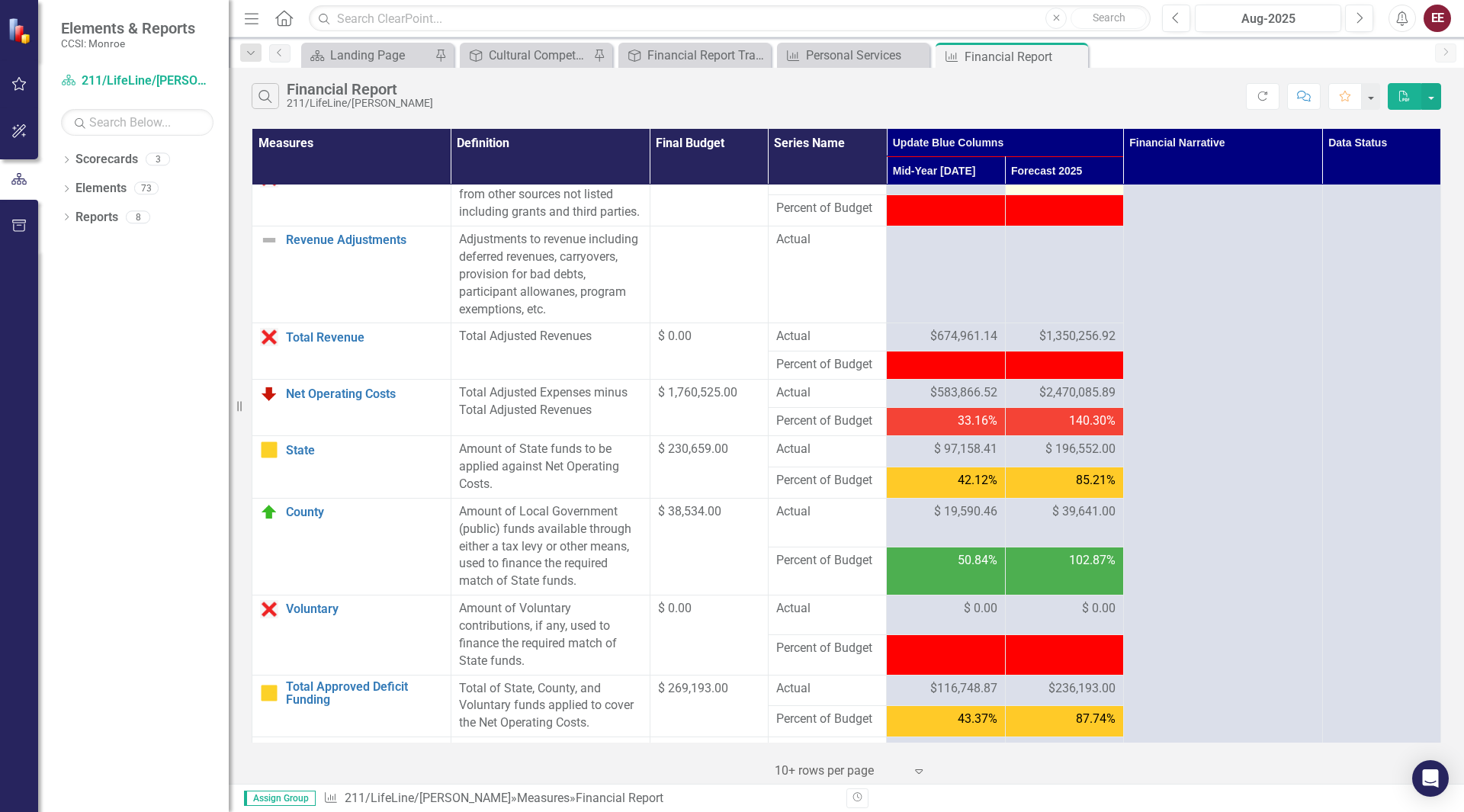
click at [1067, 187] on span "$ 1,350,256.92" at bounding box center [1076, 178] width 79 height 18
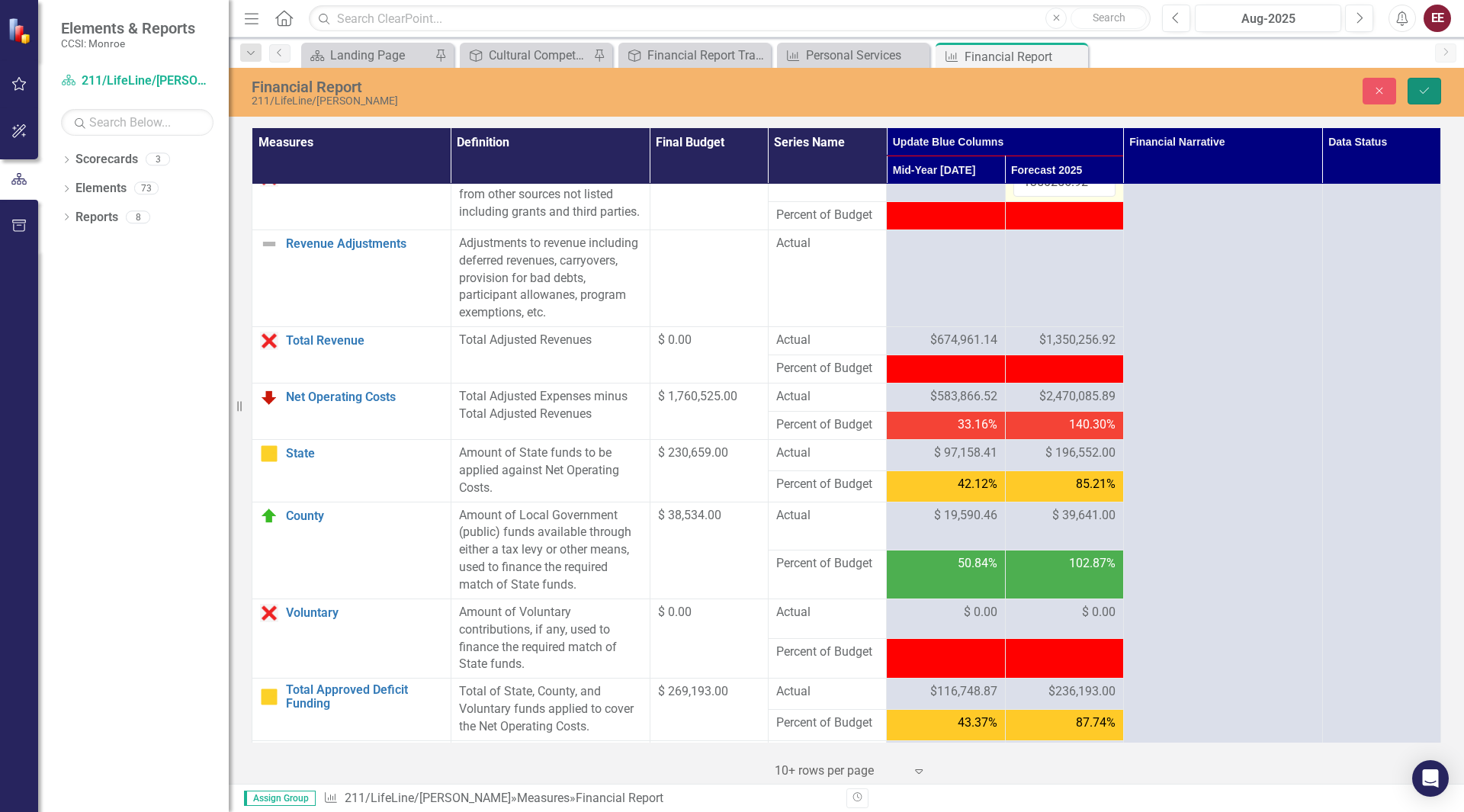
click at [1419, 96] on button "Save" at bounding box center [1424, 91] width 33 height 26
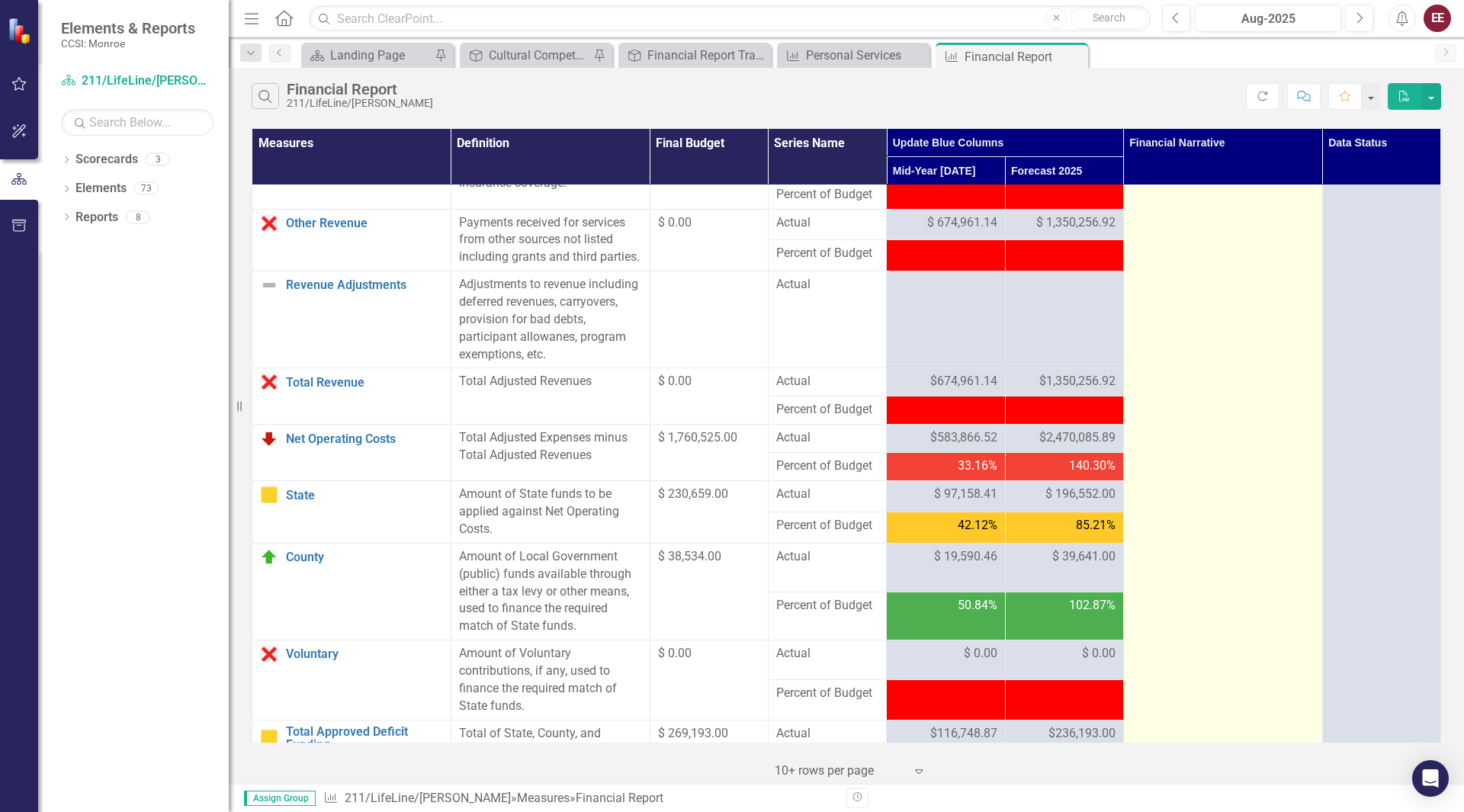
scroll to position [1376, 0]
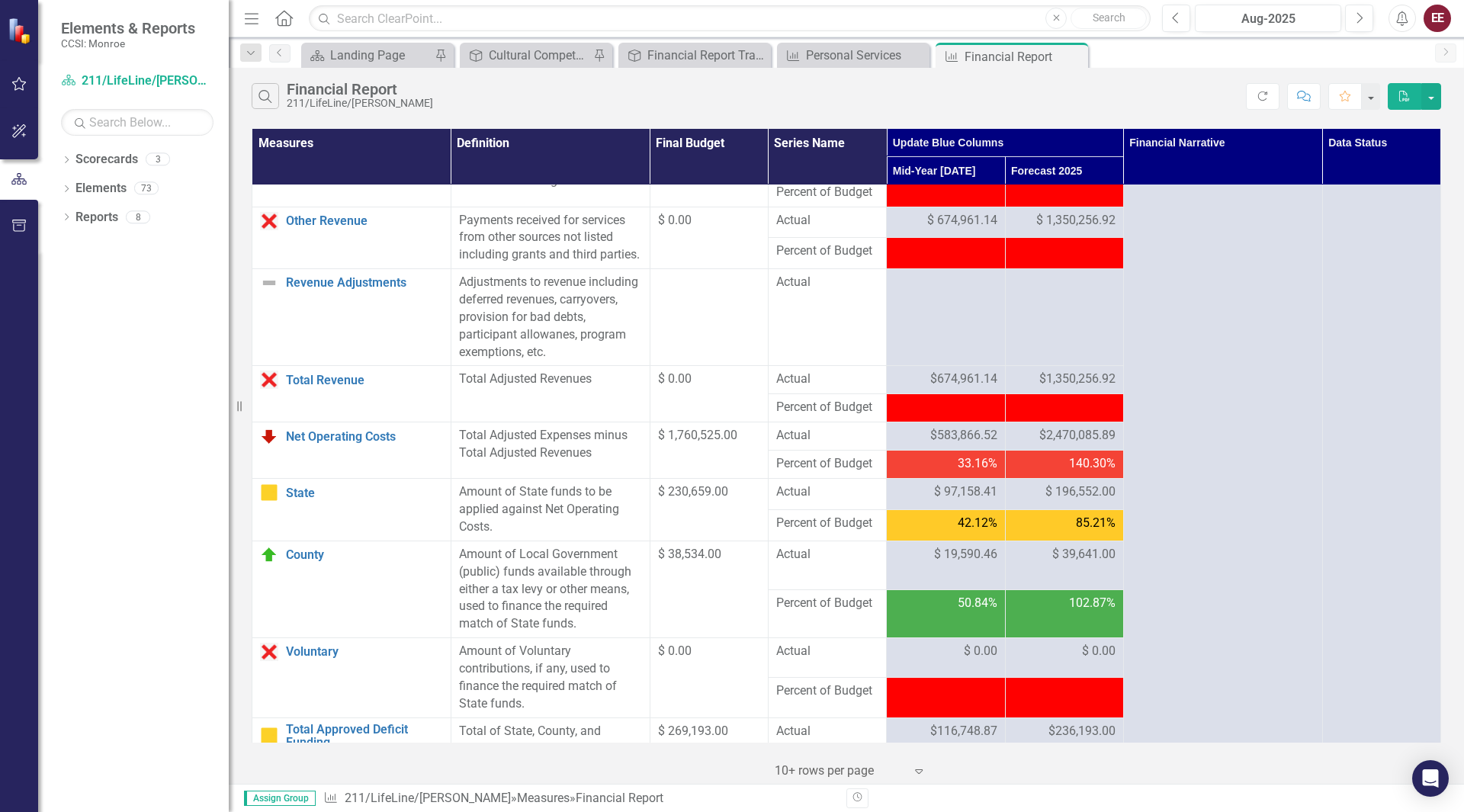
click at [1069, 444] on span "$2,470,085.89" at bounding box center [1077, 435] width 77 height 18
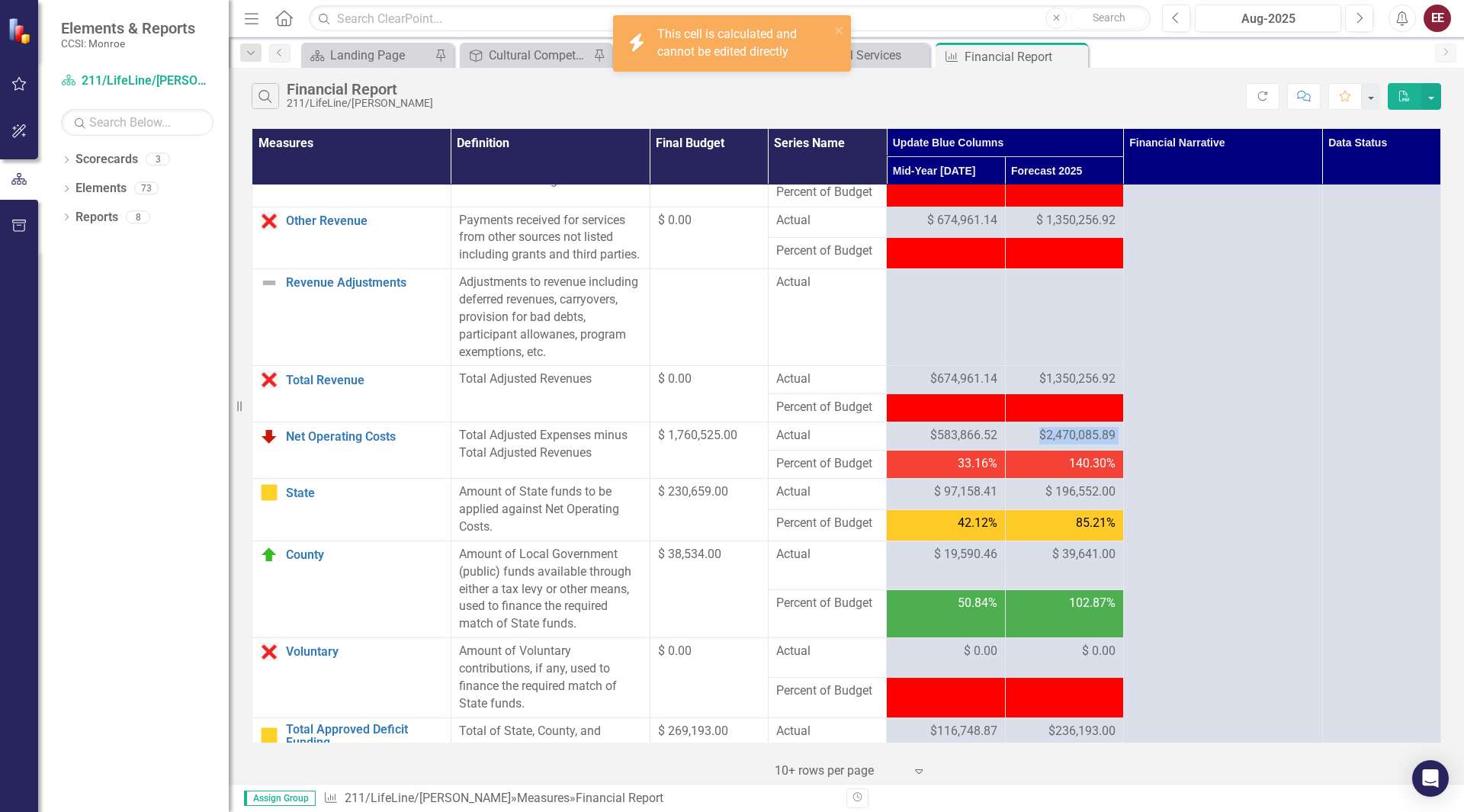
click at [1069, 444] on span "$2,470,085.89" at bounding box center [1077, 435] width 77 height 18
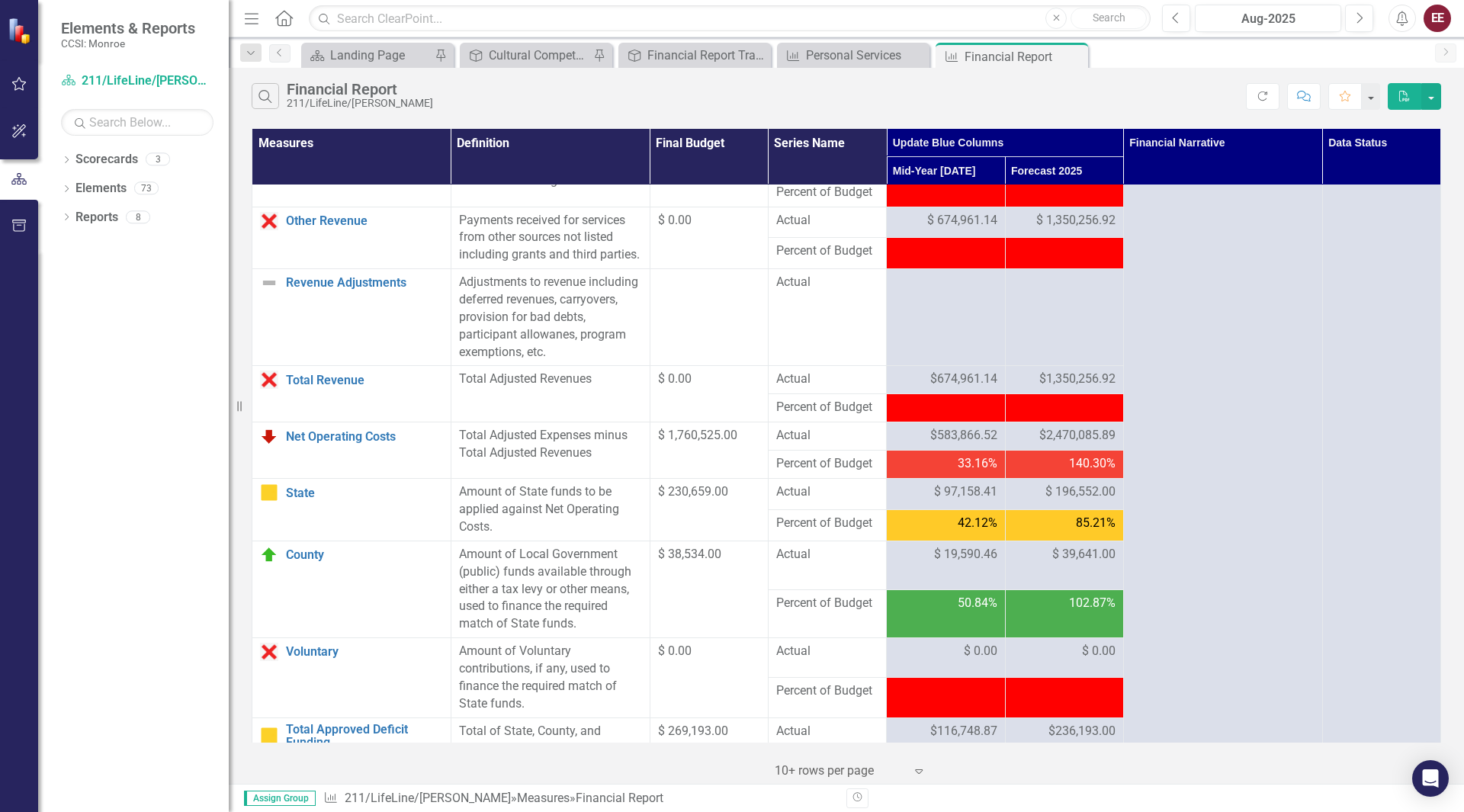
click at [831, 444] on span "Actual" at bounding box center [827, 435] width 102 height 18
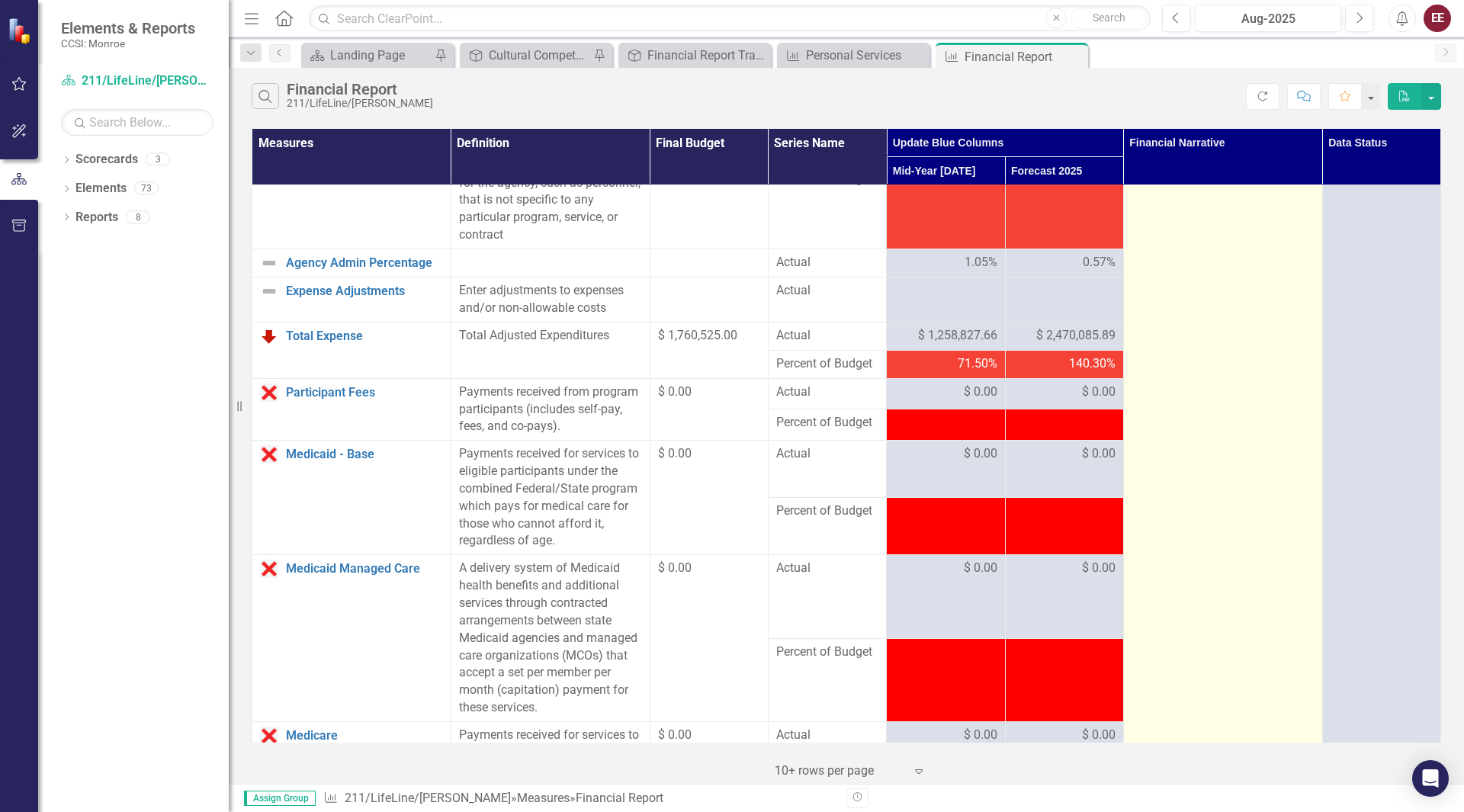
scroll to position [646, 0]
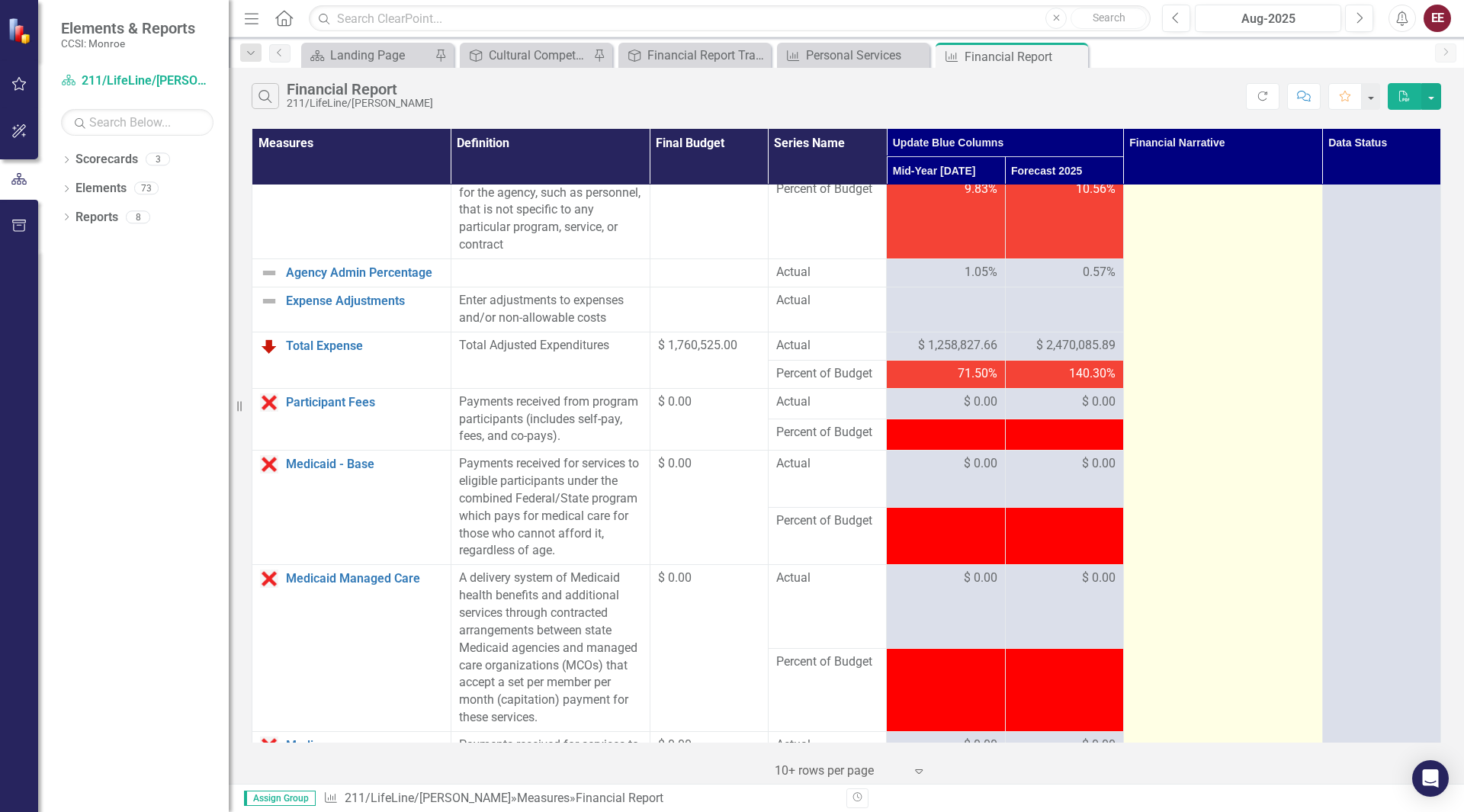
drag, startPoint x: 1190, startPoint y: 478, endPoint x: 1186, endPoint y: 313, distance: 165.0
click at [1186, 313] on td at bounding box center [1223, 694] width 199 height 2310
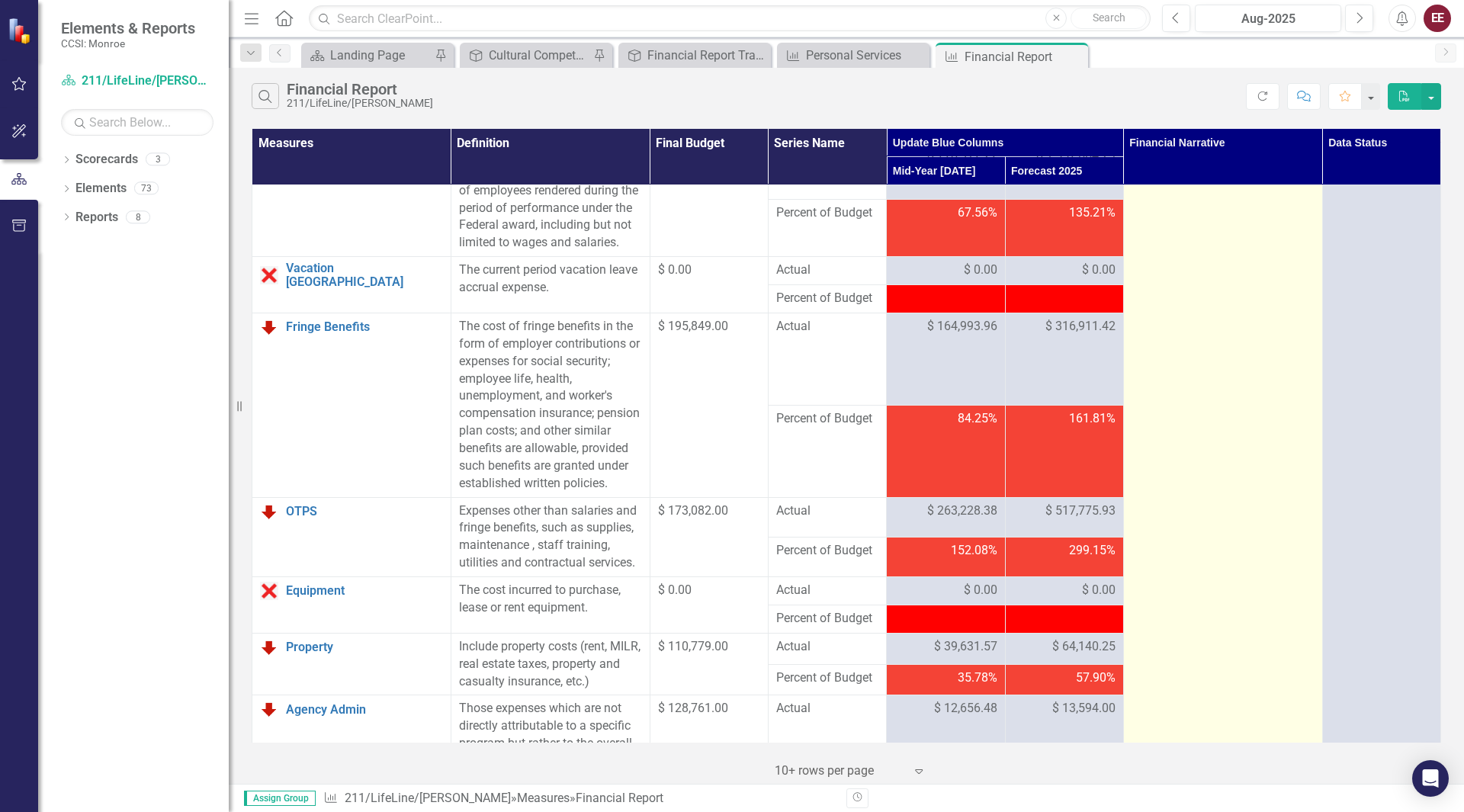
scroll to position [0, 0]
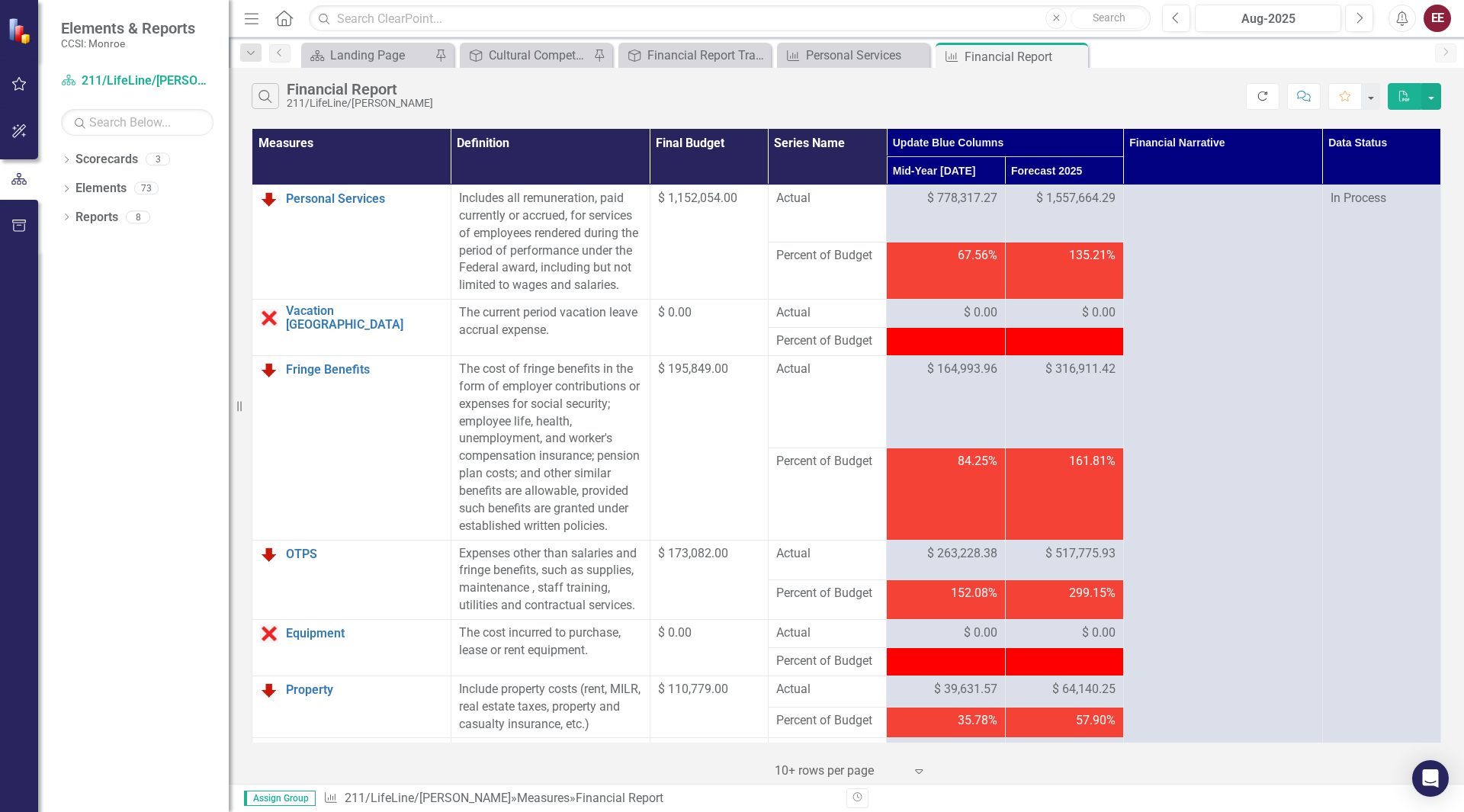
click at [1273, 100] on button "Refresh" at bounding box center [1263, 96] width 33 height 26
click at [1167, 84] on div "Search Financial Report 211/LifeLine/[PERSON_NAME]" at bounding box center [765, 95] width 1028 height 26
